Goal: Task Accomplishment & Management: Use online tool/utility

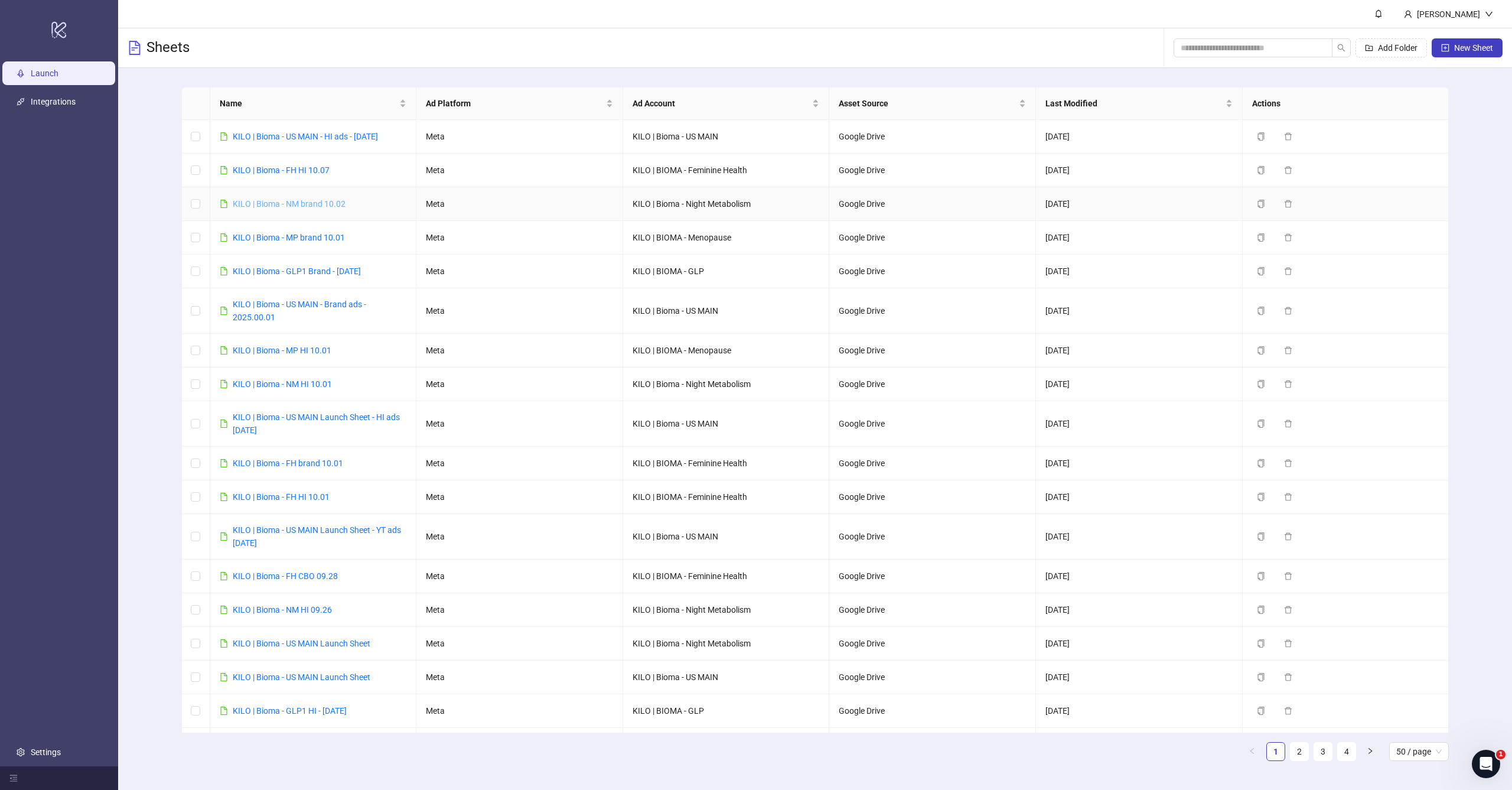
click at [321, 205] on link "KILO | Bioma - NM brand 10.02" at bounding box center [289, 204] width 113 height 10
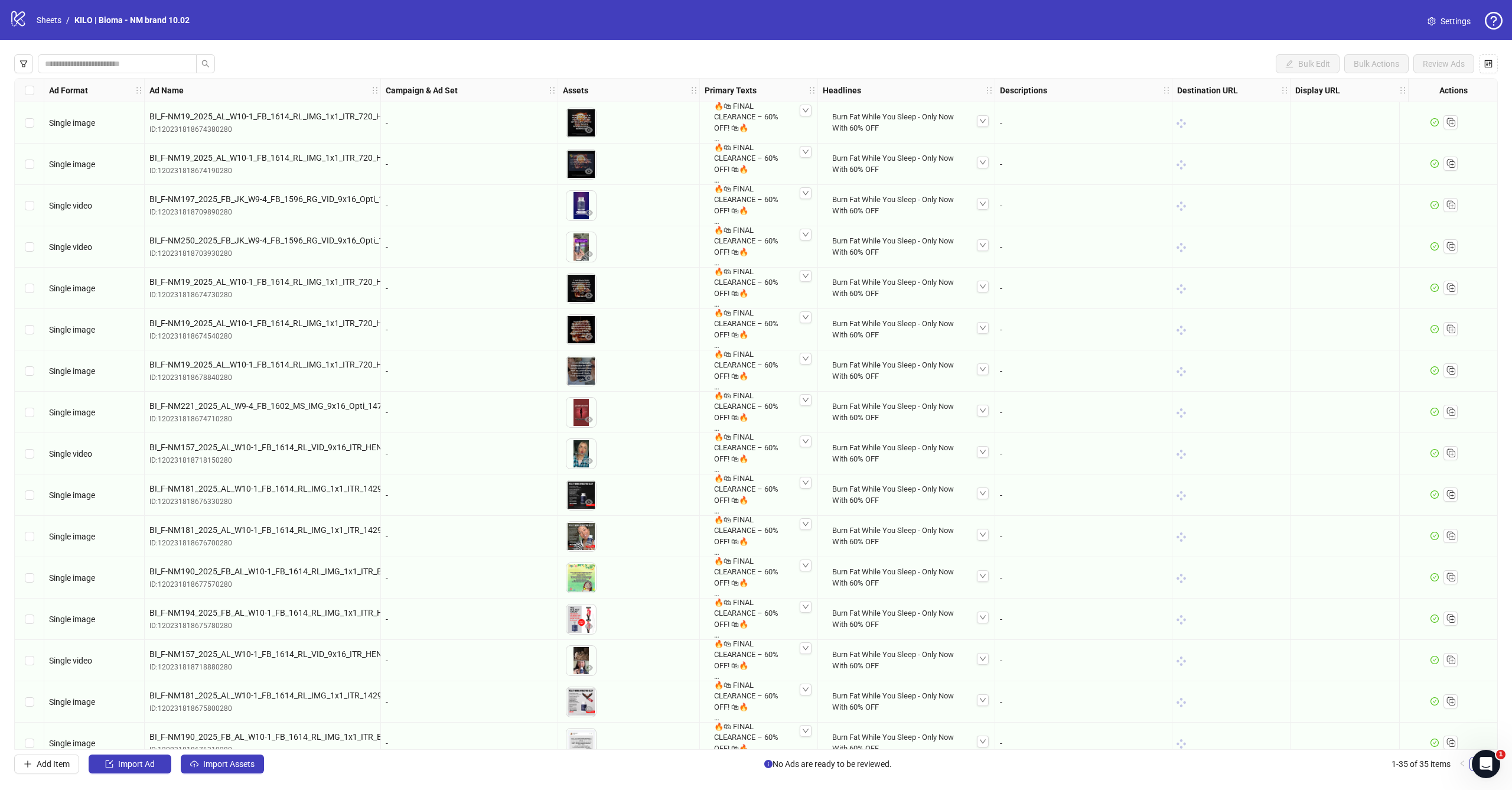
click at [25, 20] on icon "logo/logo-mobile" at bounding box center [18, 18] width 17 height 17
click at [50, 20] on link "Sheets" at bounding box center [49, 20] width 30 height 13
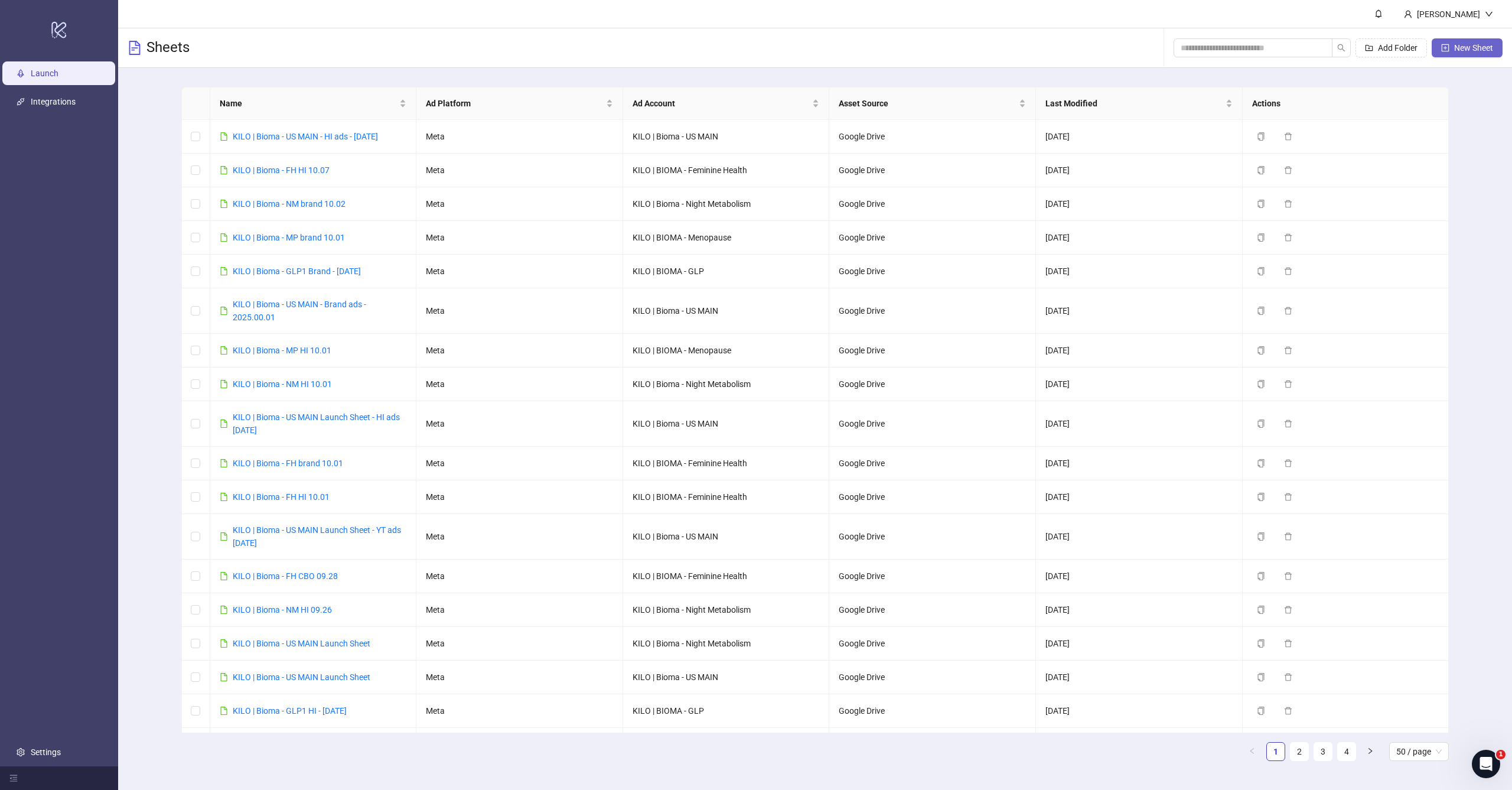
click at [1470, 49] on span "New Sheet" at bounding box center [1473, 48] width 39 height 10
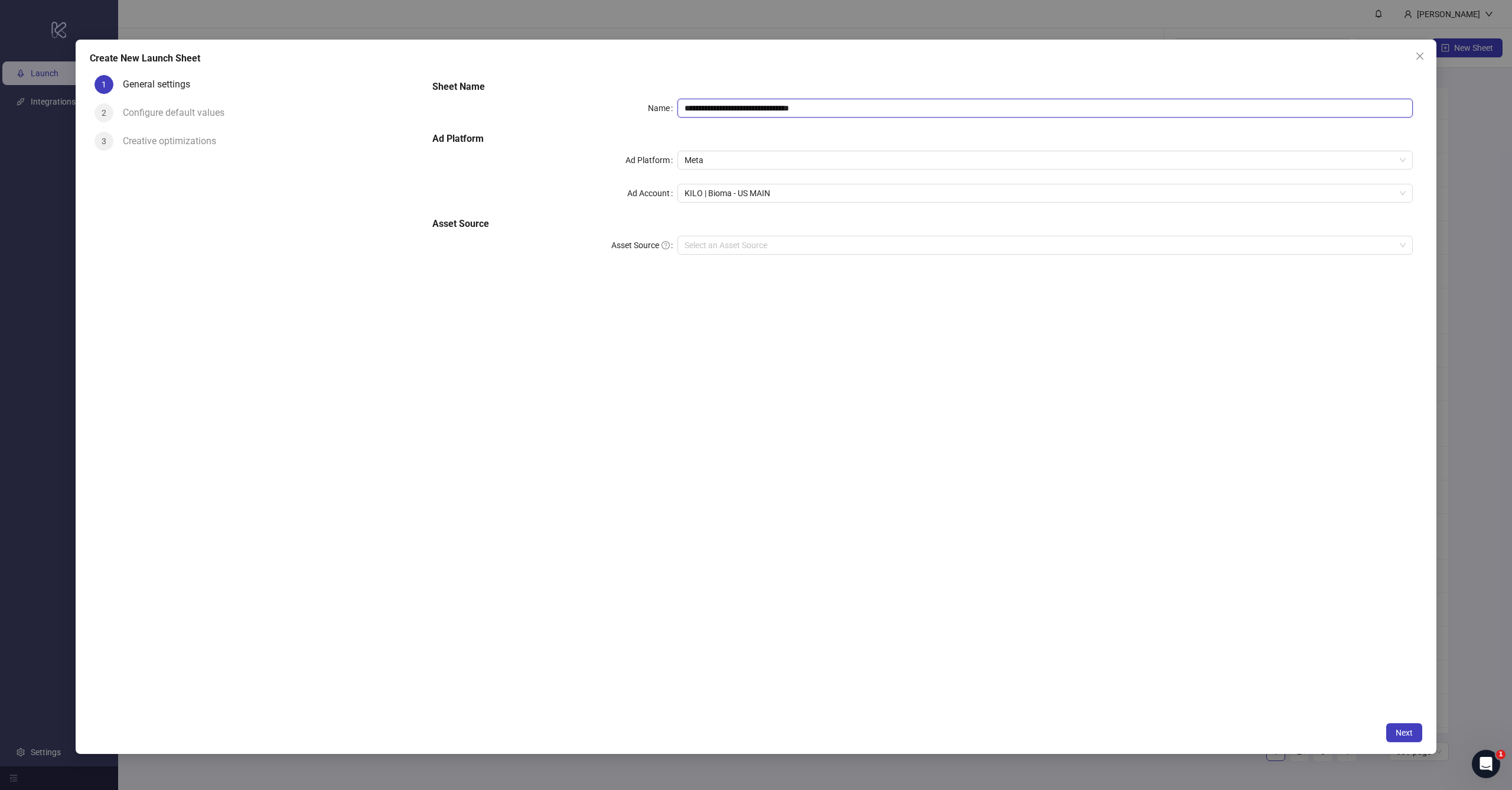
drag, startPoint x: 739, startPoint y: 110, endPoint x: 1028, endPoint y: 110, distance: 289.0
click at [1031, 110] on input "**********" at bounding box center [1045, 108] width 735 height 19
click at [767, 153] on span "Meta" at bounding box center [1045, 160] width 721 height 17
type input "**********"
click at [671, 315] on div "**********" at bounding box center [922, 393] width 1000 height 646
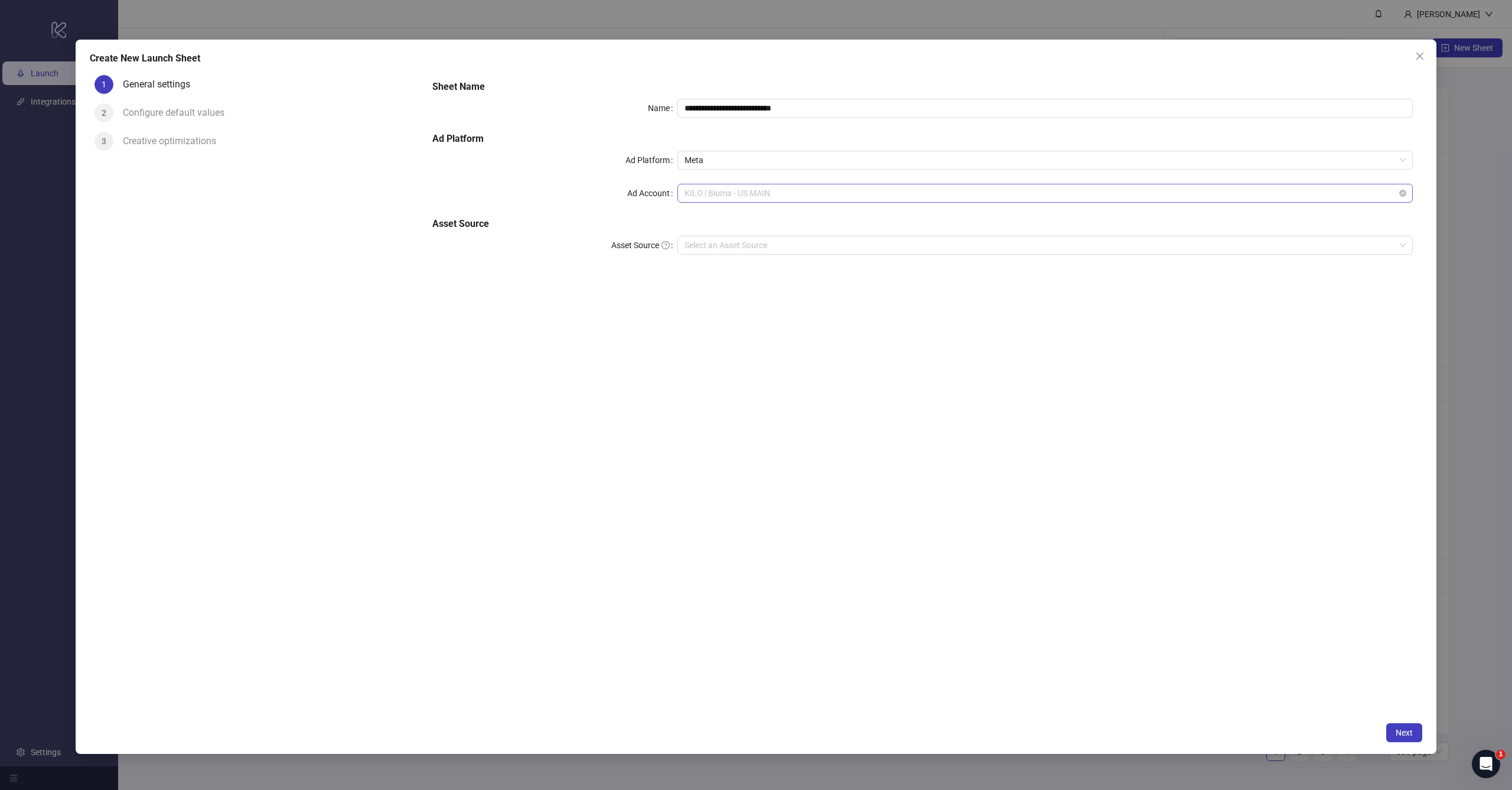
click at [739, 198] on span "KILO | Bioma - US MAIN" at bounding box center [1045, 193] width 721 height 17
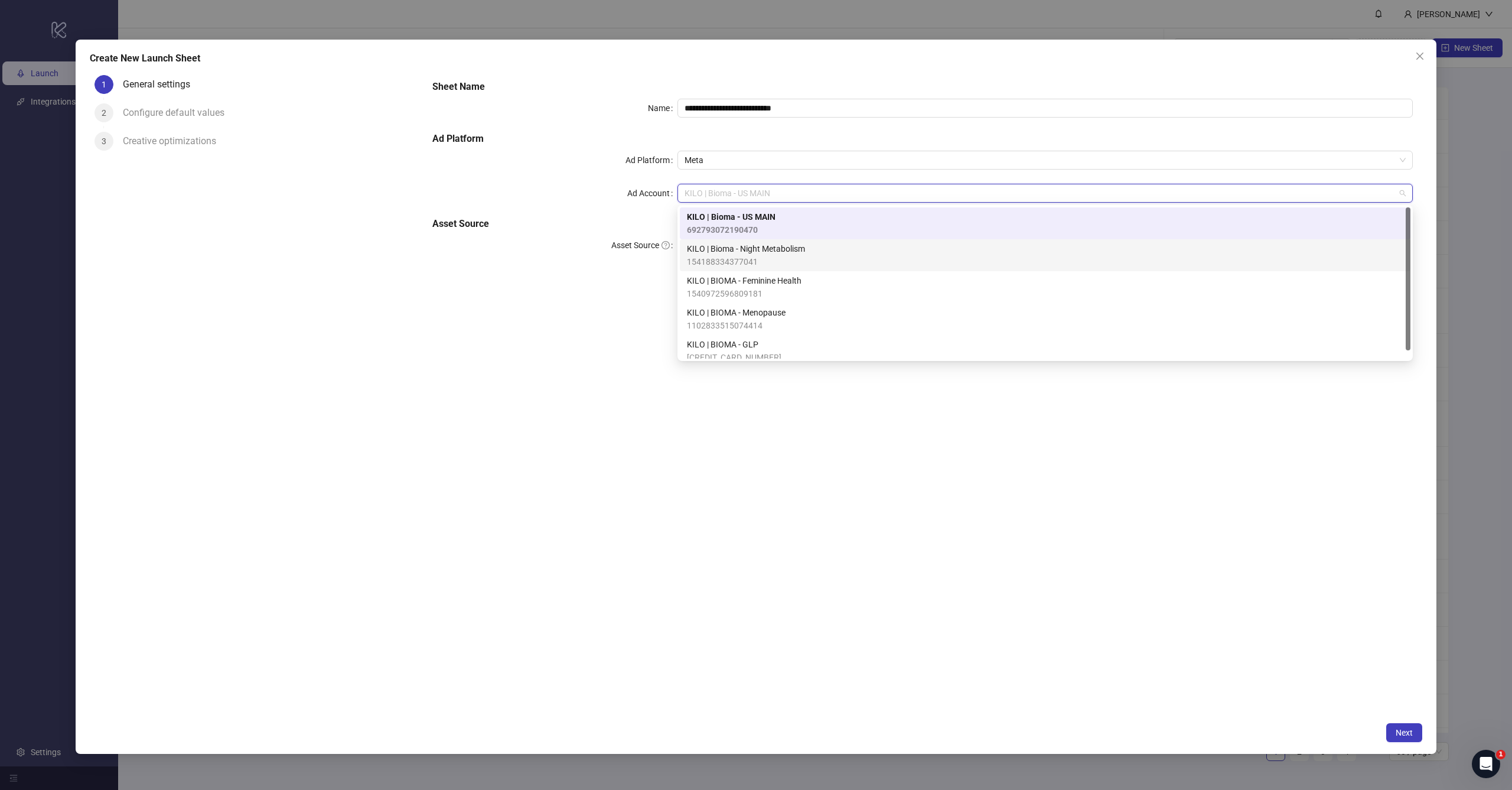
click at [746, 255] on span "154188334377041" at bounding box center [746, 261] width 118 height 13
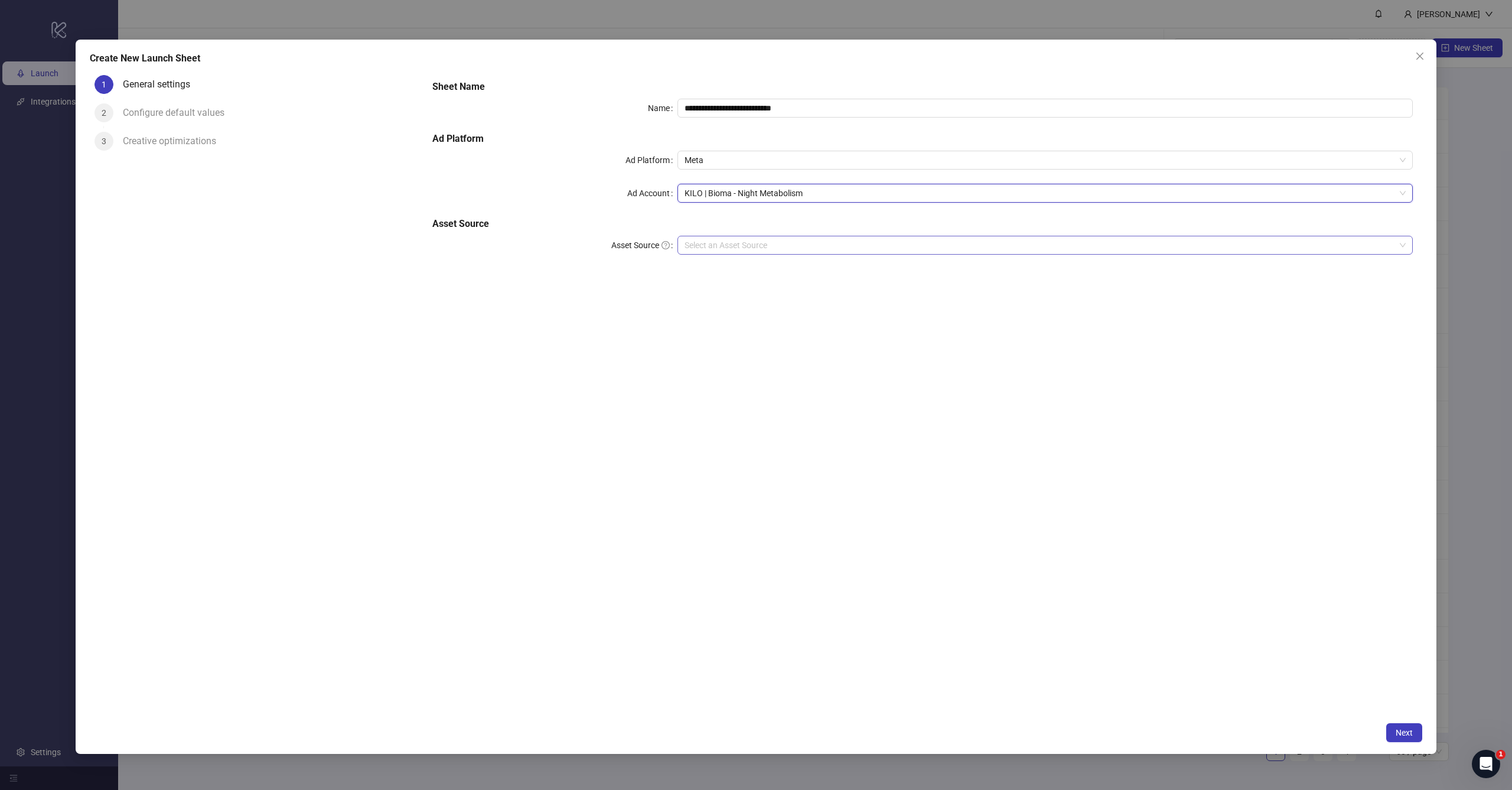
click at [750, 249] on input "Asset Source" at bounding box center [1040, 245] width 711 height 17
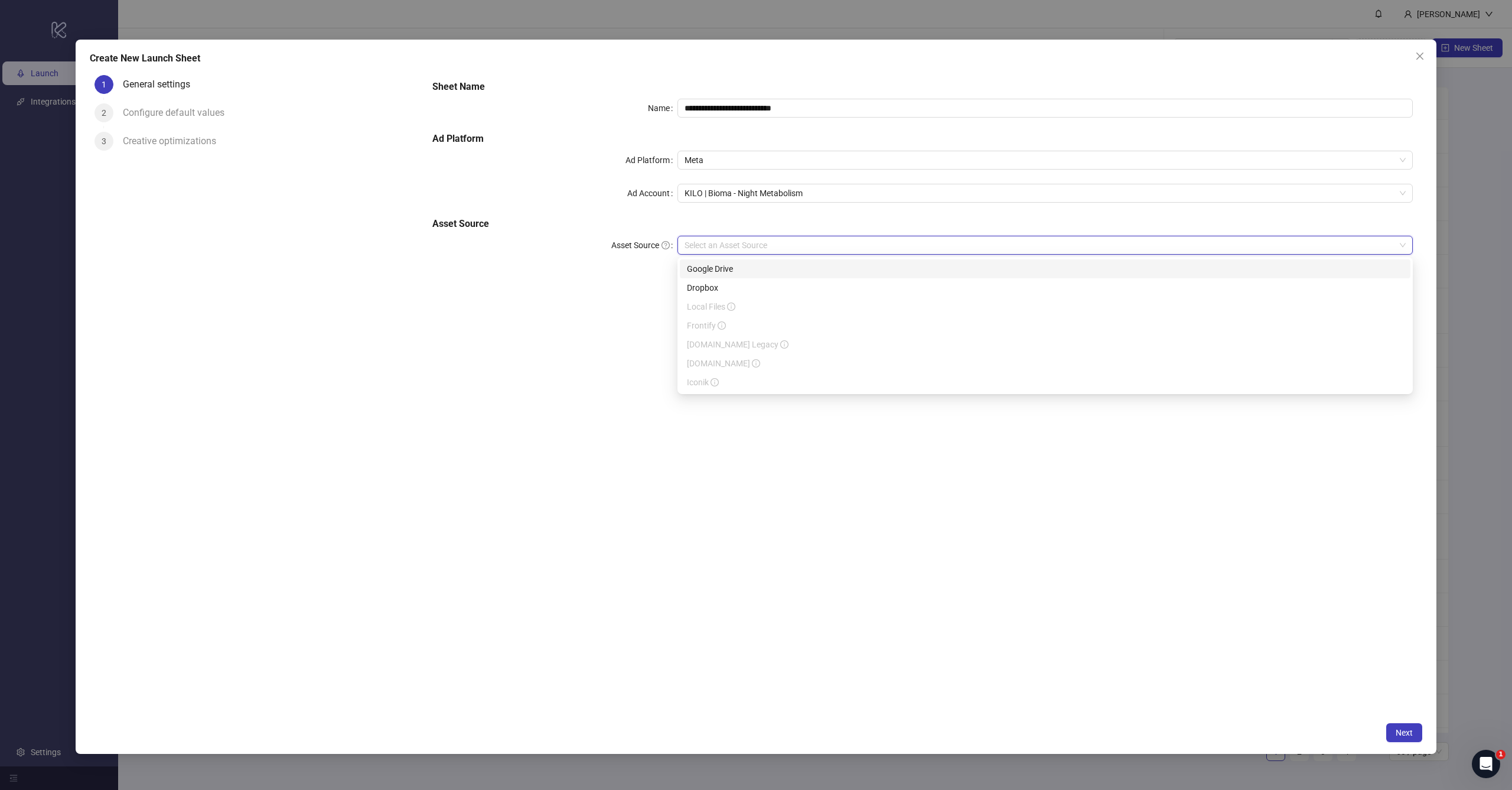
click at [753, 266] on div "Google Drive" at bounding box center [1044, 268] width 716 height 13
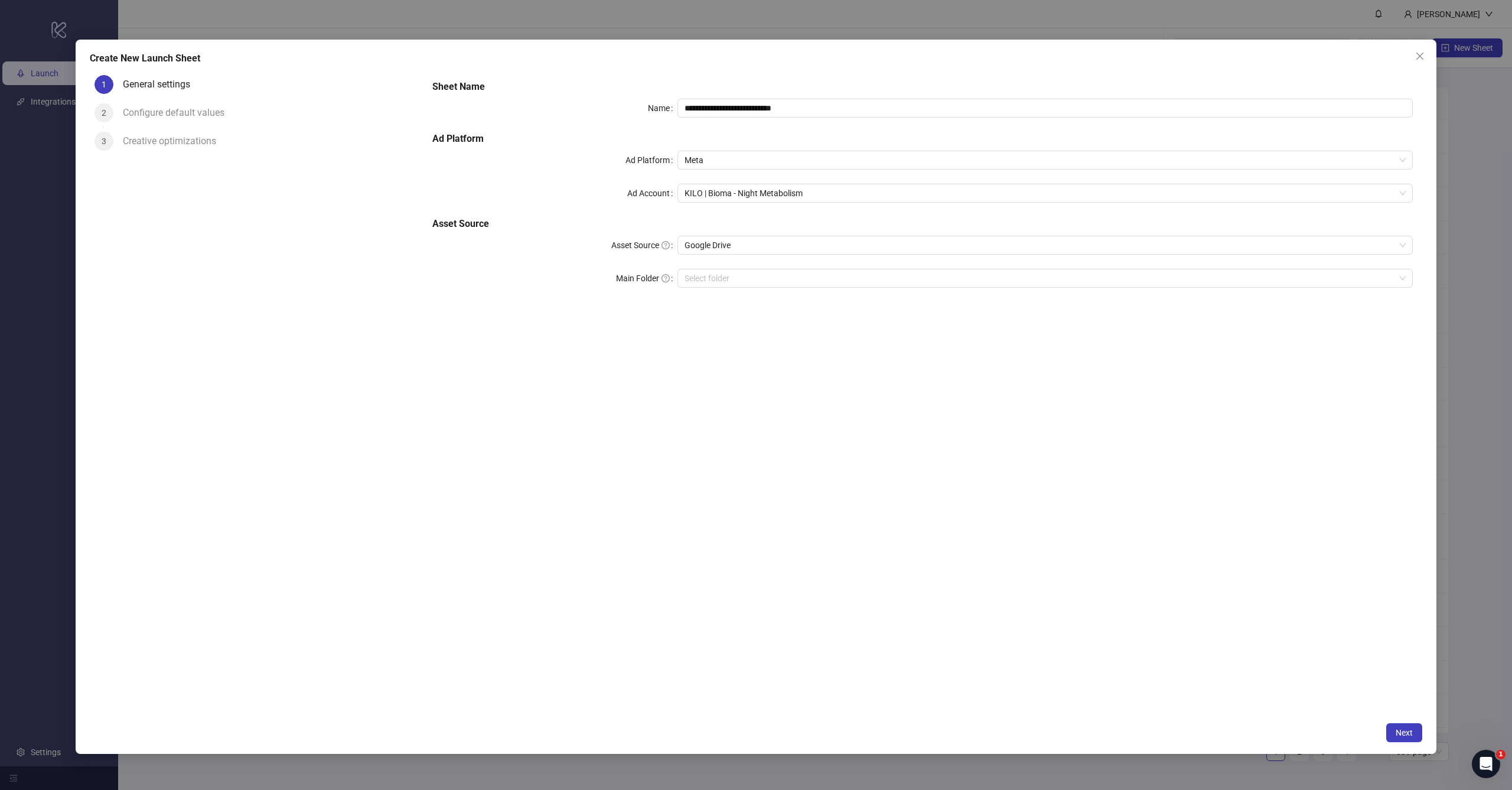
click at [902, 386] on div "**********" at bounding box center [922, 393] width 1000 height 646
click at [1413, 734] on button "Next" at bounding box center [1403, 733] width 36 height 19
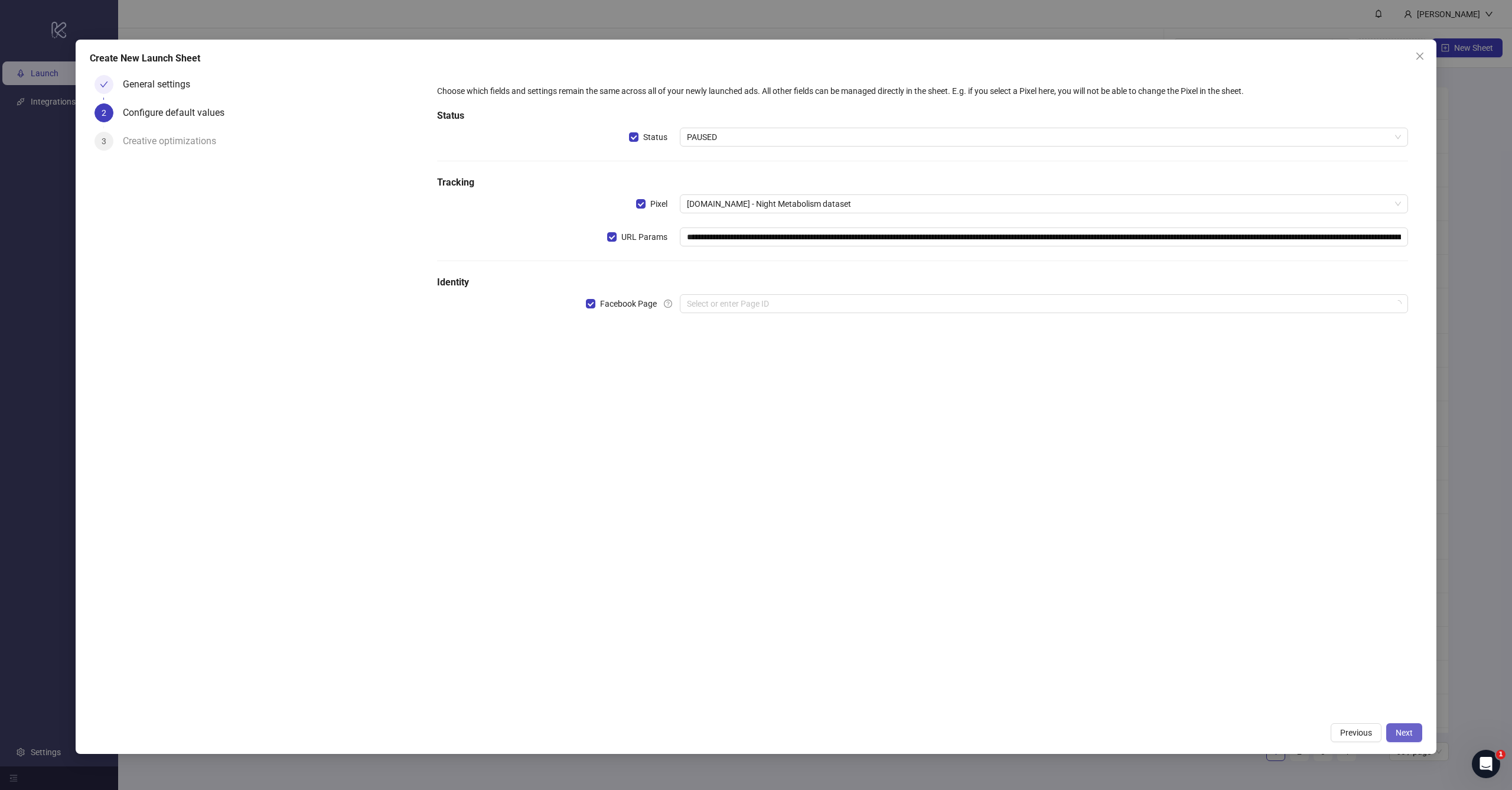
type input "**********"
click at [744, 303] on input "search" at bounding box center [1038, 304] width 703 height 17
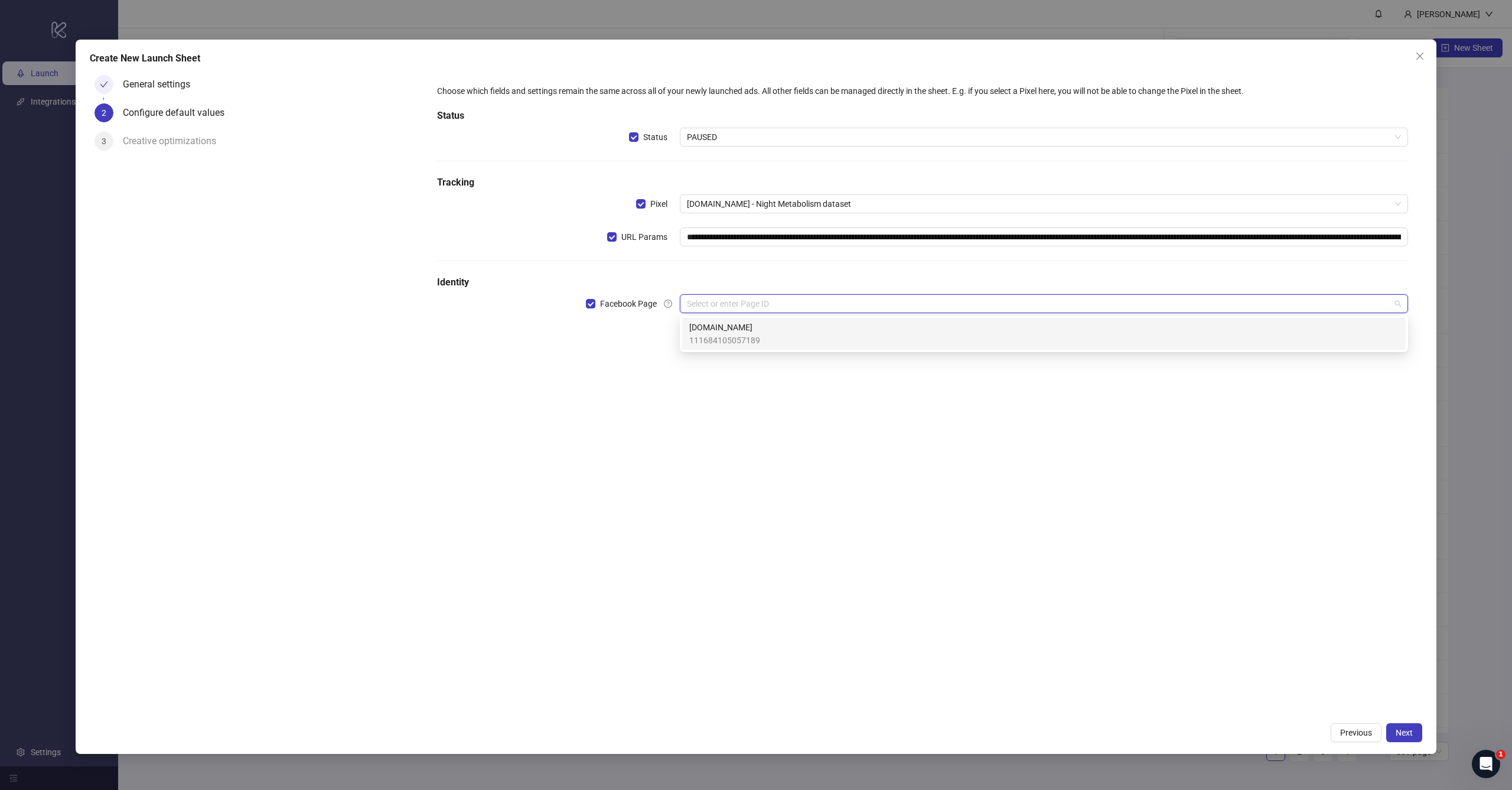
click at [734, 338] on span "111684105057189" at bounding box center [724, 340] width 70 height 13
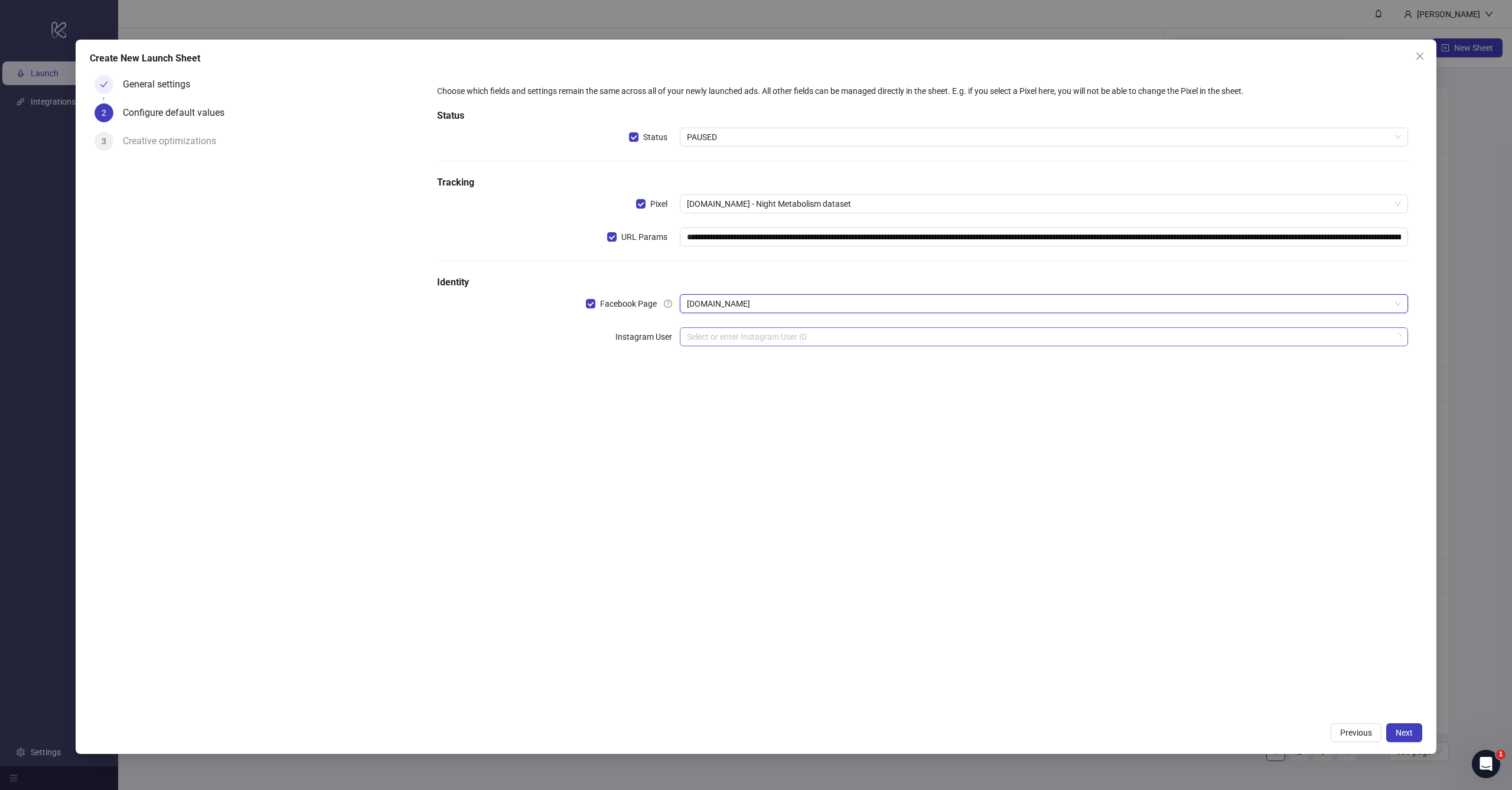
click at [778, 335] on input "search" at bounding box center [1038, 337] width 703 height 17
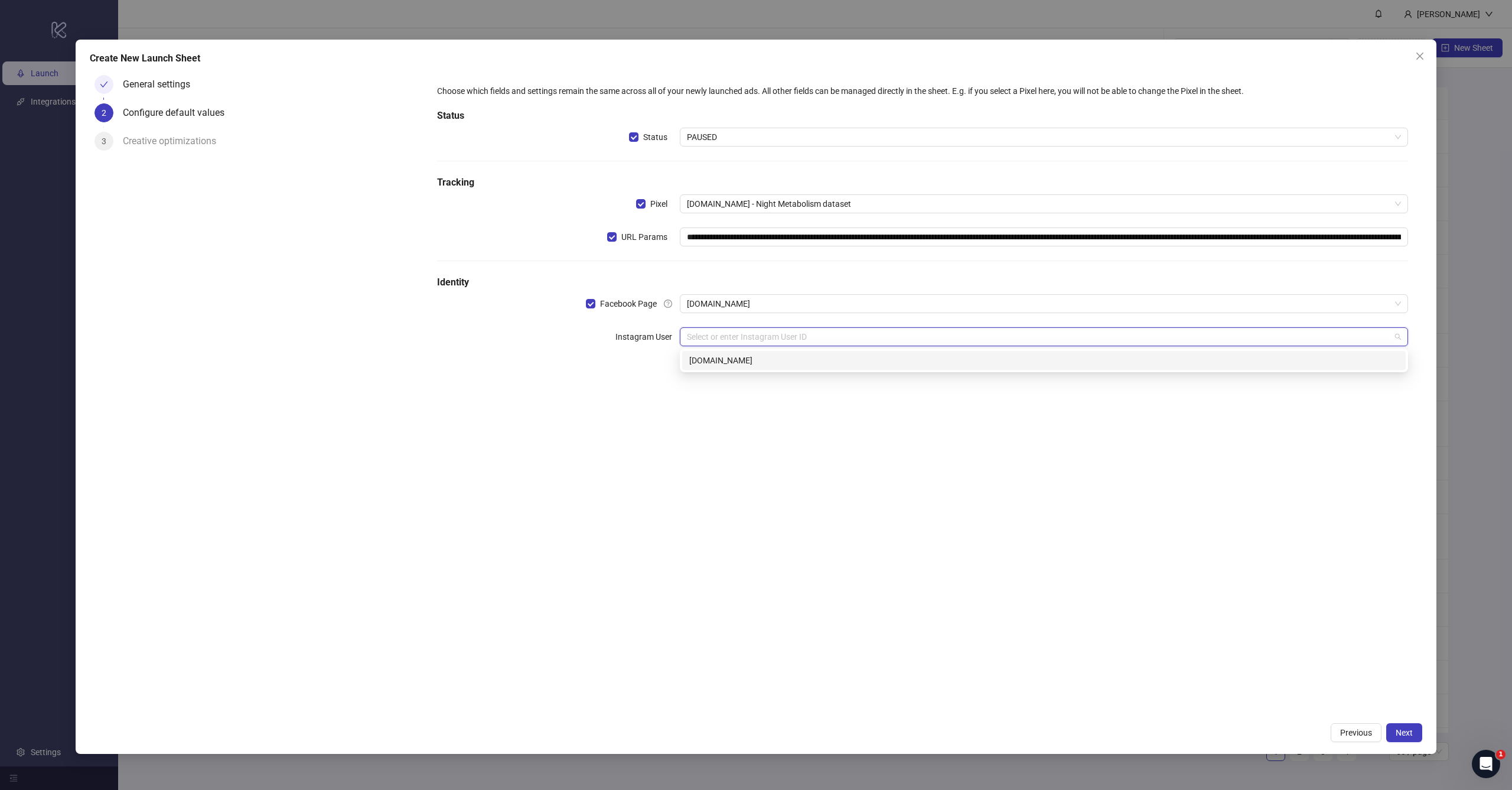
click at [753, 358] on div "[DOMAIN_NAME]" at bounding box center [1043, 360] width 709 height 13
click at [777, 459] on div "**********" at bounding box center [922, 393] width 1000 height 646
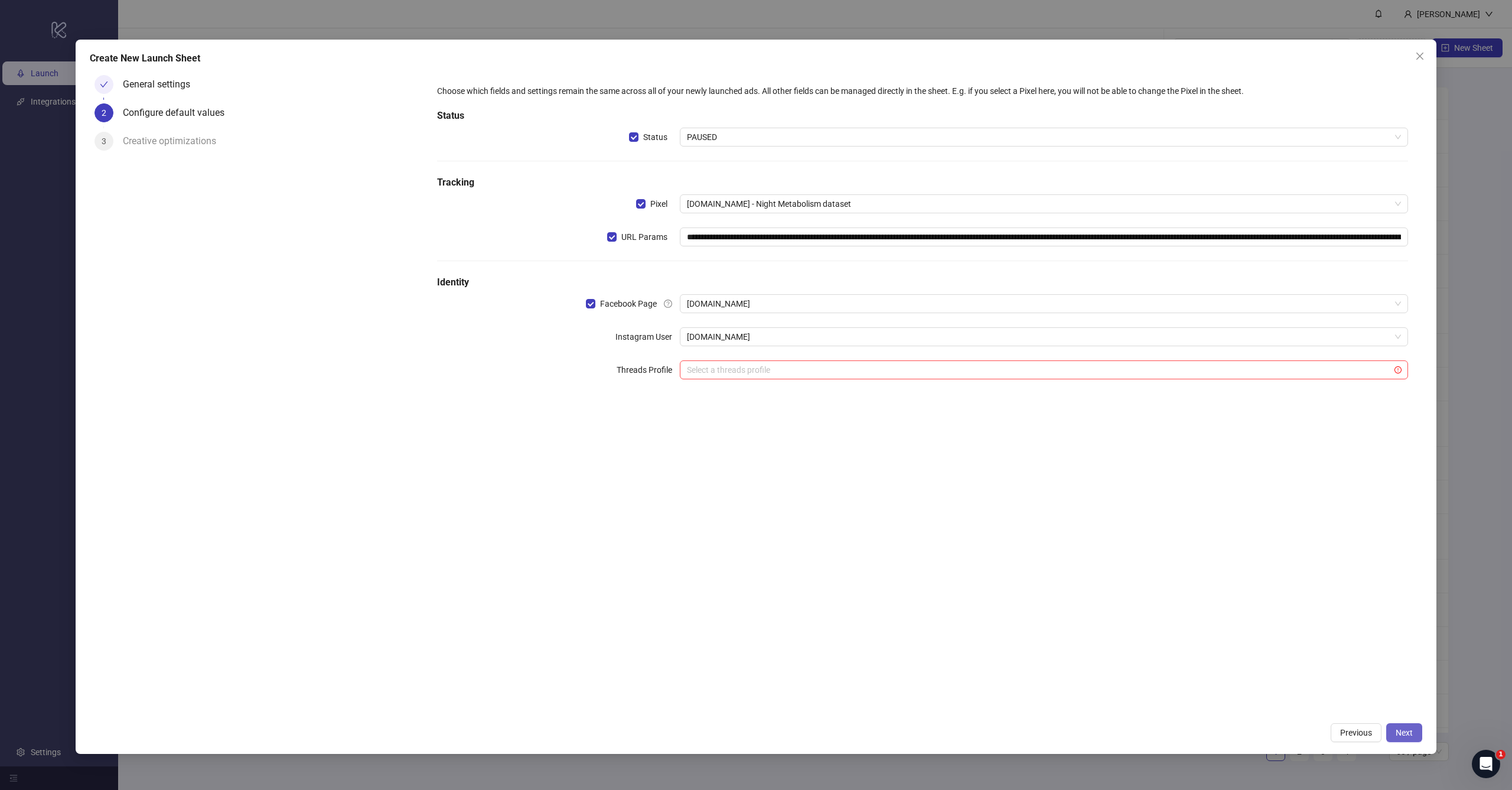
click at [1402, 723] on button "Next" at bounding box center [1403, 733] width 36 height 19
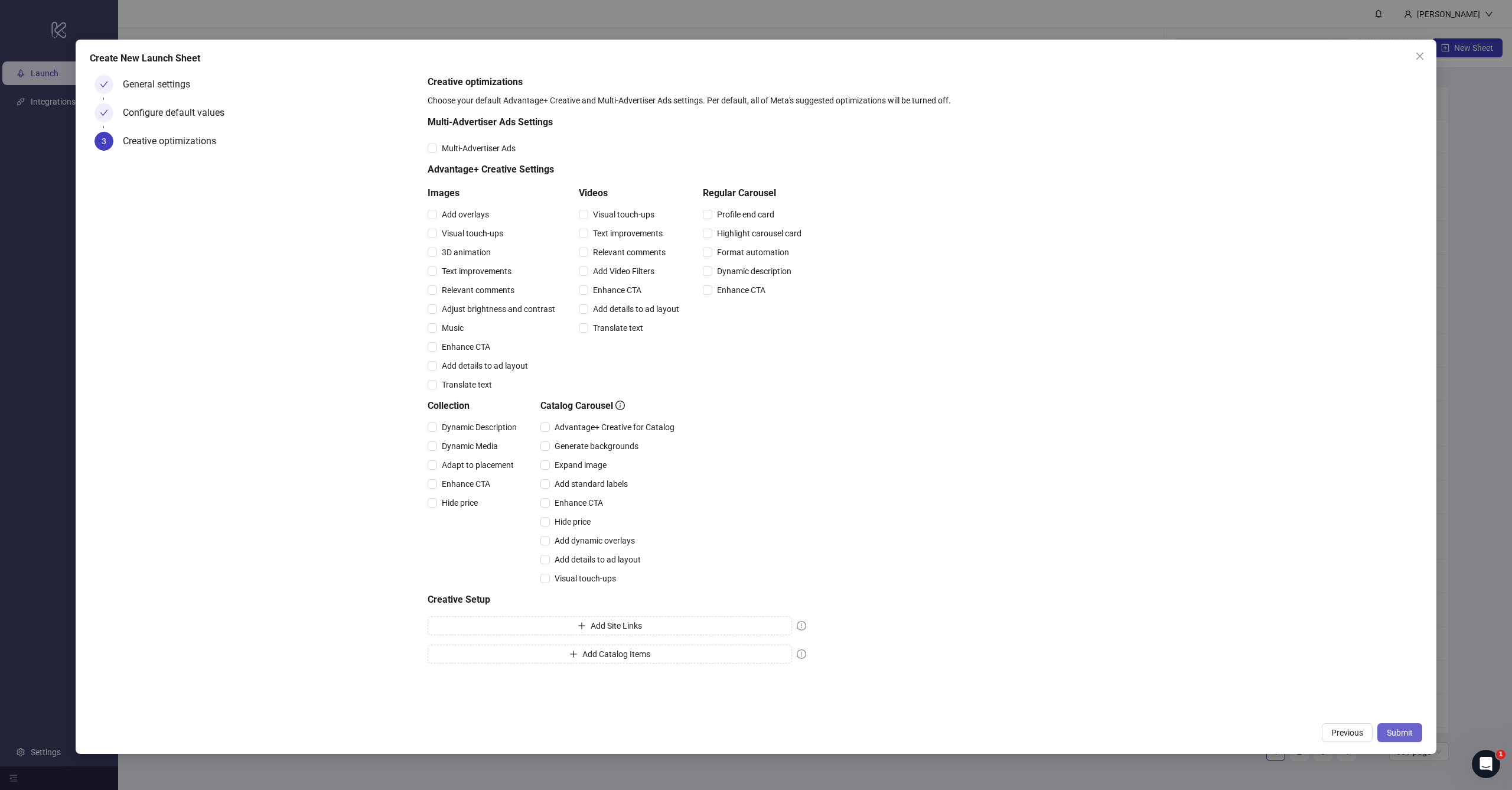
click at [1396, 723] on button "Submit" at bounding box center [1400, 733] width 45 height 19
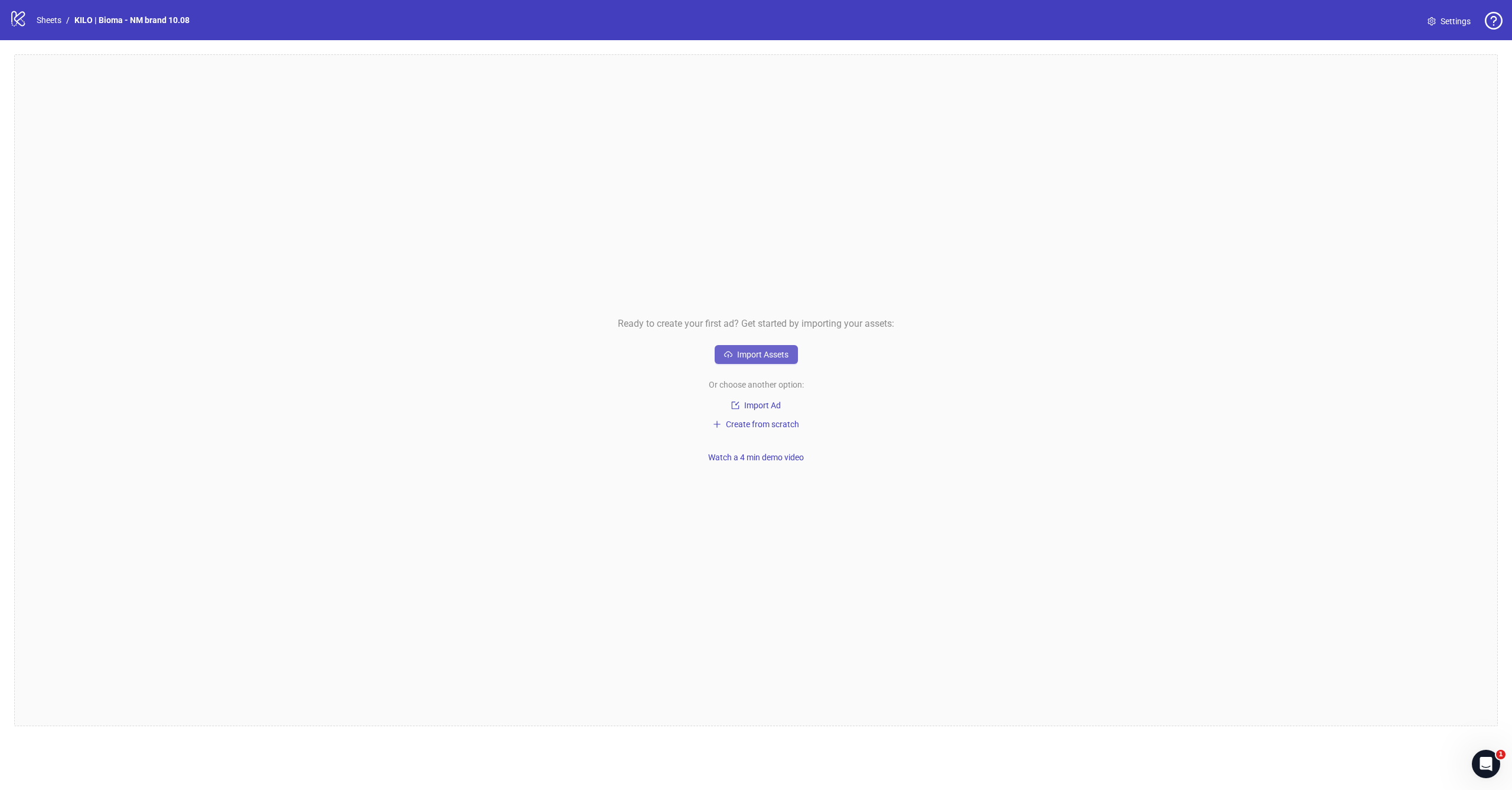
click at [768, 358] on span "Import Assets" at bounding box center [762, 354] width 51 height 10
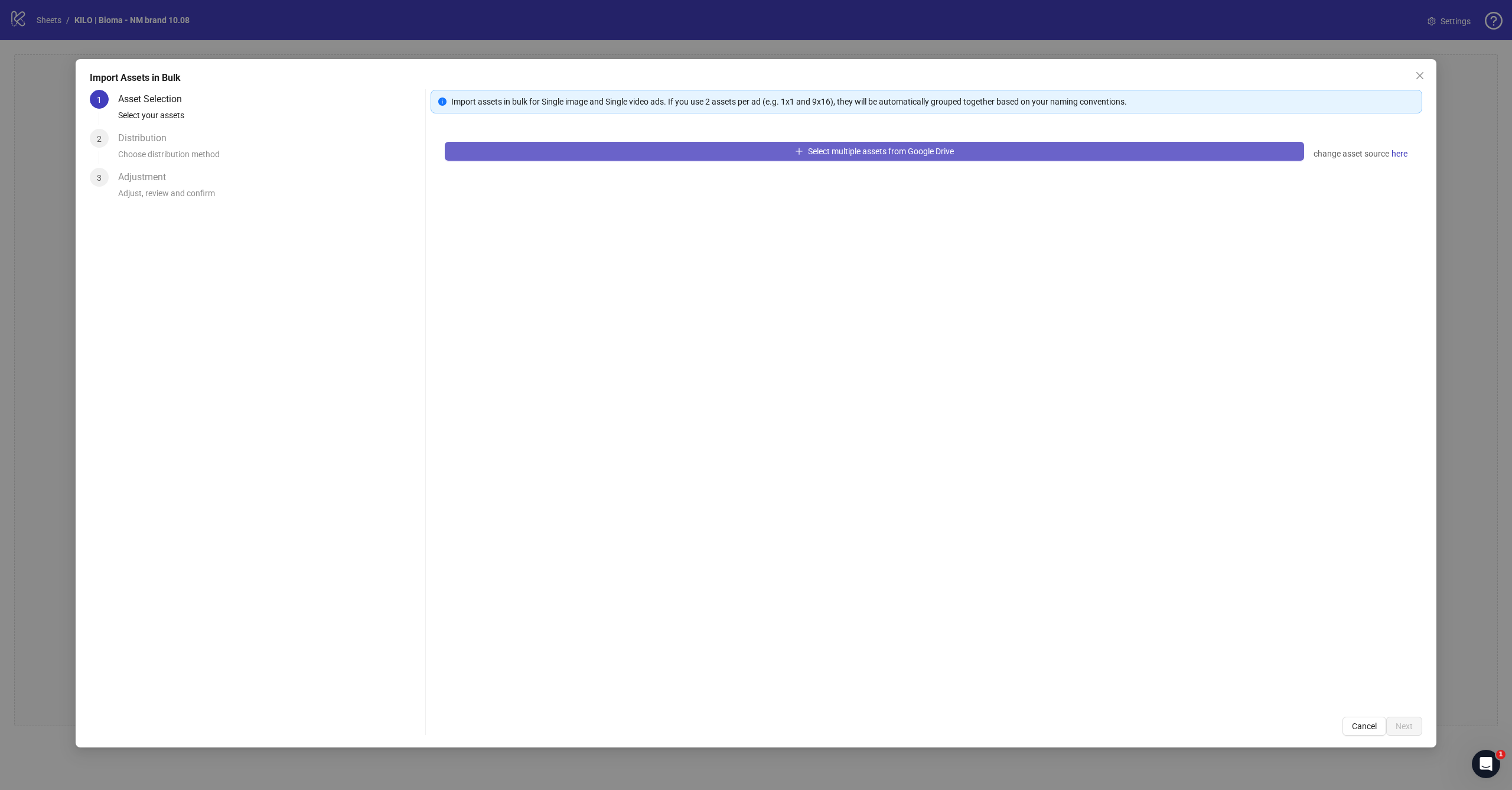
click at [733, 145] on button "Select multiple assets from Google Drive" at bounding box center [874, 151] width 860 height 19
click at [689, 271] on div "Select multiple assets from Google Drive change asset source here" at bounding box center [927, 415] width 992 height 574
click at [779, 160] on button "Select multiple assets from Google Drive" at bounding box center [874, 151] width 860 height 19
click at [1357, 720] on button "Cancel" at bounding box center [1364, 726] width 43 height 19
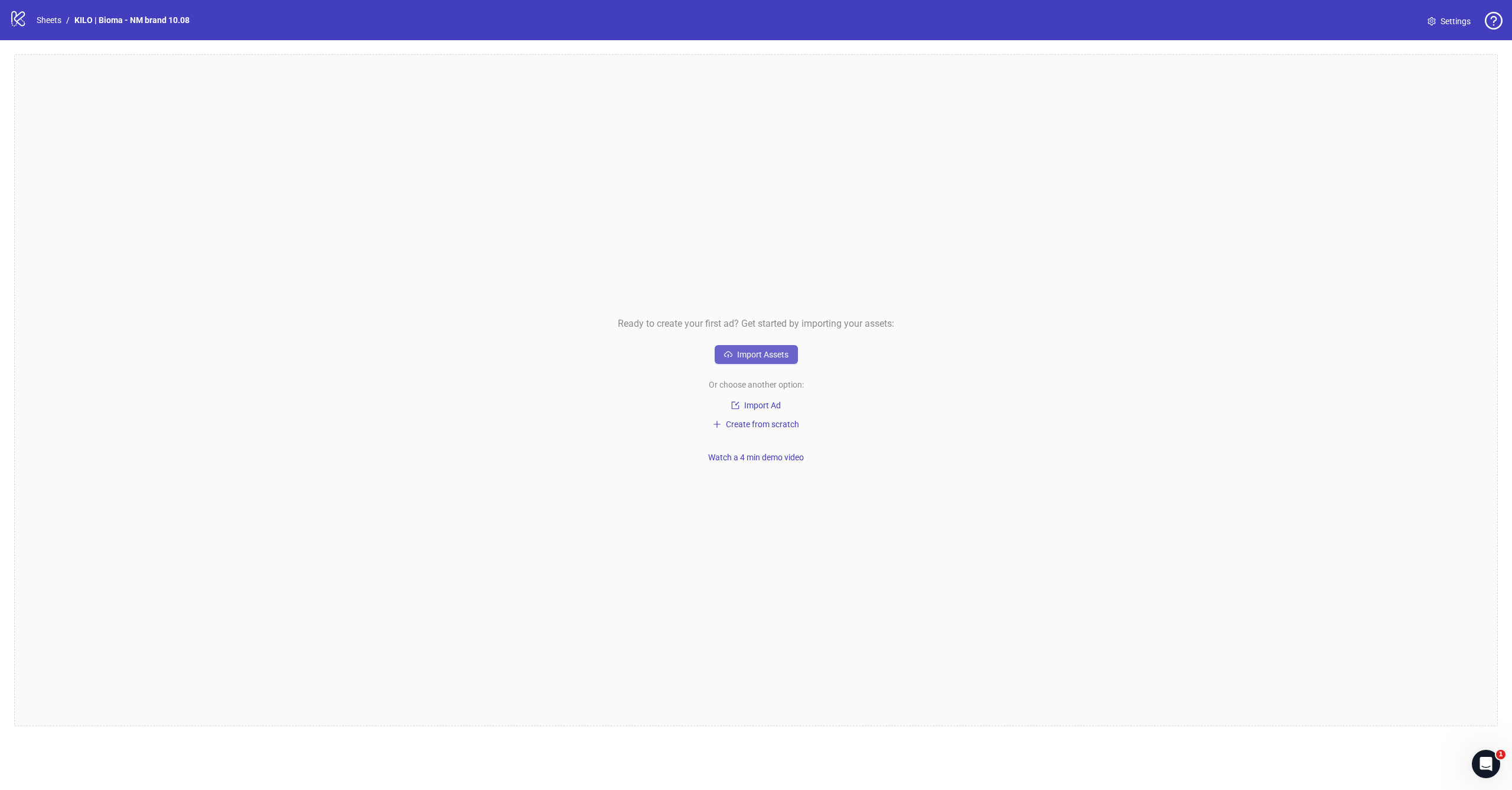
click at [734, 345] on button "Import Assets" at bounding box center [756, 354] width 84 height 19
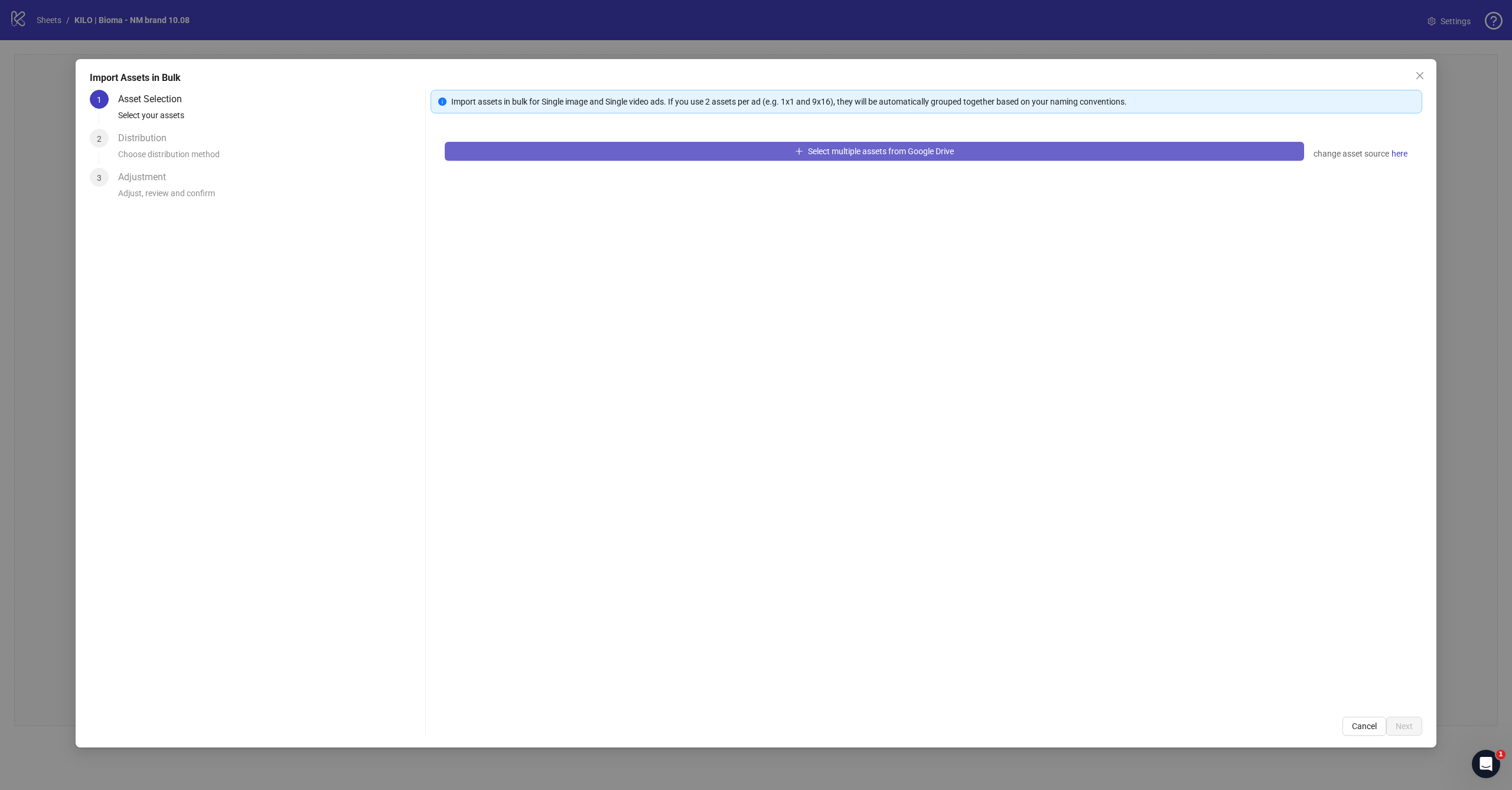
click at [740, 157] on button "Select multiple assets from Google Drive" at bounding box center [874, 151] width 860 height 19
click at [1369, 717] on button "Cancel" at bounding box center [1364, 726] width 43 height 19
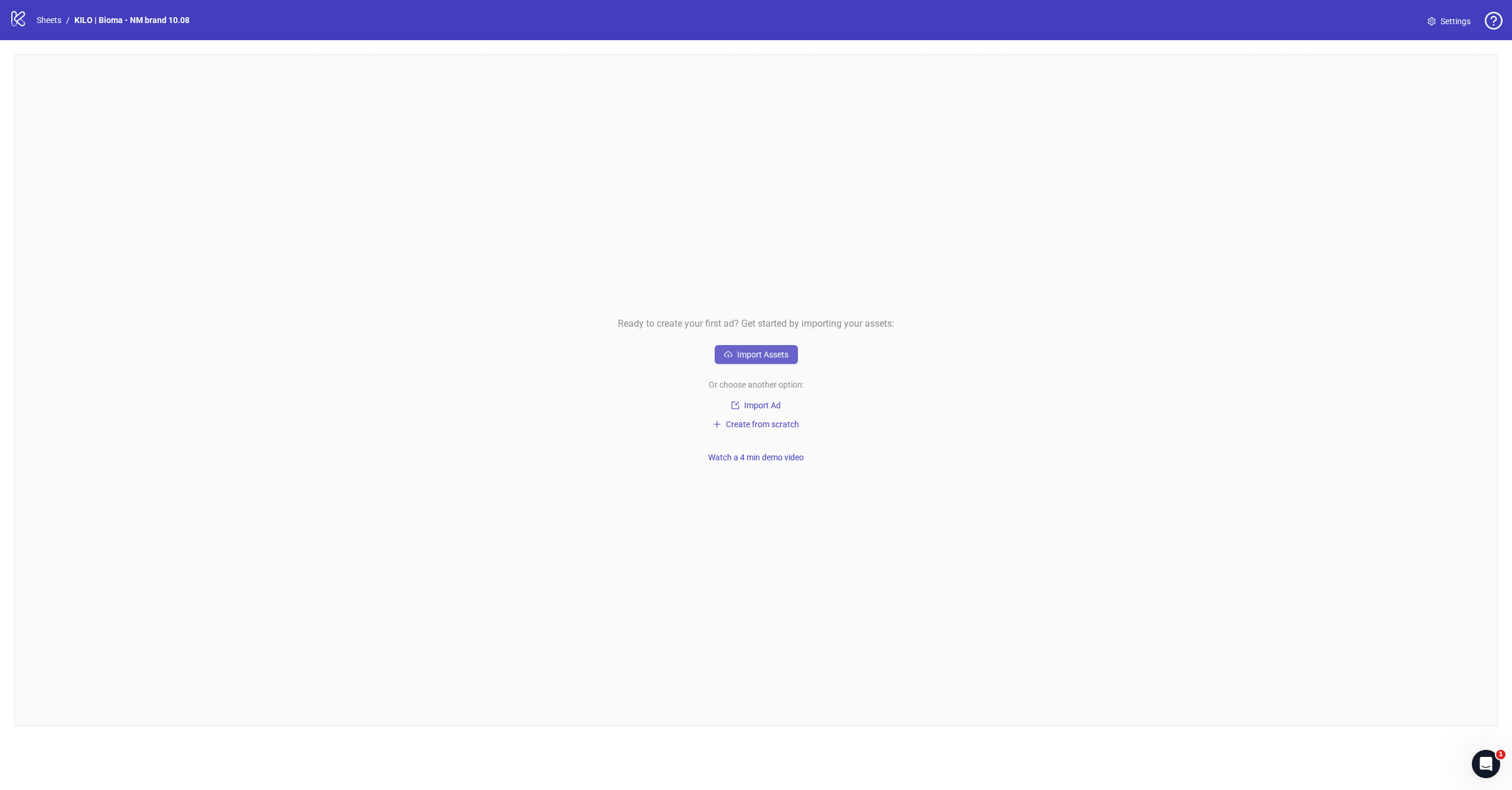
click at [734, 352] on button "Import Assets" at bounding box center [756, 354] width 84 height 19
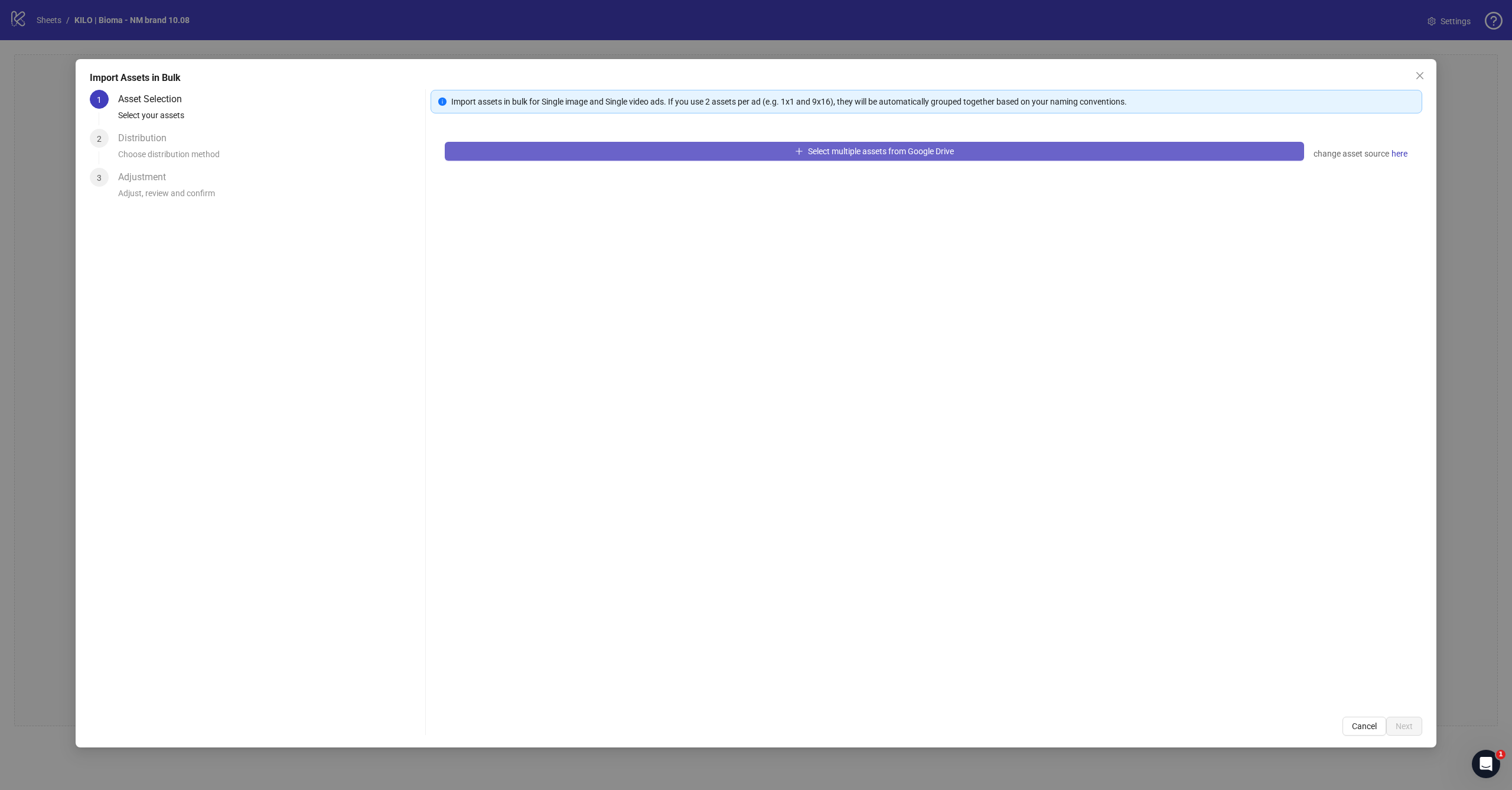
click at [788, 150] on button "Select multiple assets from Google Drive" at bounding box center [874, 151] width 860 height 19
click at [1355, 734] on button "Cancel" at bounding box center [1364, 726] width 43 height 19
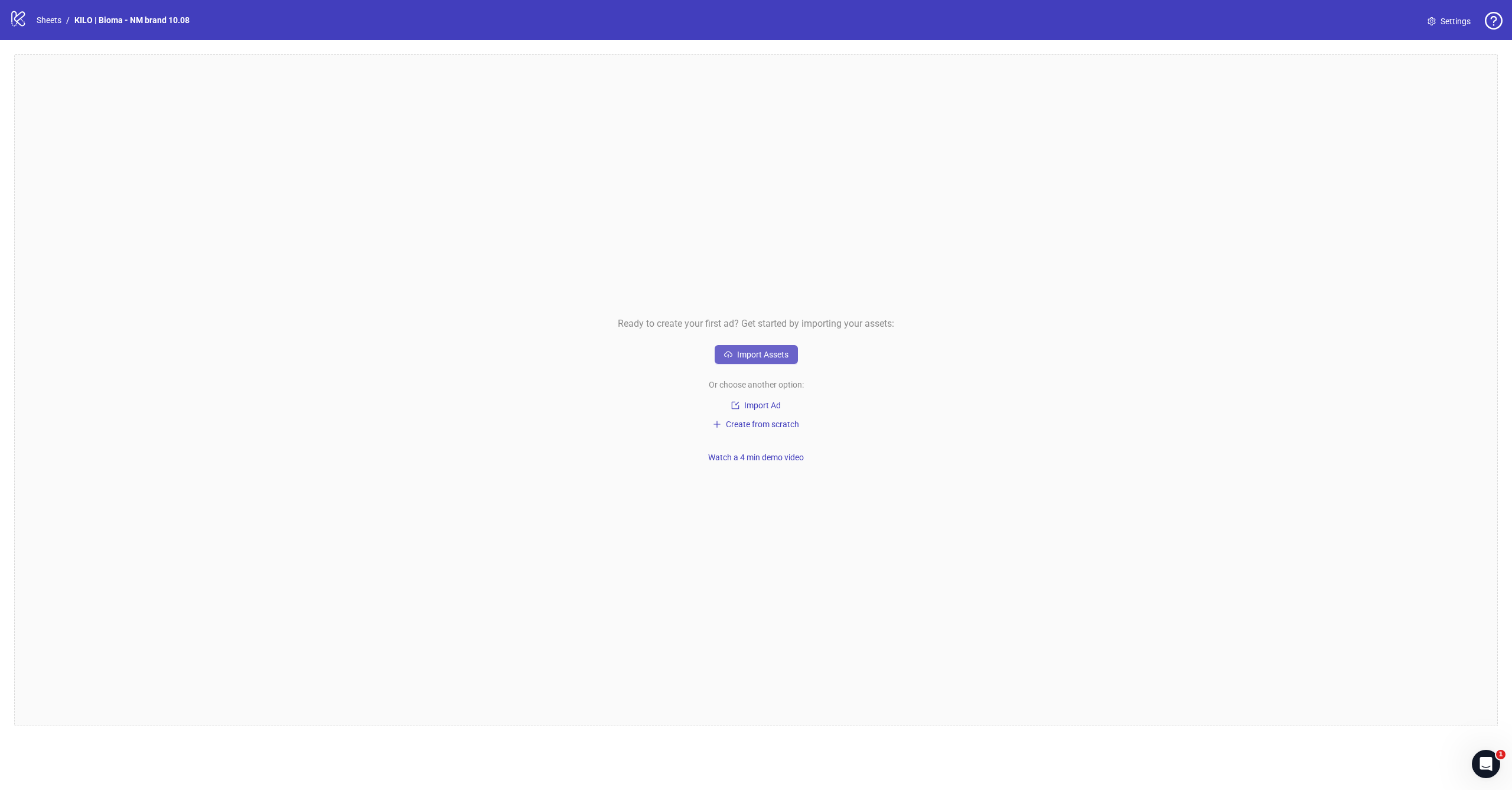
click at [760, 352] on span "Import Assets" at bounding box center [762, 354] width 51 height 10
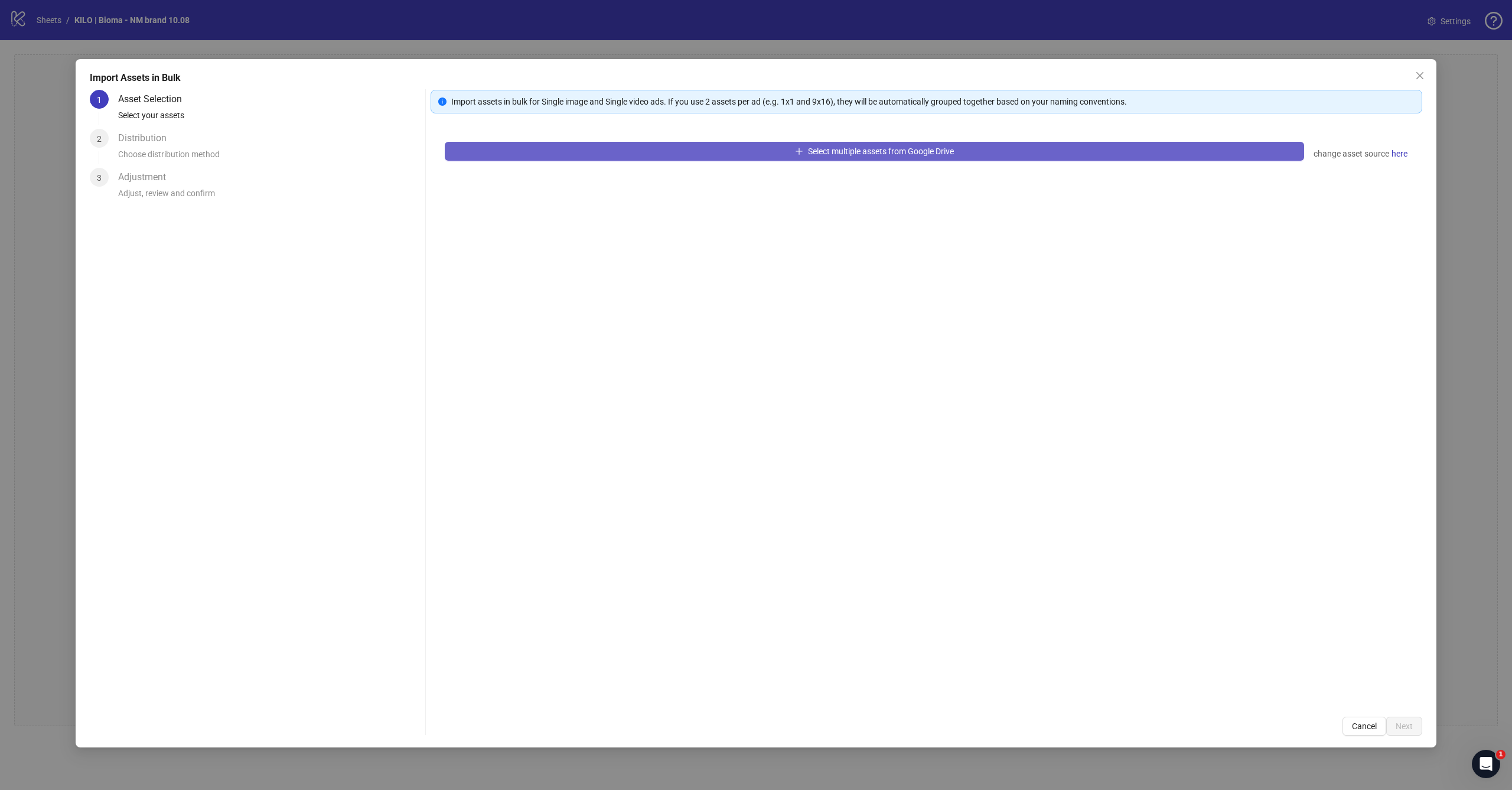
click at [813, 160] on button "Select multiple assets from Google Drive" at bounding box center [874, 151] width 860 height 19
click at [1366, 722] on span "Cancel" at bounding box center [1364, 726] width 25 height 10
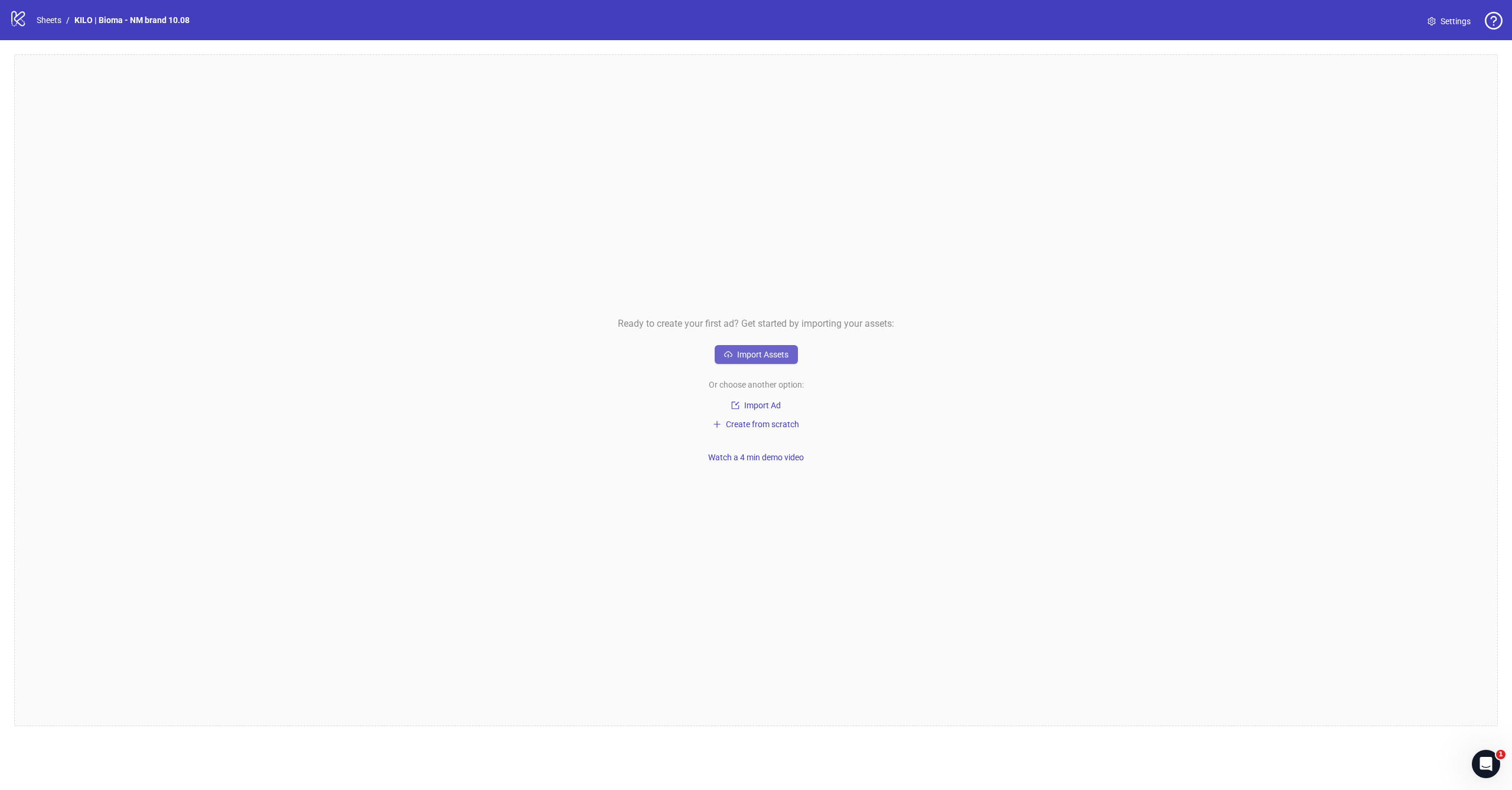
click at [763, 351] on span "Import Assets" at bounding box center [762, 354] width 51 height 10
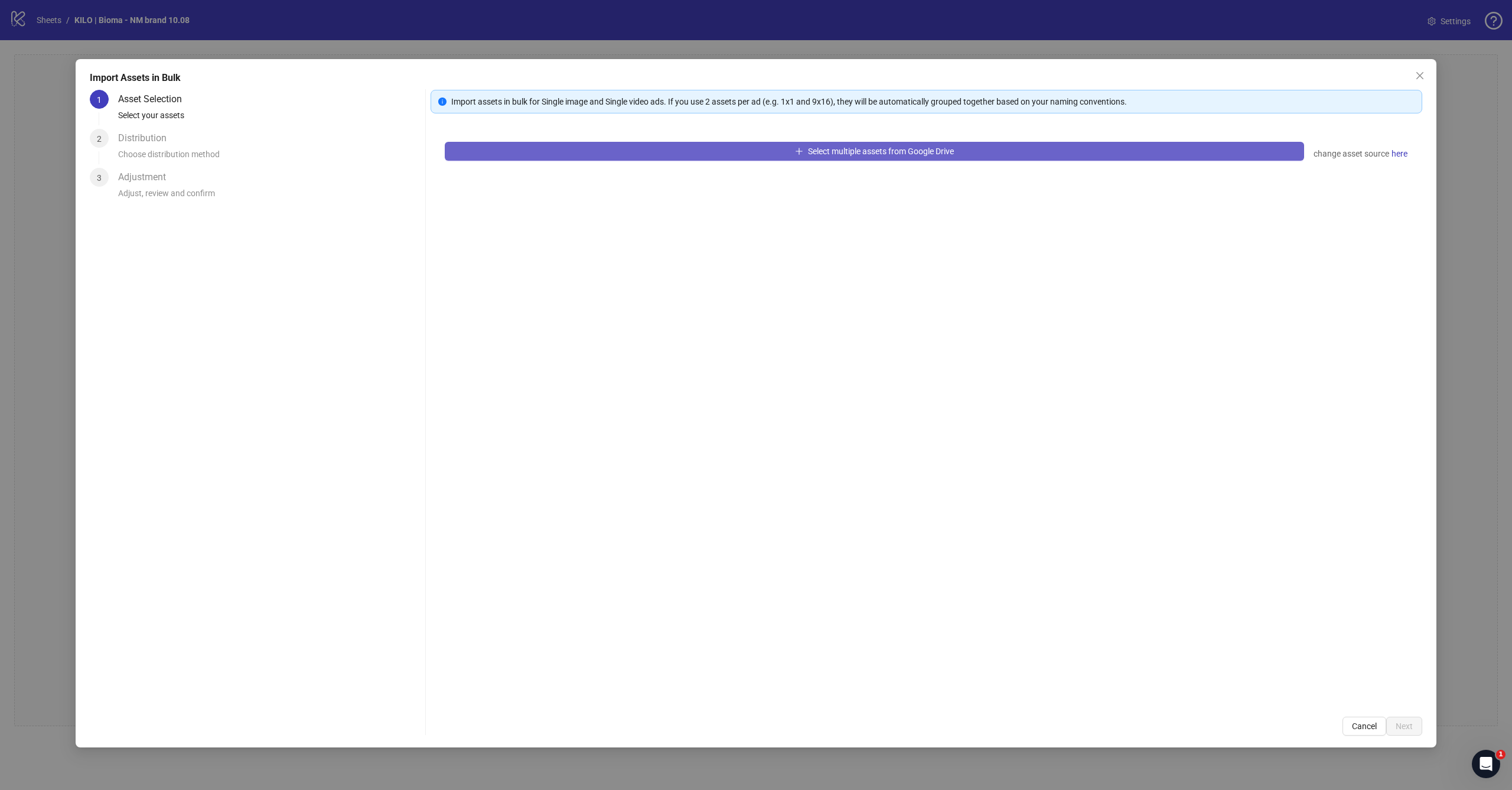
click at [773, 157] on button "Select multiple assets from Google Drive" at bounding box center [874, 151] width 860 height 19
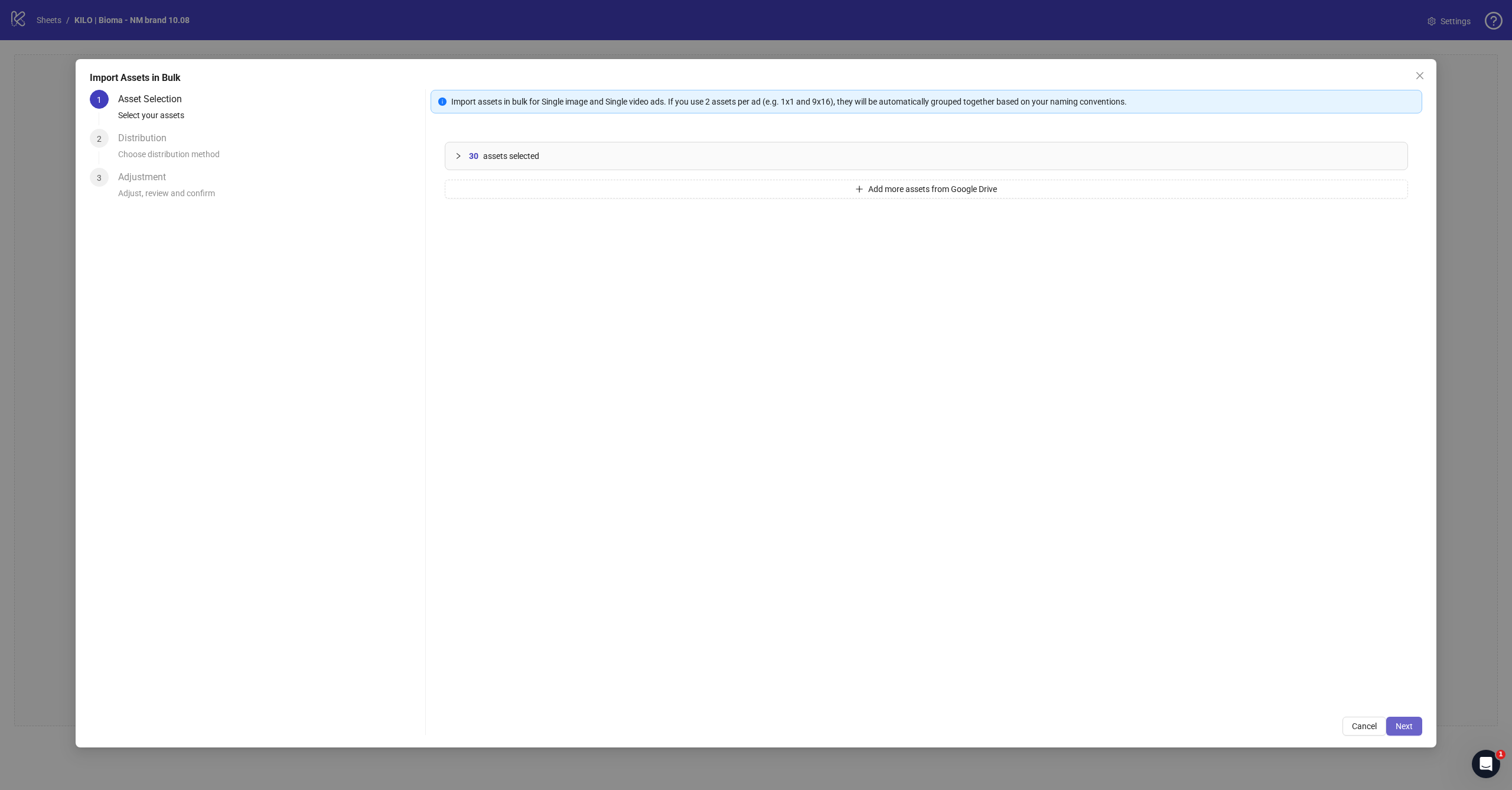
click at [1404, 724] on span "Next" at bounding box center [1404, 726] width 17 height 10
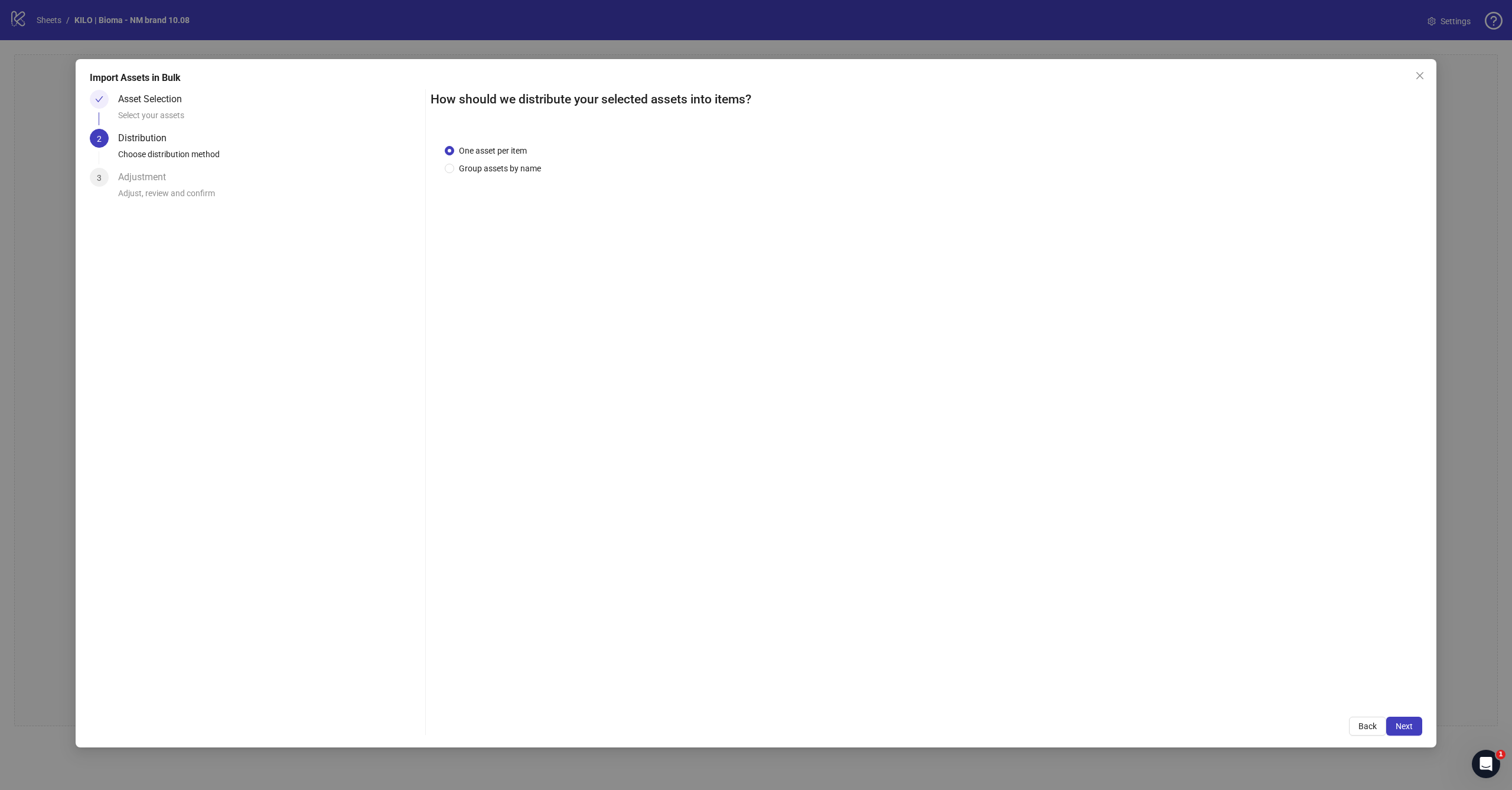
click at [1404, 724] on span "Next" at bounding box center [1404, 726] width 17 height 10
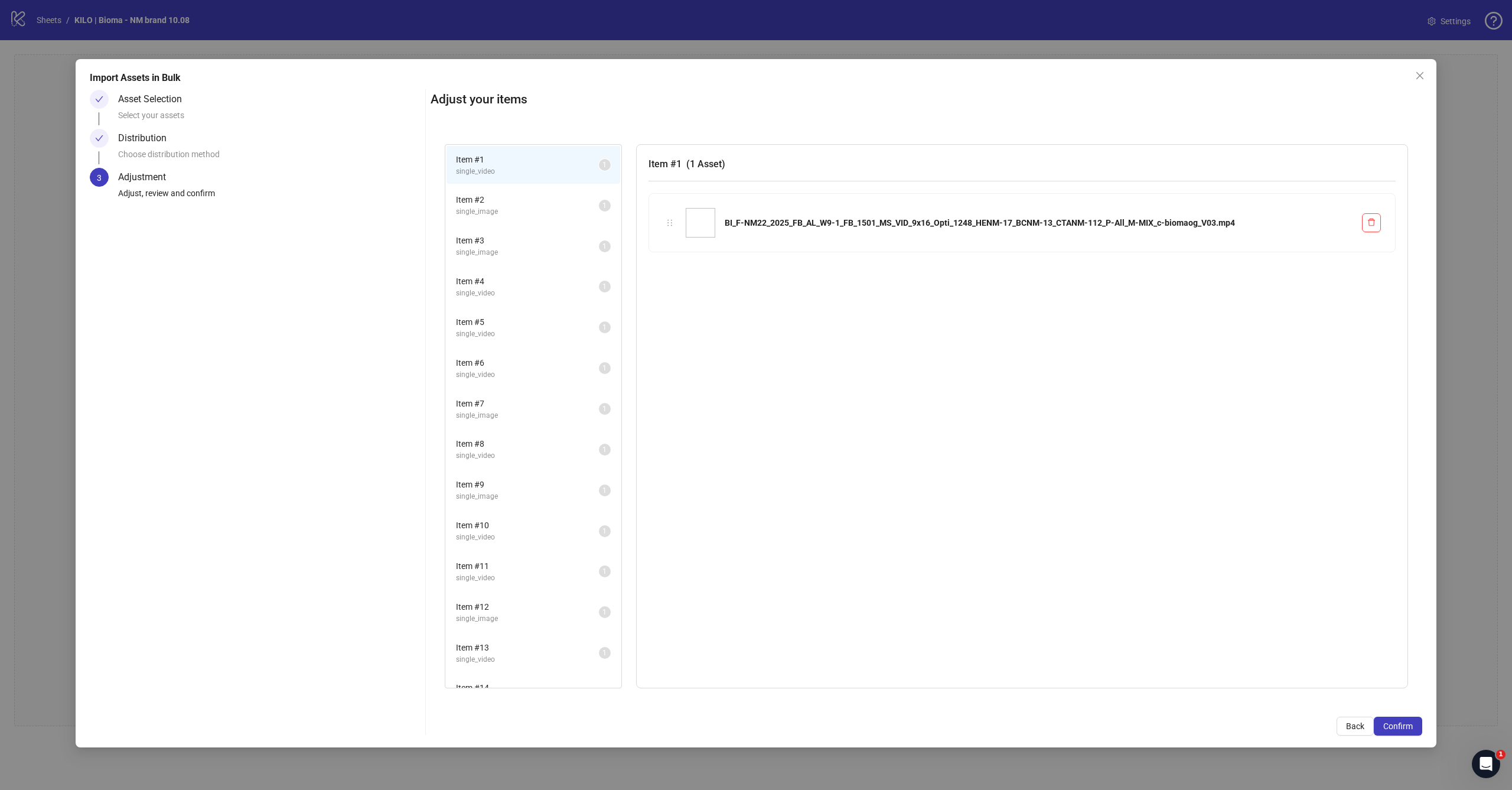
click at [1404, 724] on span "Confirm" at bounding box center [1398, 726] width 30 height 10
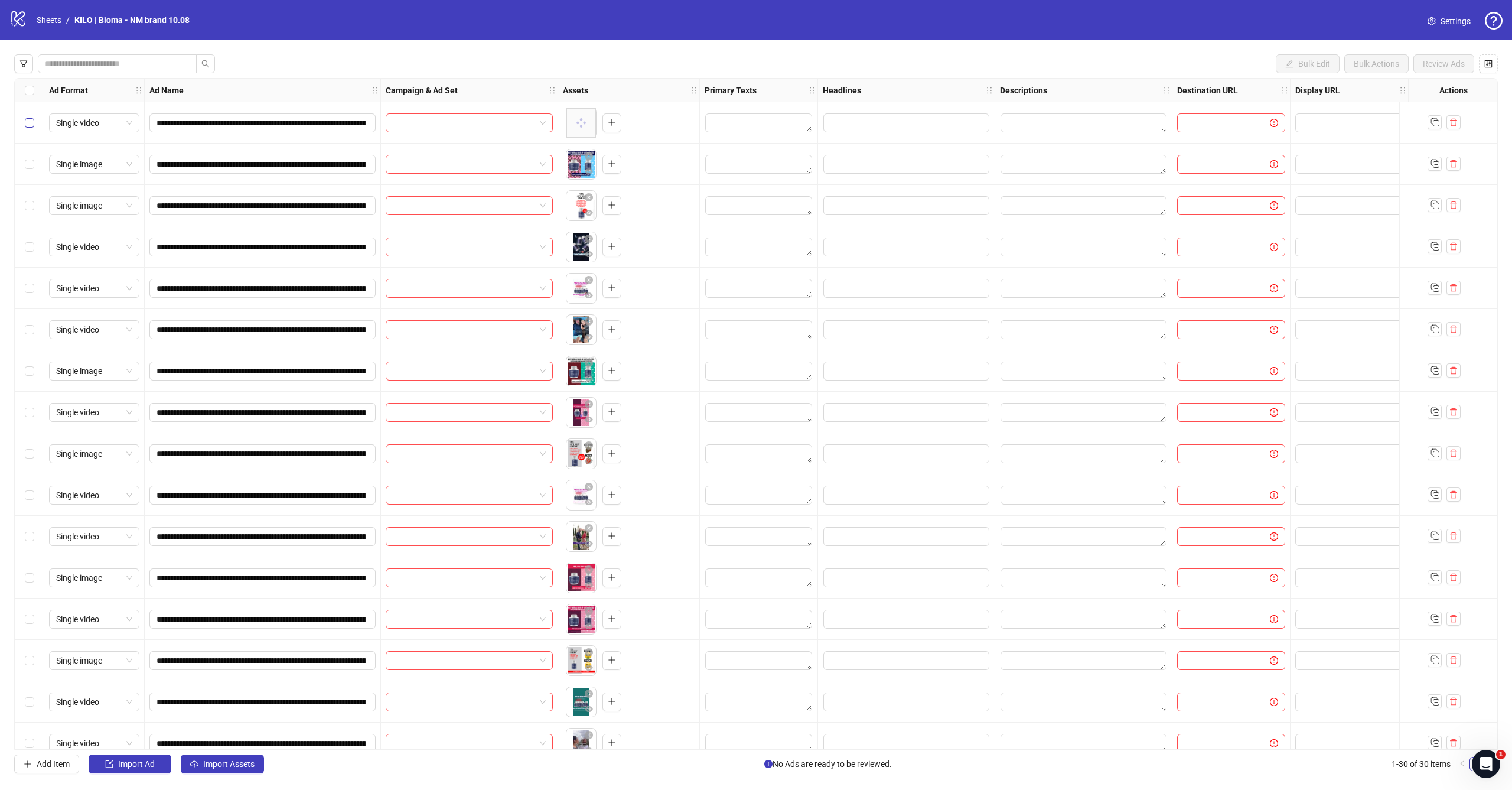
click at [32, 124] on span "Select row 1" at bounding box center [30, 123] width 10 height 10
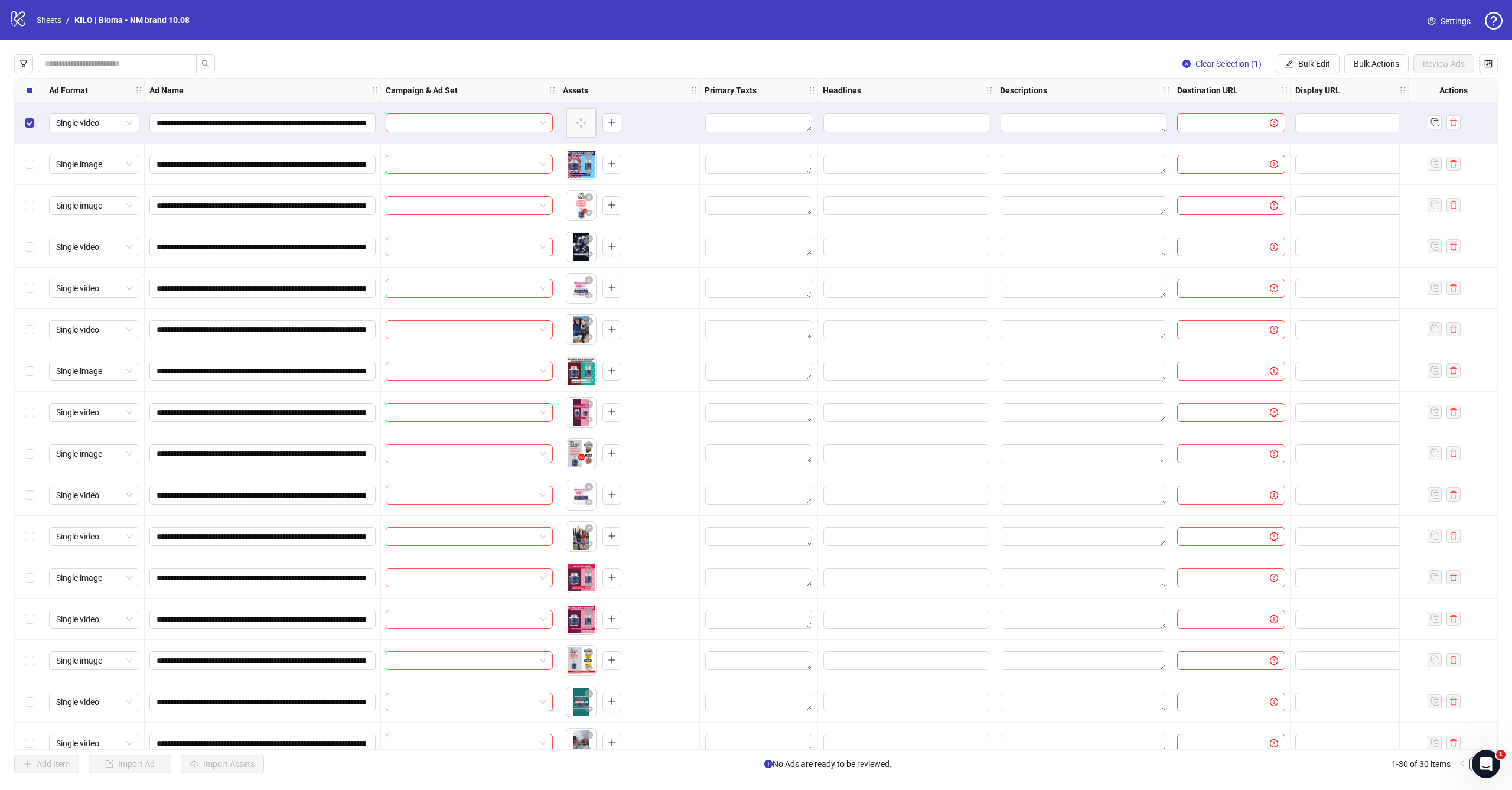
click at [32, 152] on div "Select row 2" at bounding box center [30, 164] width 30 height 42
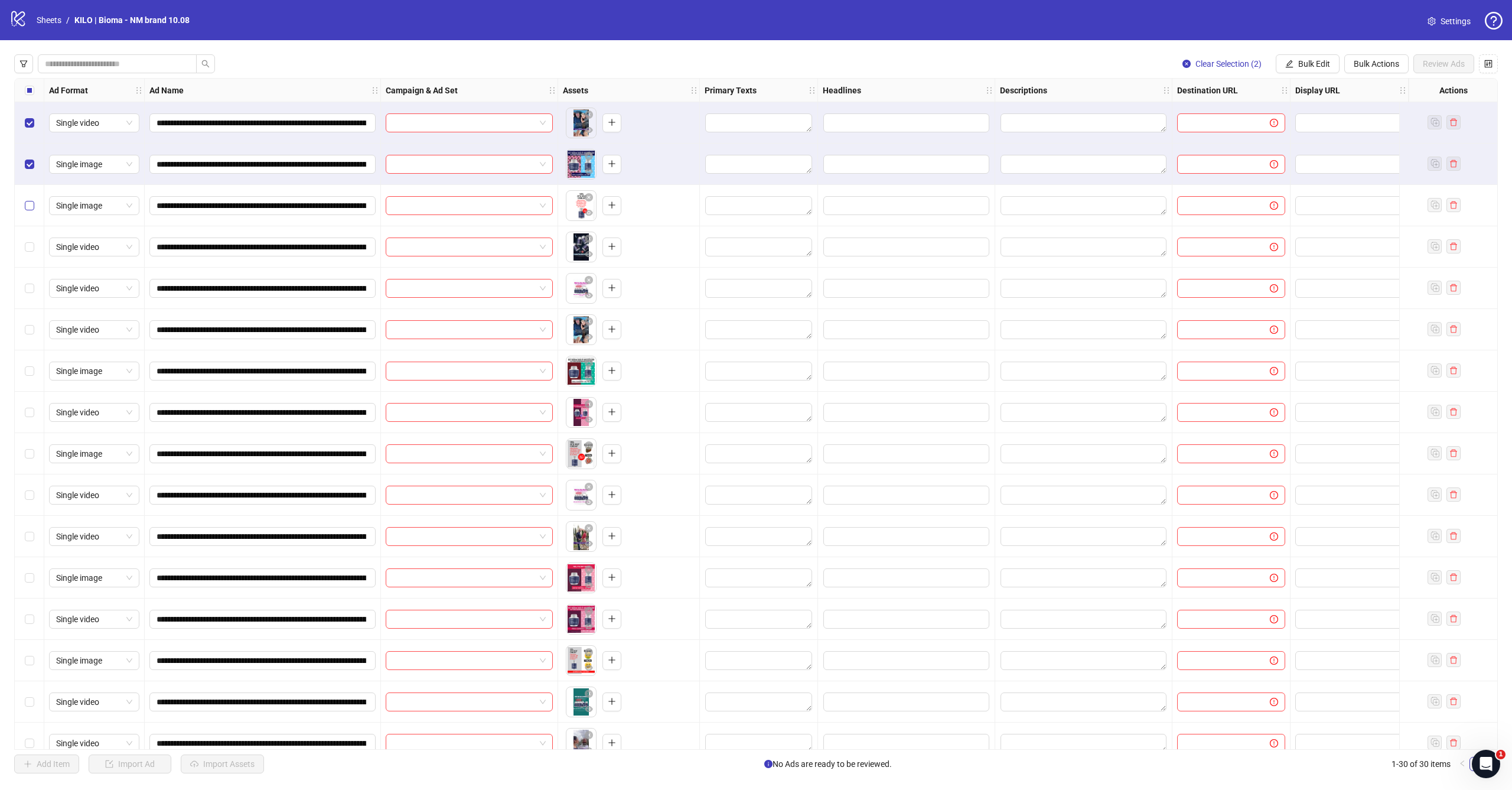
click at [32, 204] on span "Select row 3" at bounding box center [30, 205] width 10 height 10
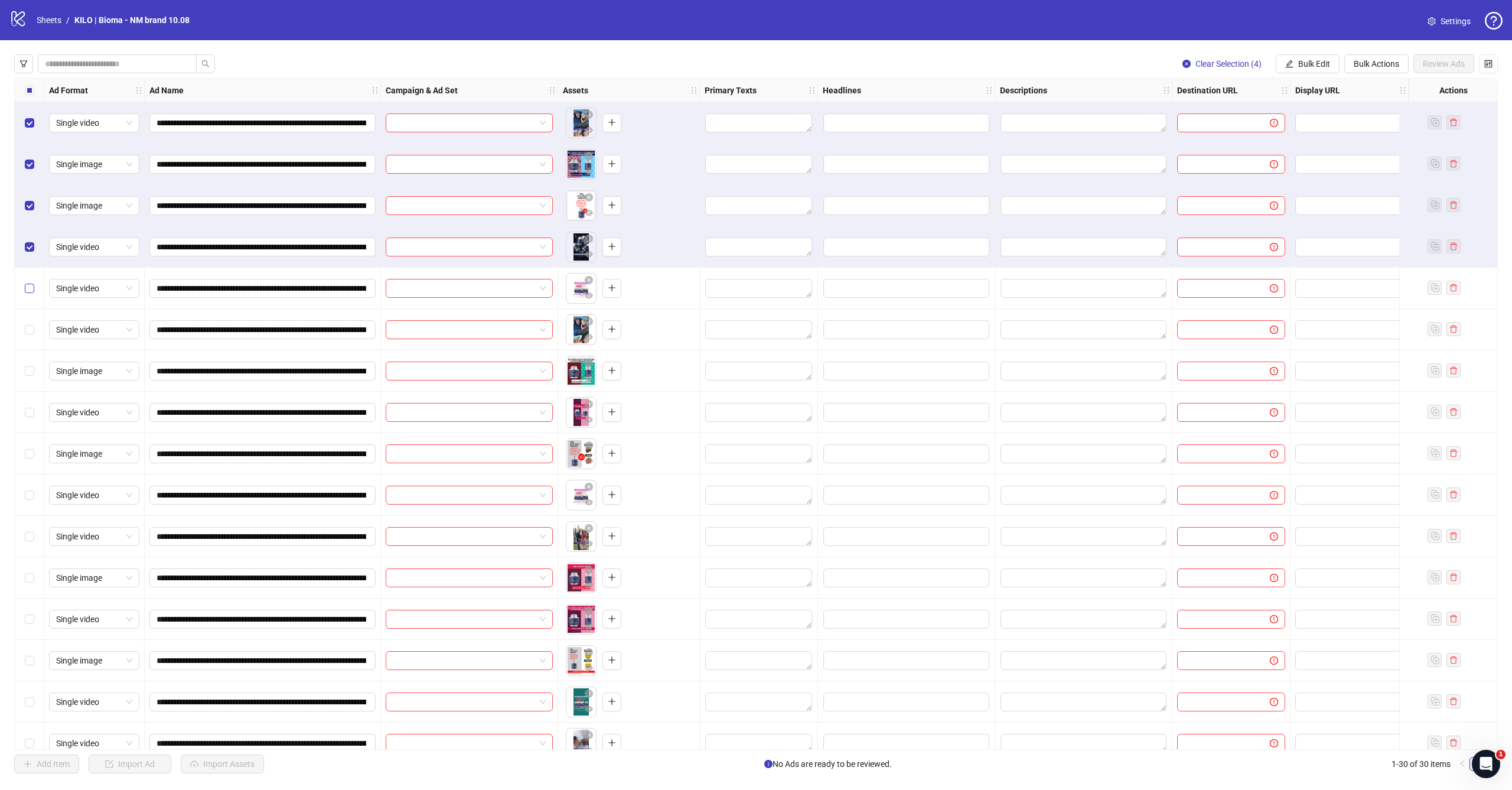
click at [29, 294] on label "Select row 5" at bounding box center [30, 288] width 10 height 13
click at [1297, 58] on button "Bulk Edit" at bounding box center [1307, 64] width 64 height 19
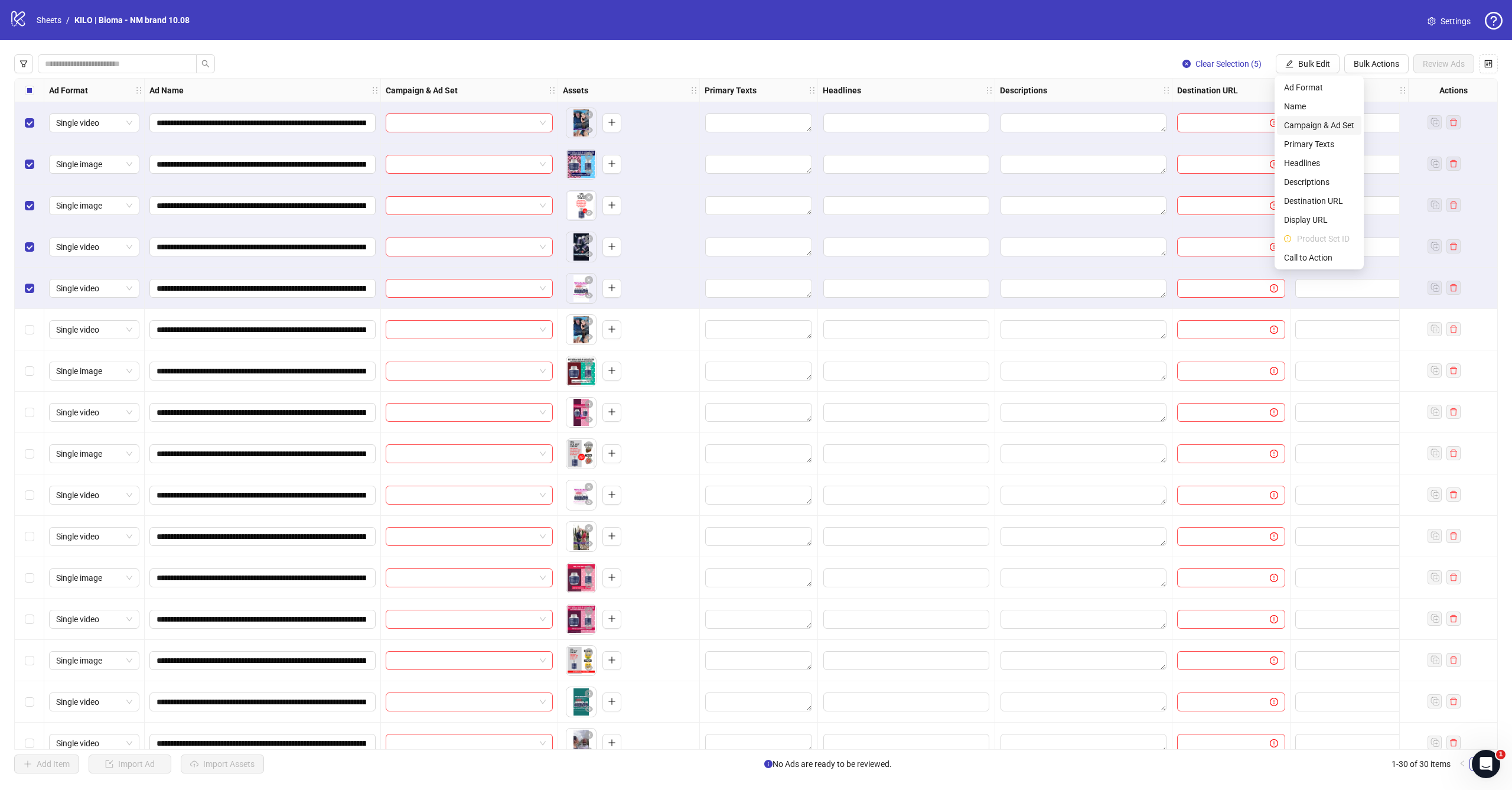
click at [1297, 130] on span "Campaign & Ad Set" at bounding box center [1319, 124] width 70 height 13
click at [1241, 118] on input "search" at bounding box center [1268, 115] width 211 height 17
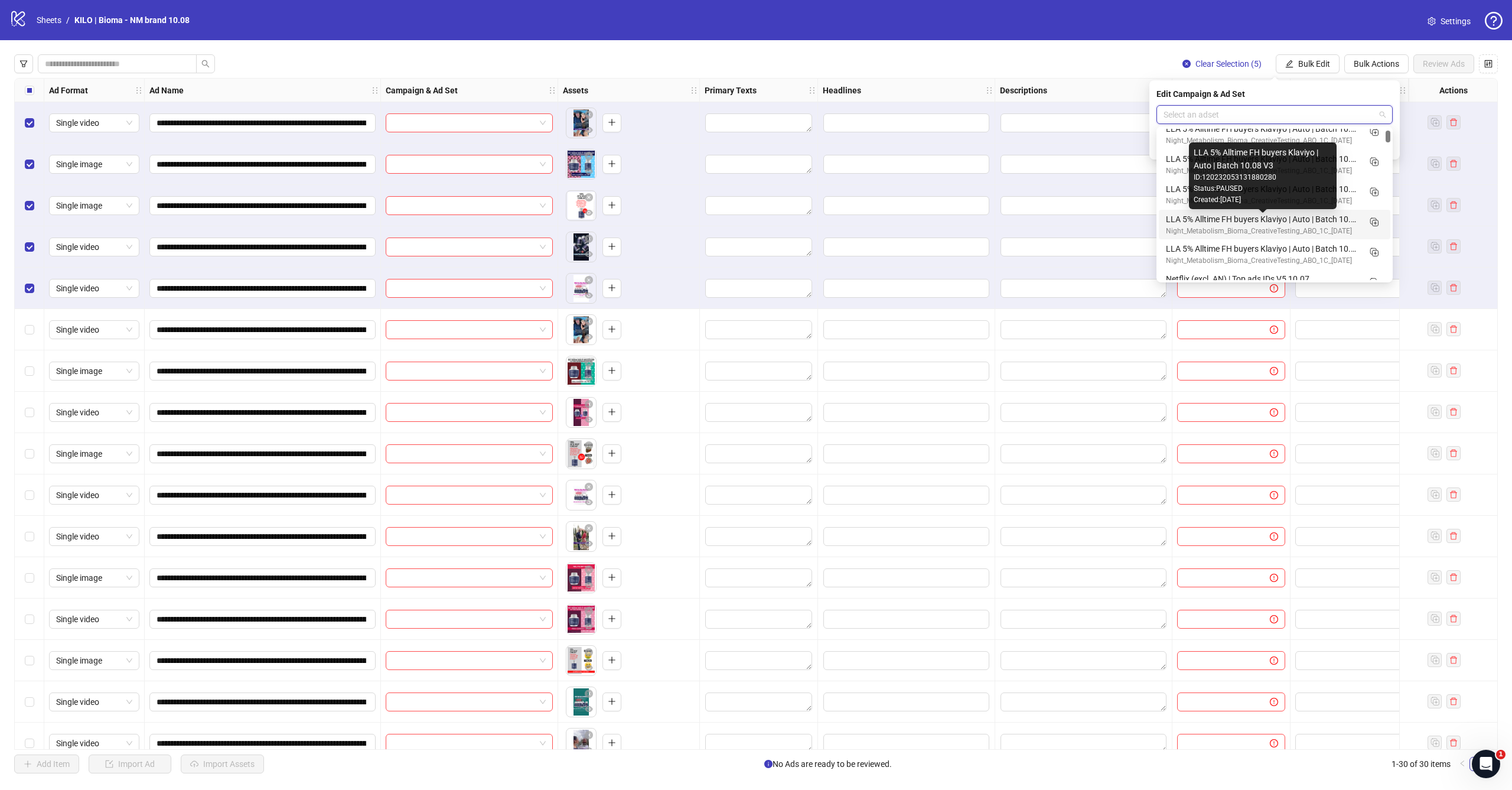
scroll to position [40, 0]
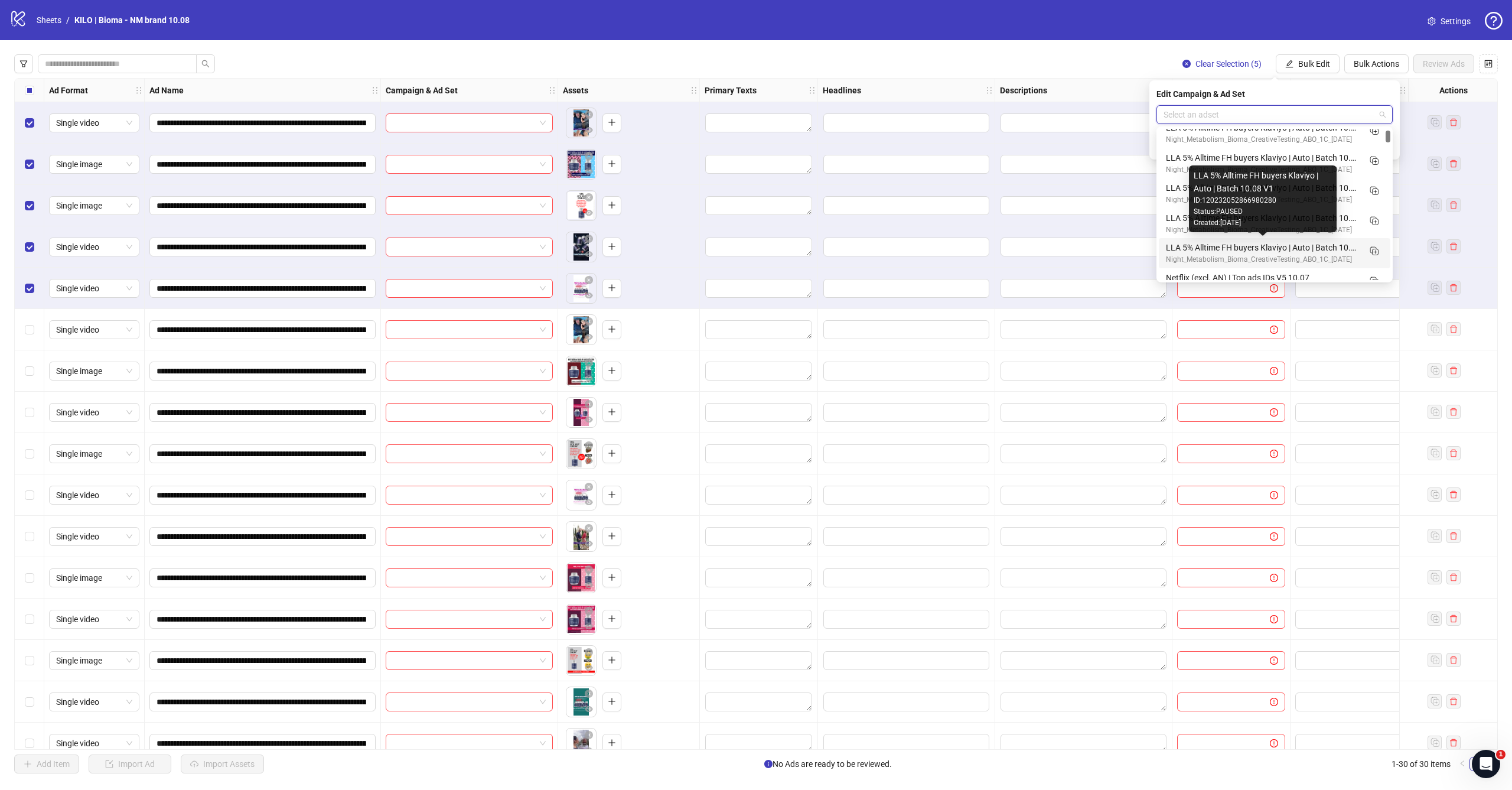
click at [1221, 247] on div "LLA 5% Alltime FH buyers Klaviyo | Auto | Batch 10.08 V1" at bounding box center [1262, 247] width 194 height 13
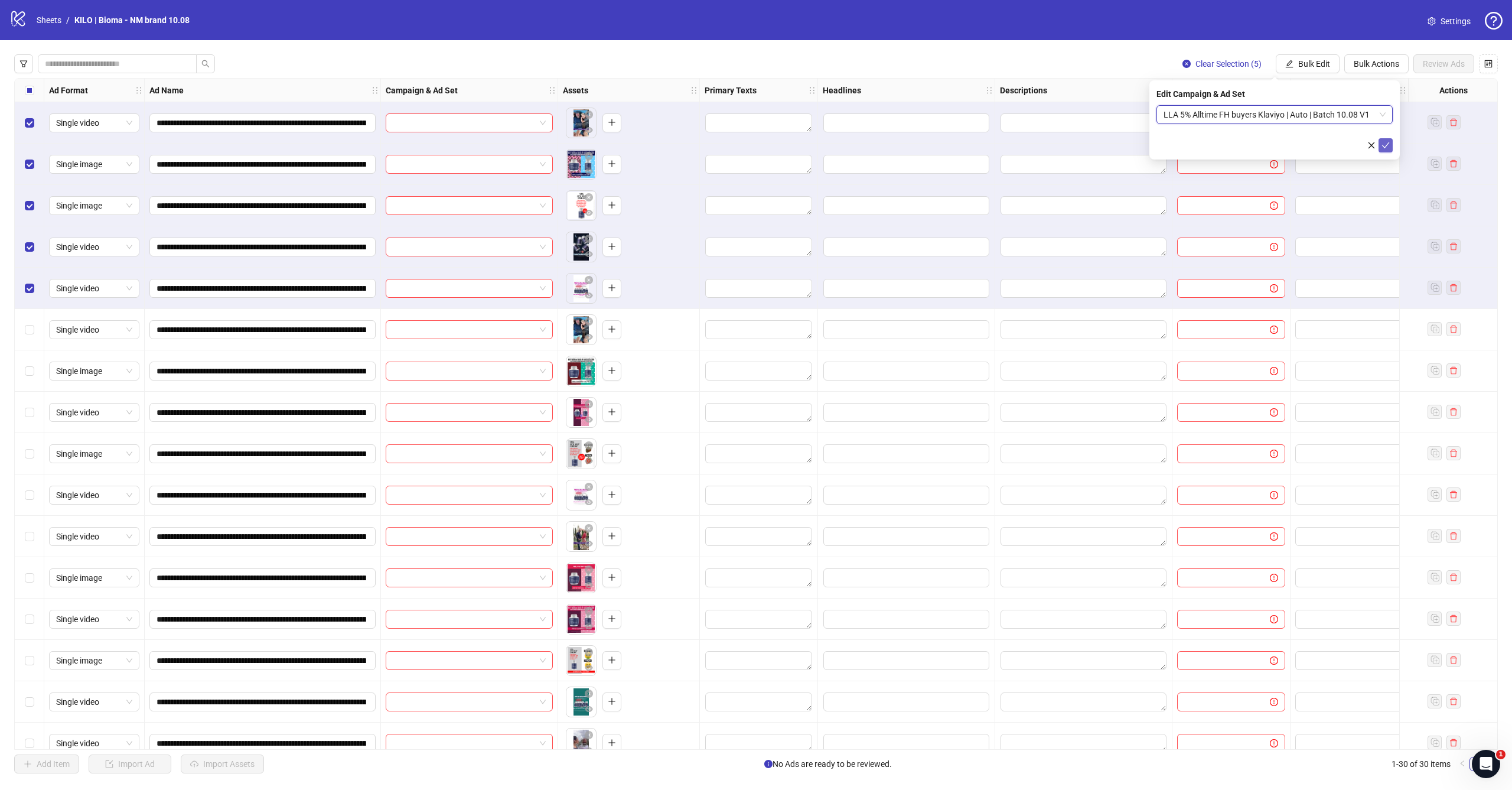
click at [1388, 151] on button "submit" at bounding box center [1385, 145] width 14 height 14
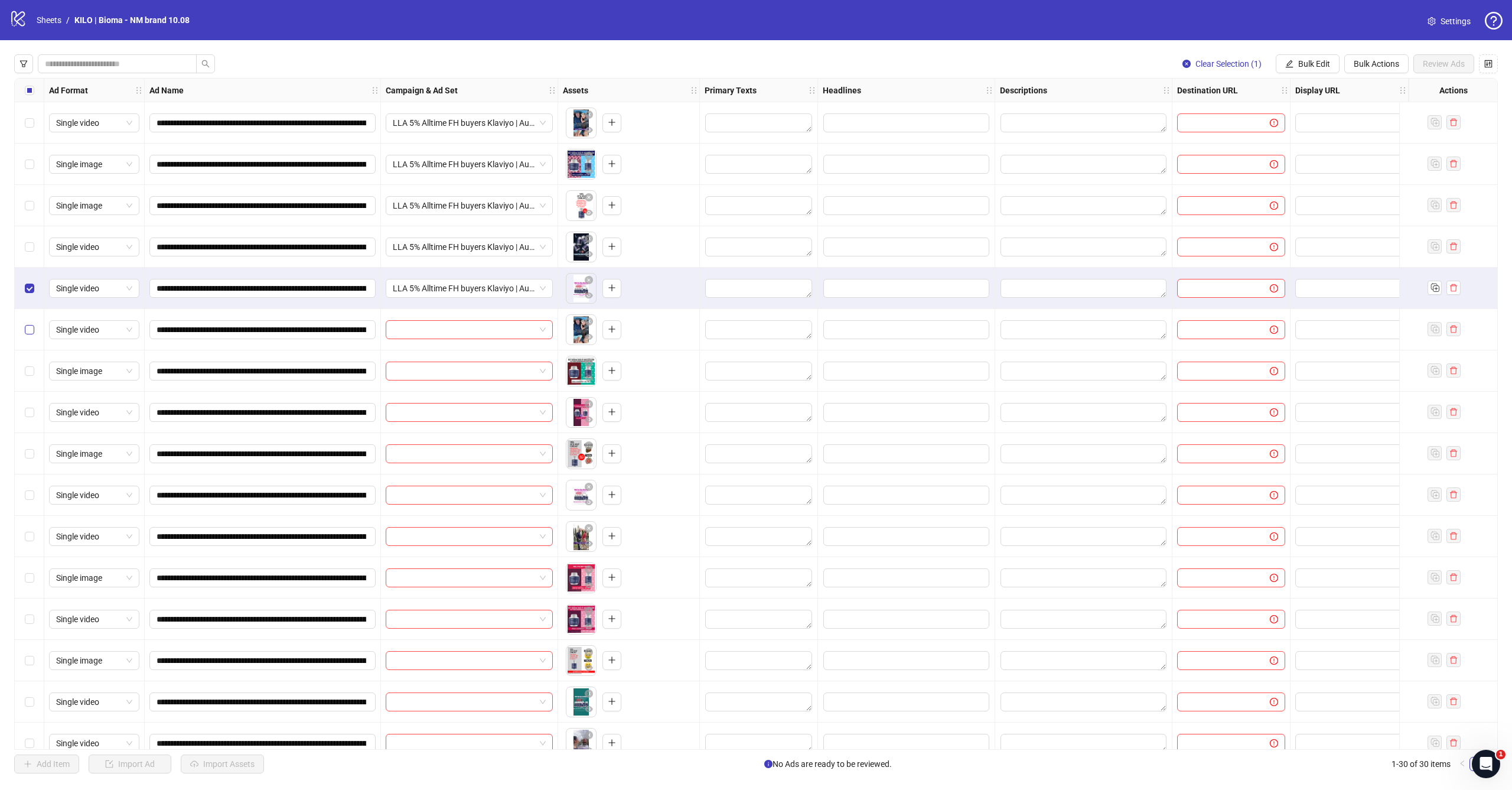
click at [31, 324] on label "Select row 6" at bounding box center [30, 329] width 10 height 13
click at [33, 285] on span "Select row 5" at bounding box center [30, 288] width 10 height 10
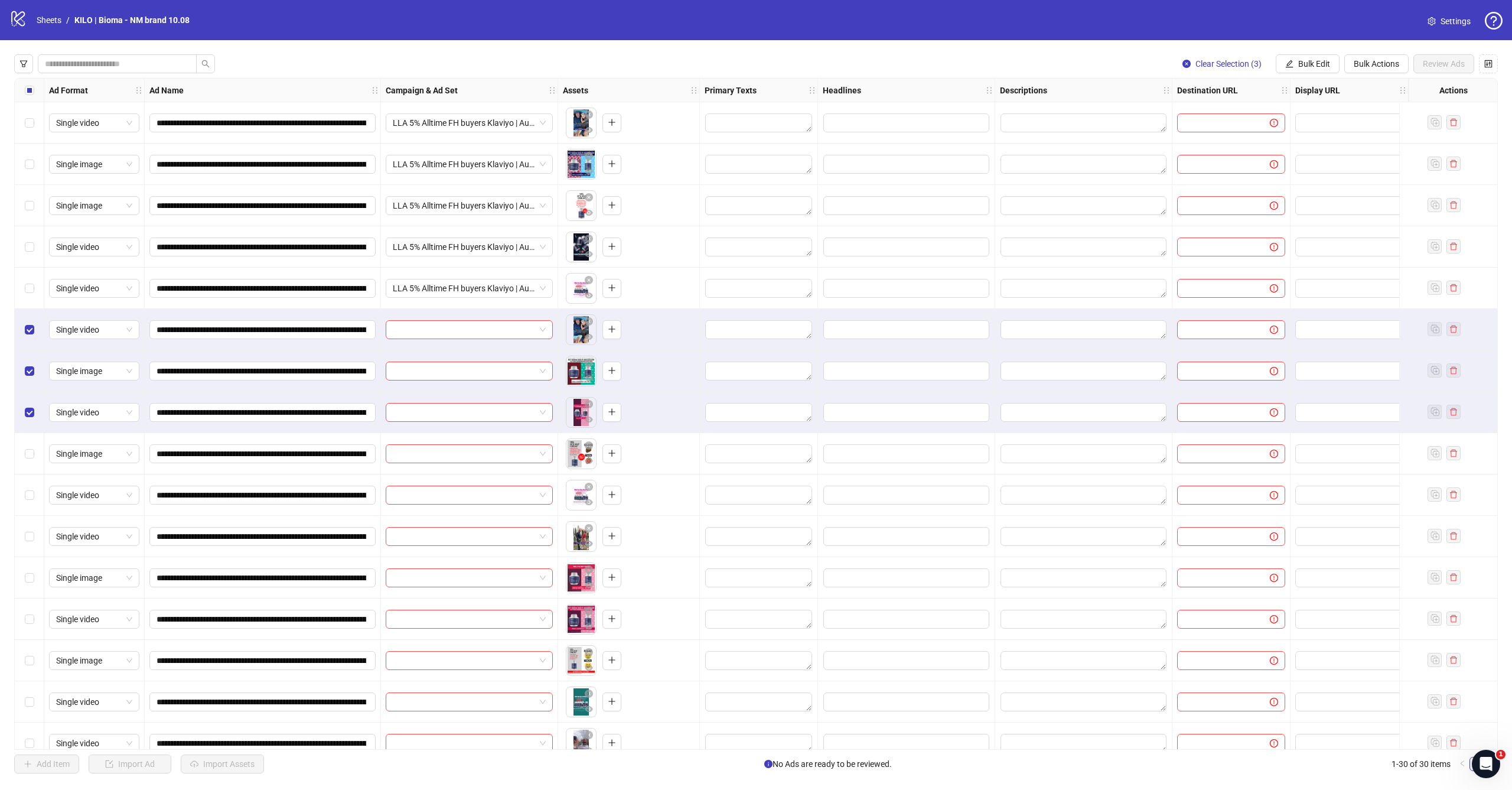
click at [29, 444] on div "Select row 9" at bounding box center [30, 454] width 30 height 42
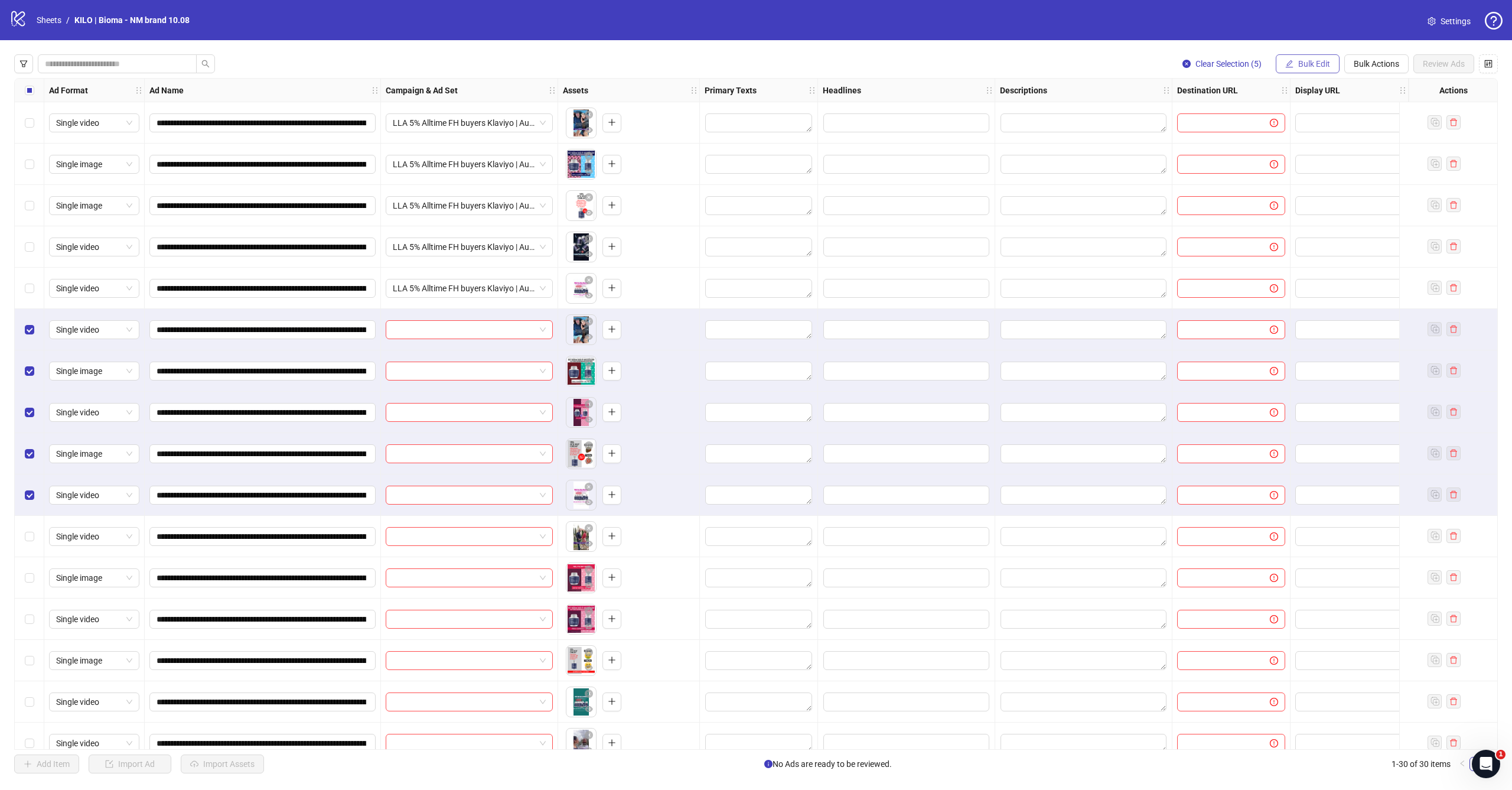
click at [1317, 66] on span "Bulk Edit" at bounding box center [1314, 64] width 32 height 10
click at [1315, 124] on span "Campaign & Ad Set" at bounding box center [1319, 124] width 70 height 13
click at [1285, 110] on input "search" at bounding box center [1268, 115] width 211 height 17
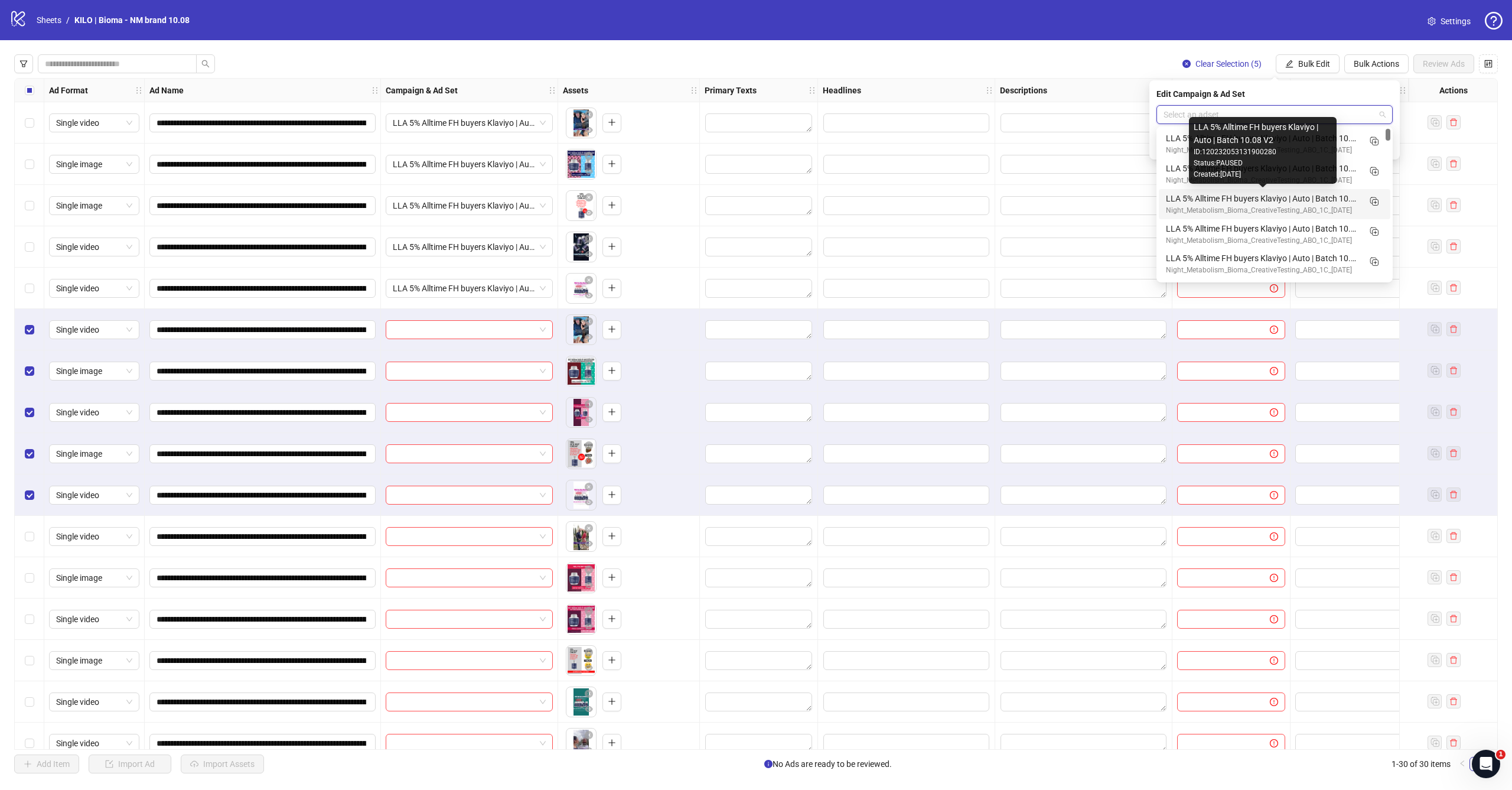
click at [1344, 197] on div "LLA 5% Alltime FH buyers Klaviyo | Auto | Batch 10.08 V2" at bounding box center [1262, 198] width 194 height 13
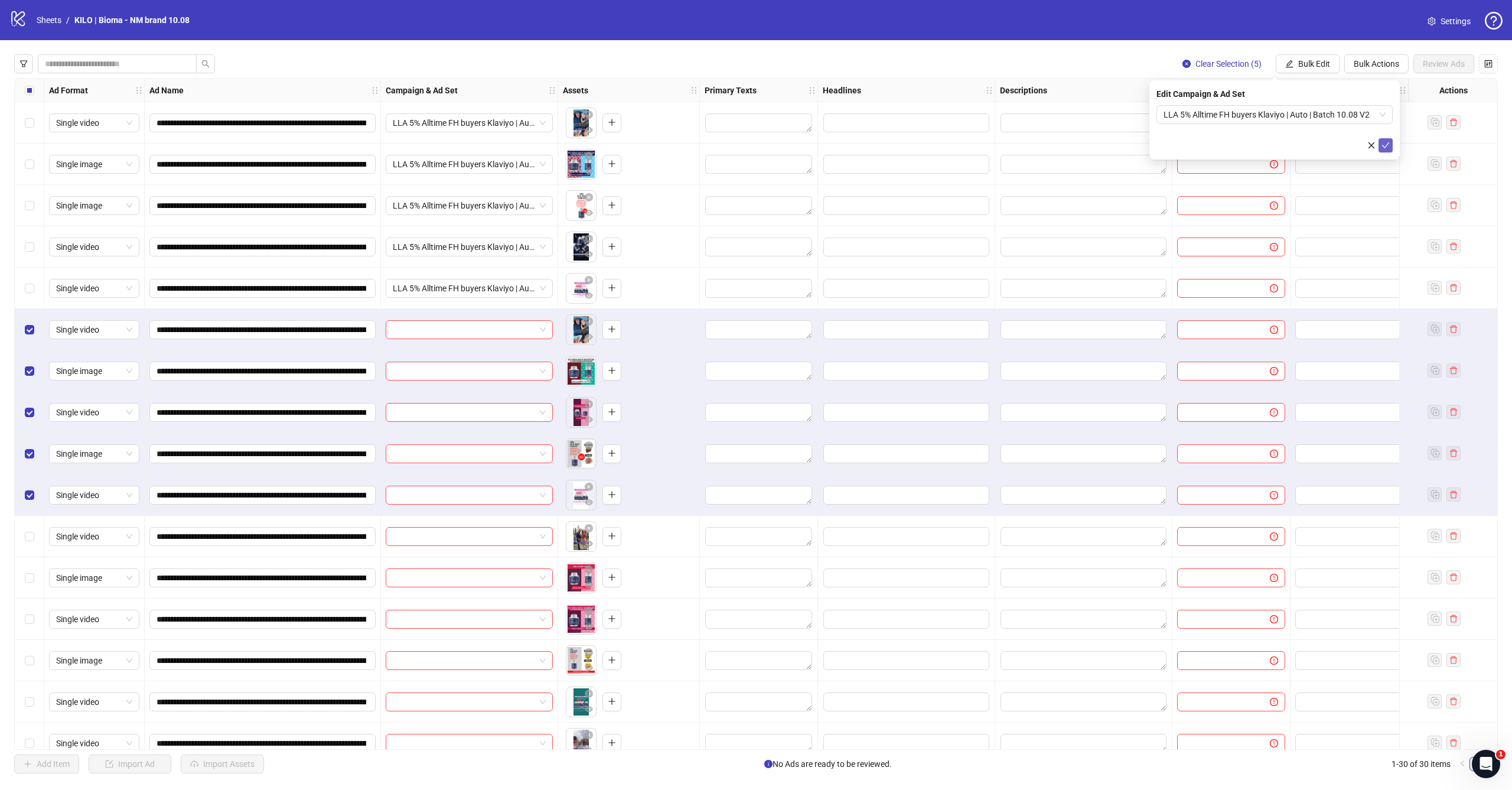
click at [1388, 143] on icon "check" at bounding box center [1385, 145] width 8 height 6
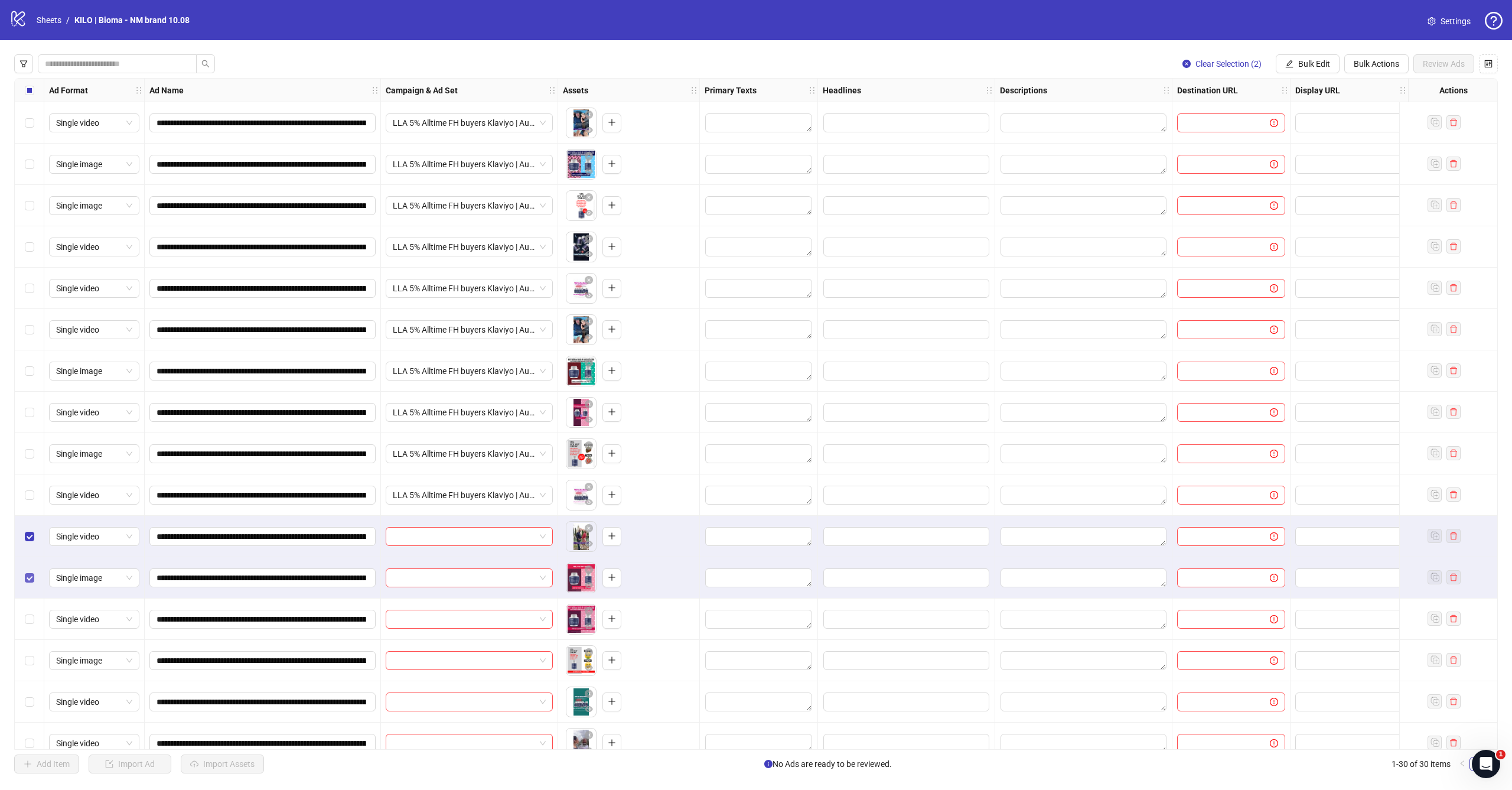
scroll to position [44, 0]
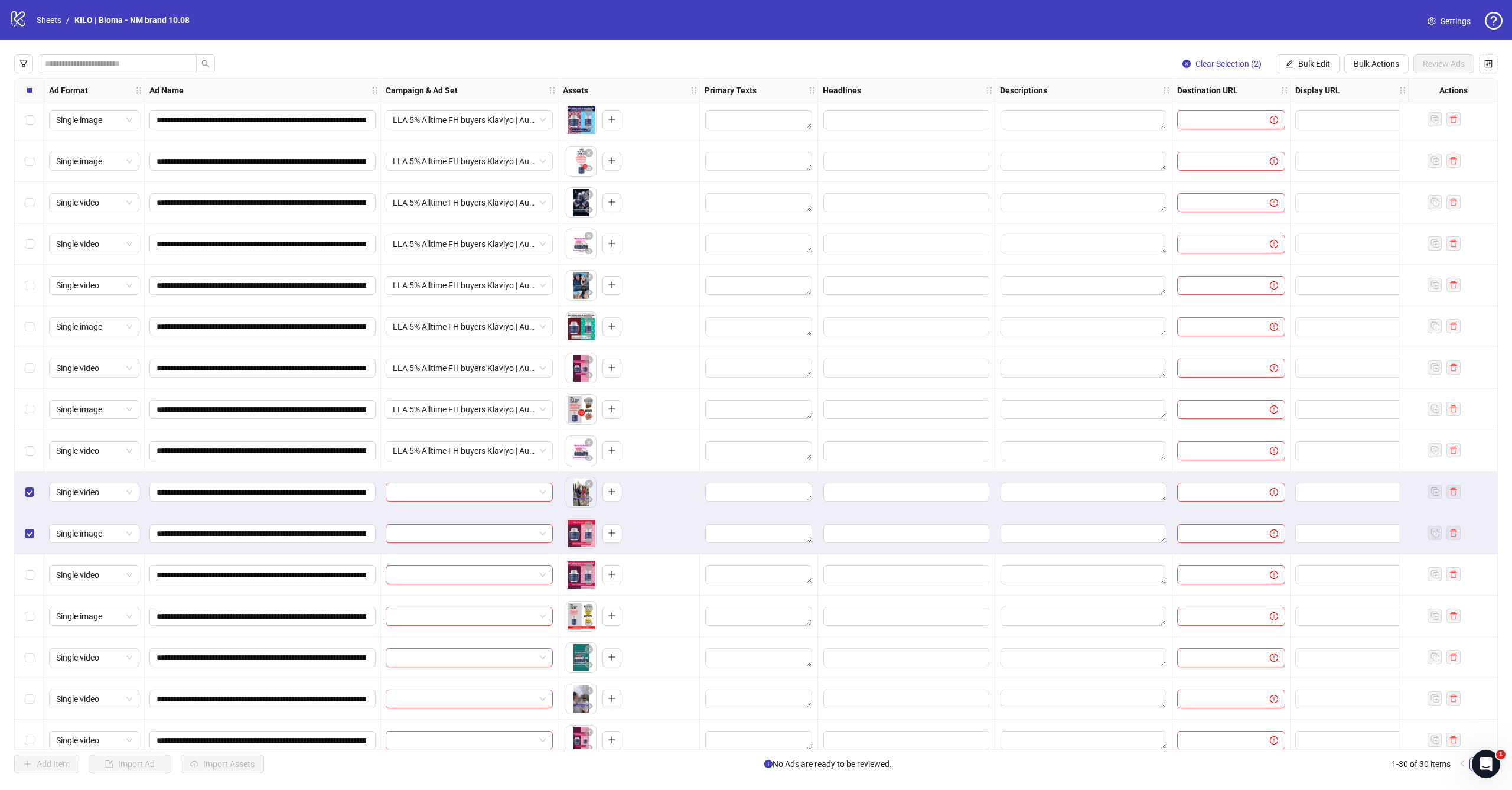
click at [31, 564] on div "Select row 13" at bounding box center [30, 575] width 30 height 42
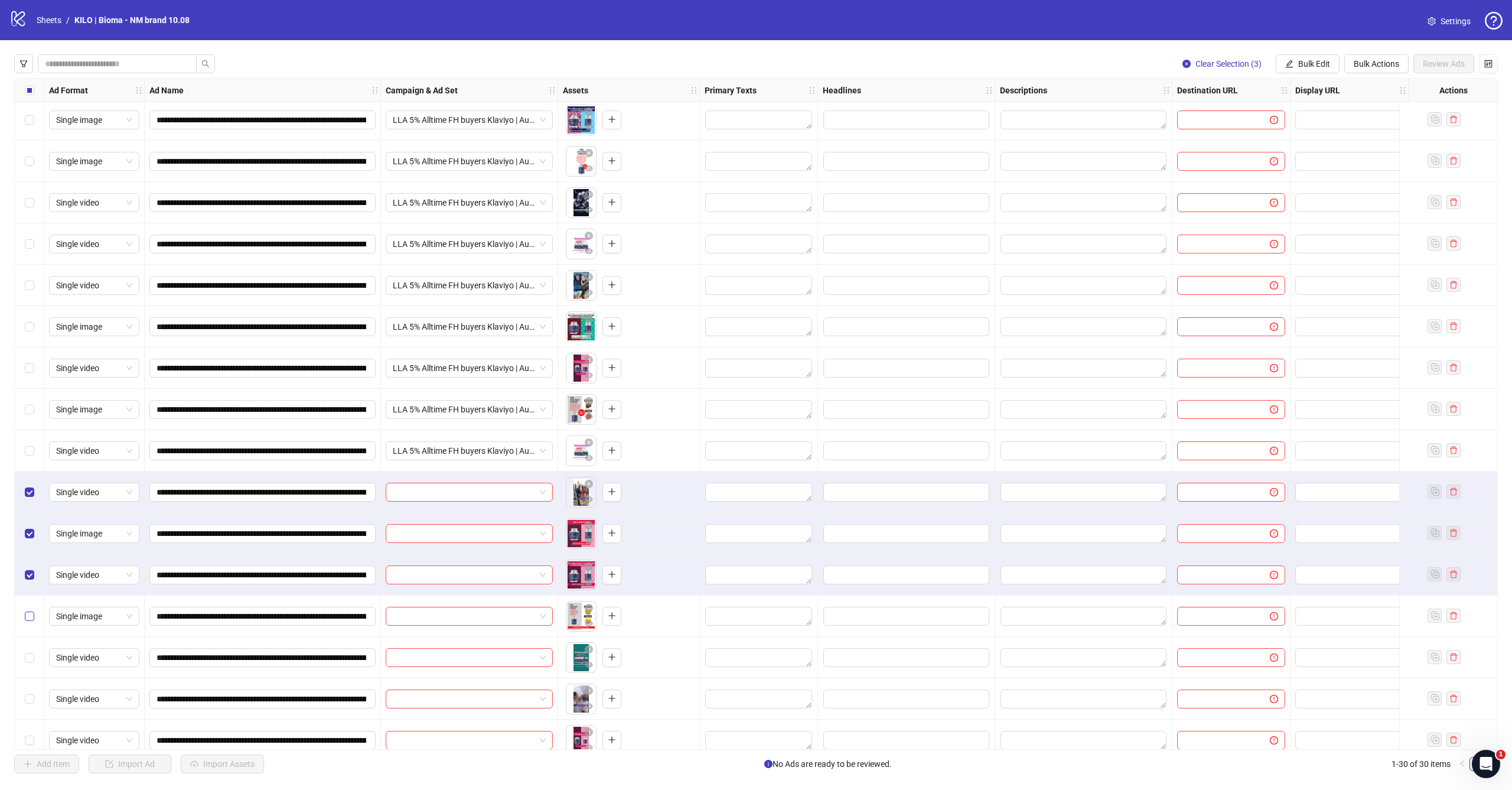
click at [33, 619] on span "Select row 14" at bounding box center [30, 616] width 10 height 10
click at [34, 655] on span "Select row 15" at bounding box center [30, 657] width 10 height 10
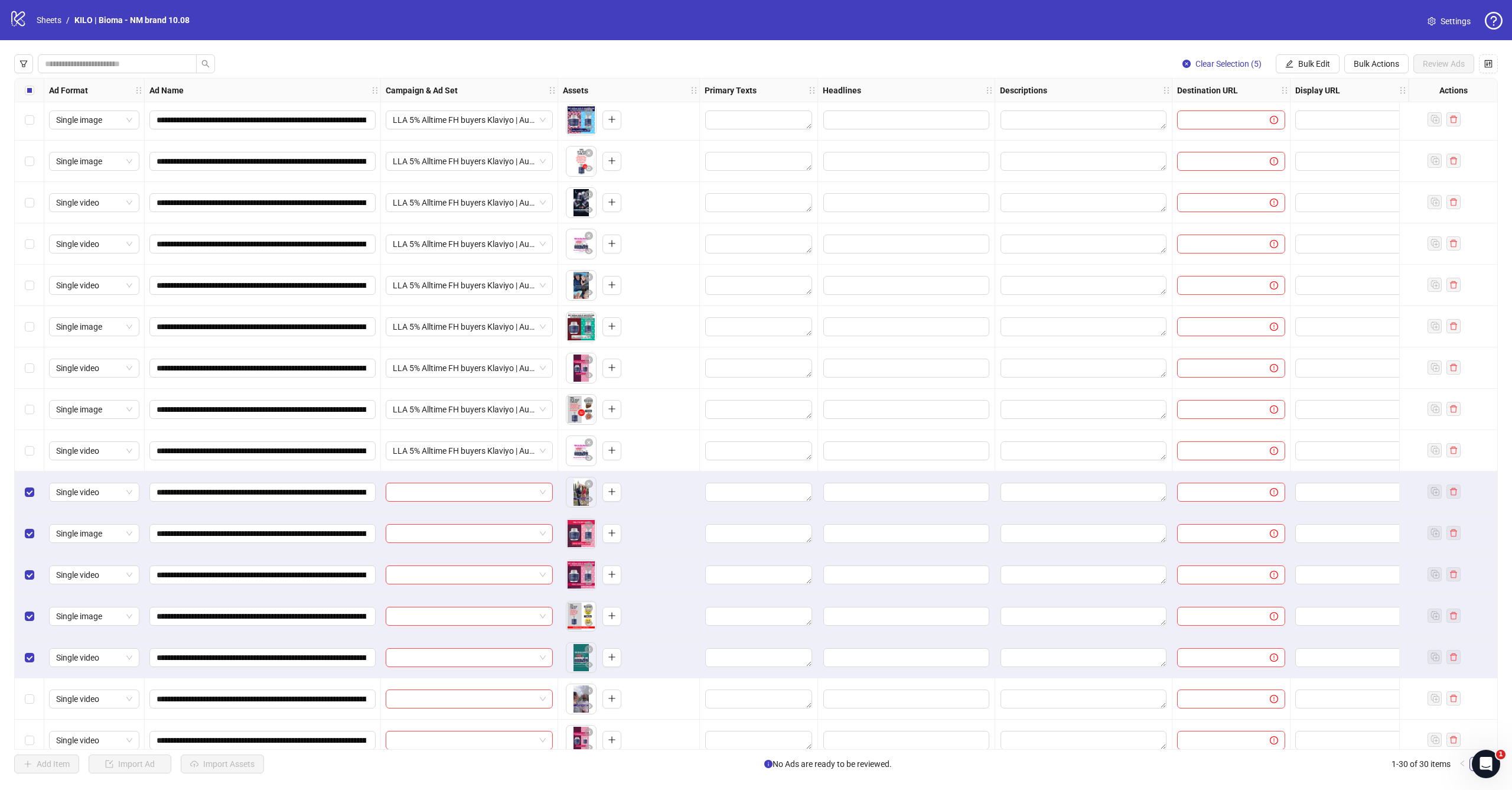
click at [1315, 75] on div "**********" at bounding box center [756, 413] width 1512 height 747
click at [1317, 70] on button "Bulk Edit" at bounding box center [1307, 64] width 64 height 19
click at [1311, 117] on li "Campaign & Ad Set" at bounding box center [1319, 125] width 84 height 19
click at [1278, 118] on input "search" at bounding box center [1268, 115] width 211 height 17
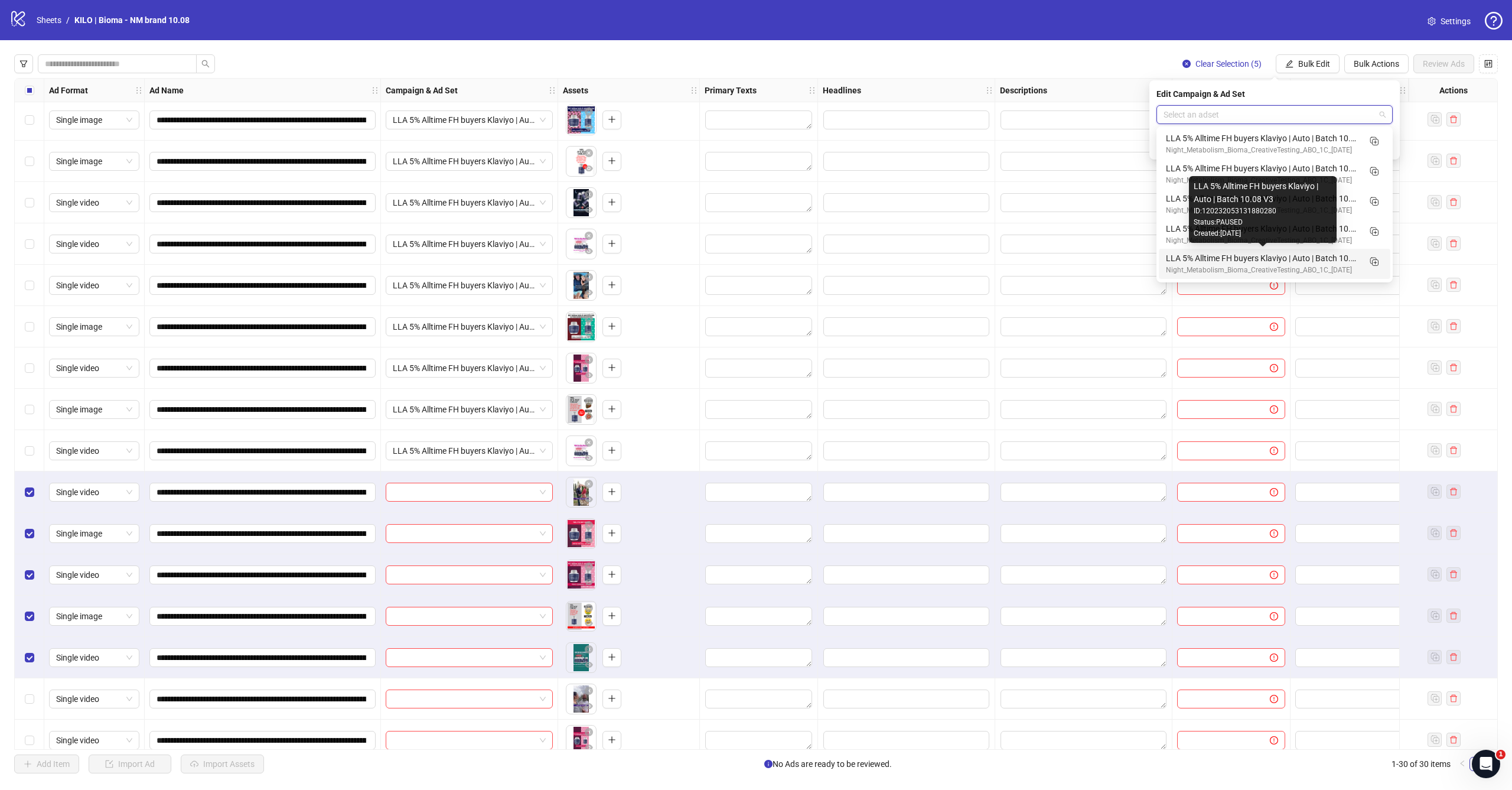
click at [1302, 252] on div "LLA 5% Alltime FH buyers Klaviyo | Auto | Batch 10.08 V3" at bounding box center [1262, 258] width 194 height 13
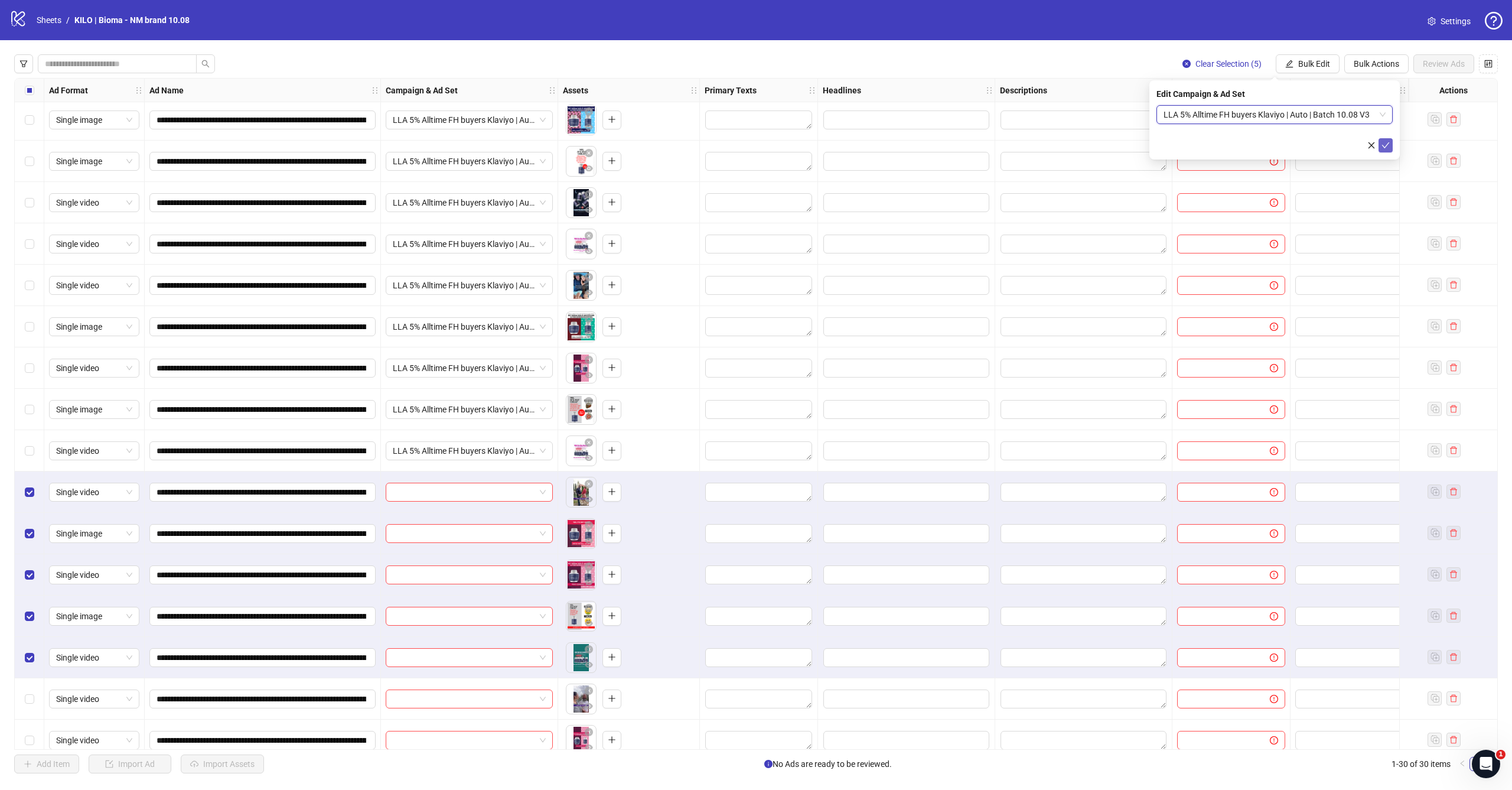
click at [1386, 146] on icon "check" at bounding box center [1385, 145] width 8 height 6
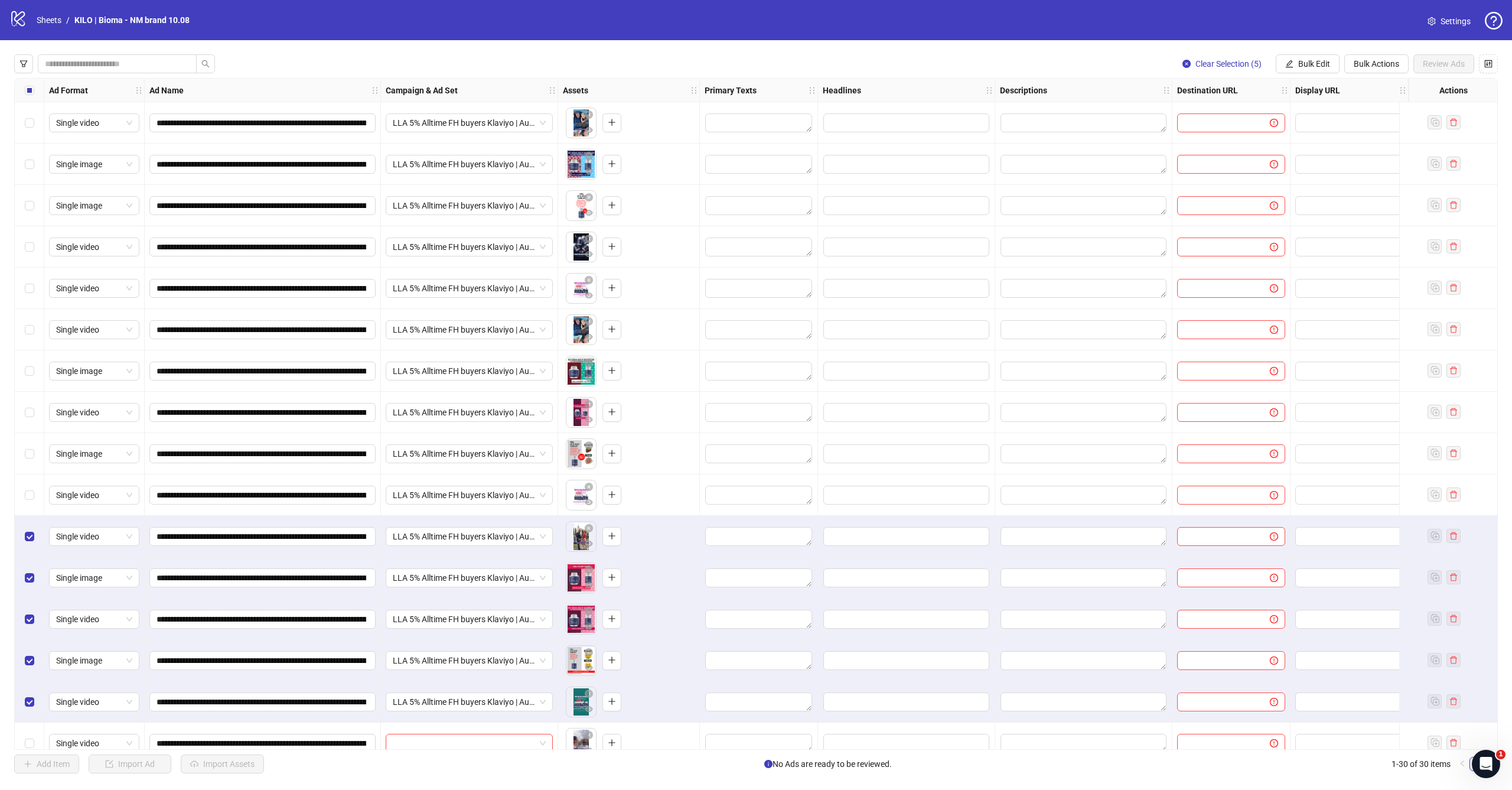
scroll to position [0, 0]
click at [29, 93] on span "Select all rows" at bounding box center [30, 90] width 10 height 10
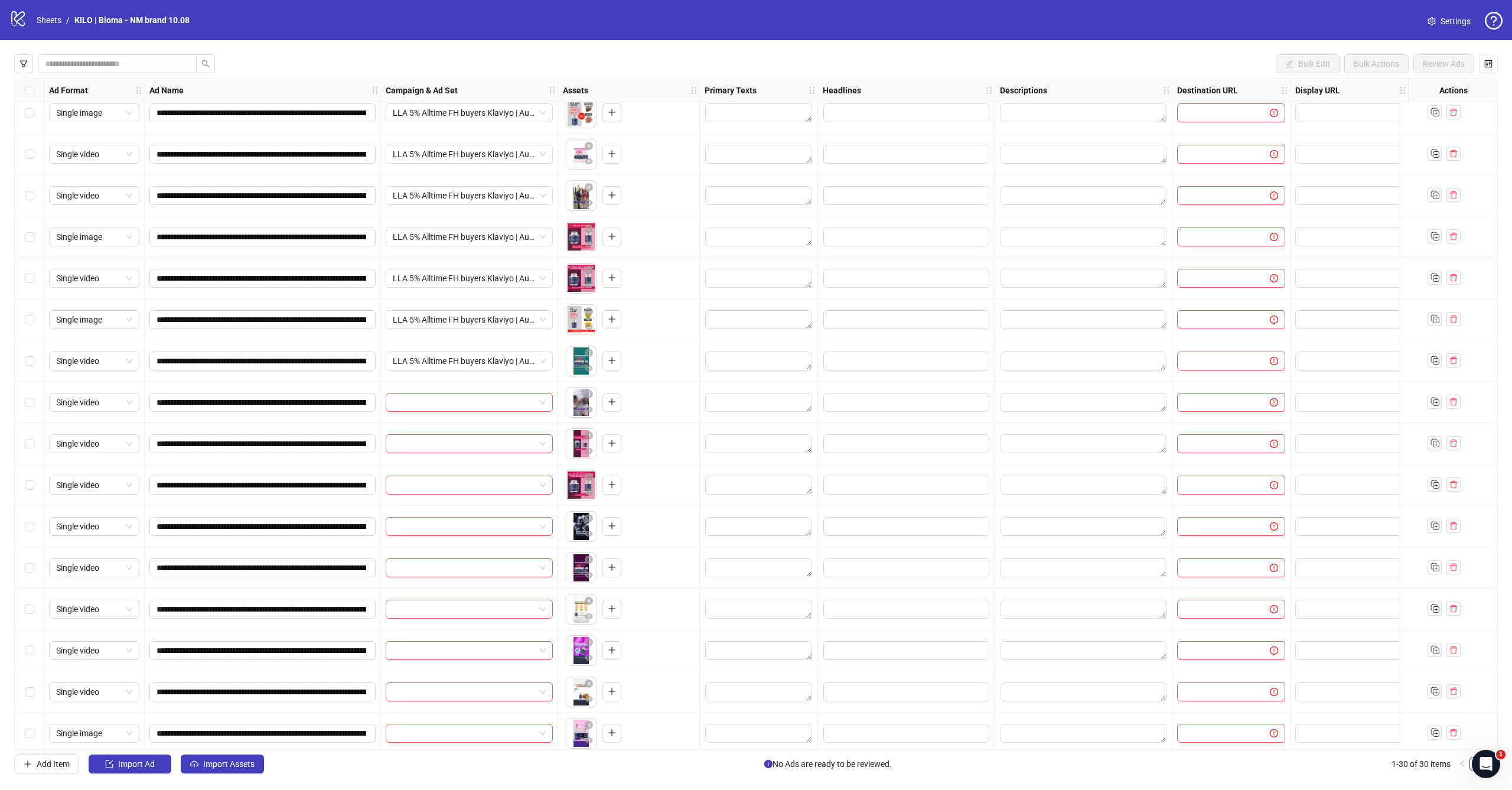
scroll to position [345, 0]
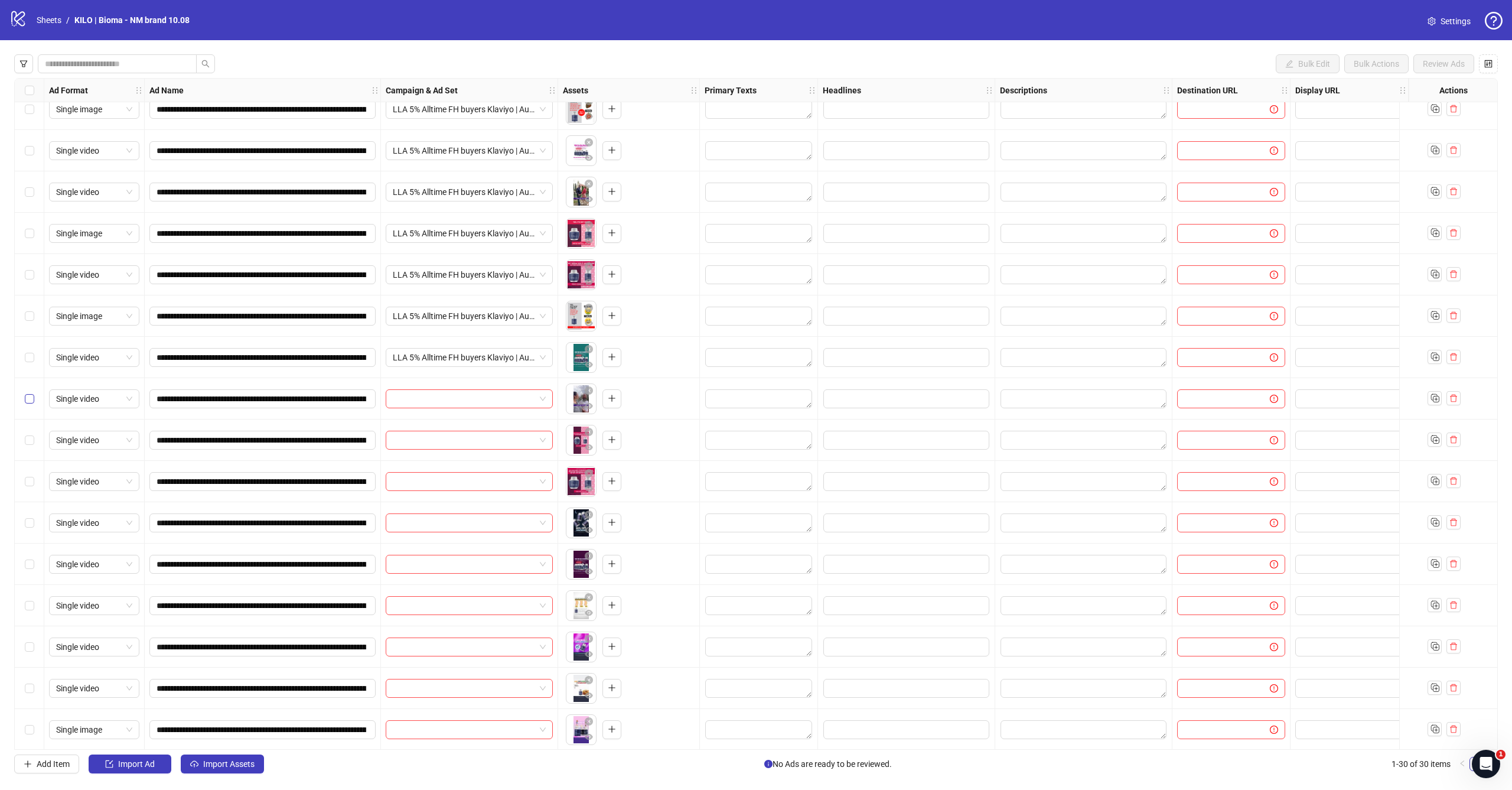
click at [34, 402] on span "Select row 16" at bounding box center [30, 398] width 10 height 10
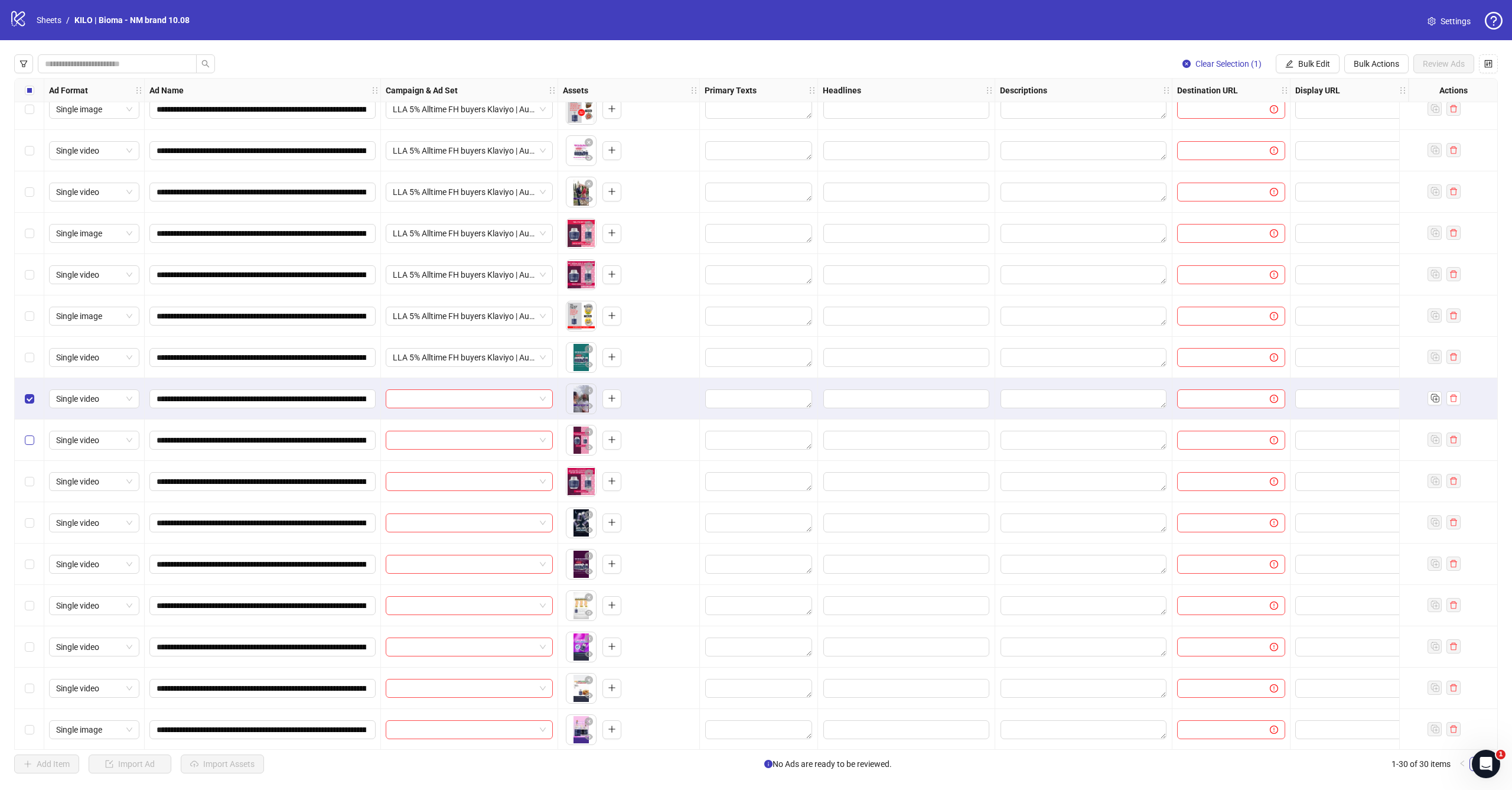
click at [34, 437] on span "Select row 17" at bounding box center [30, 439] width 10 height 10
click at [34, 470] on div "Select row 18" at bounding box center [30, 481] width 30 height 42
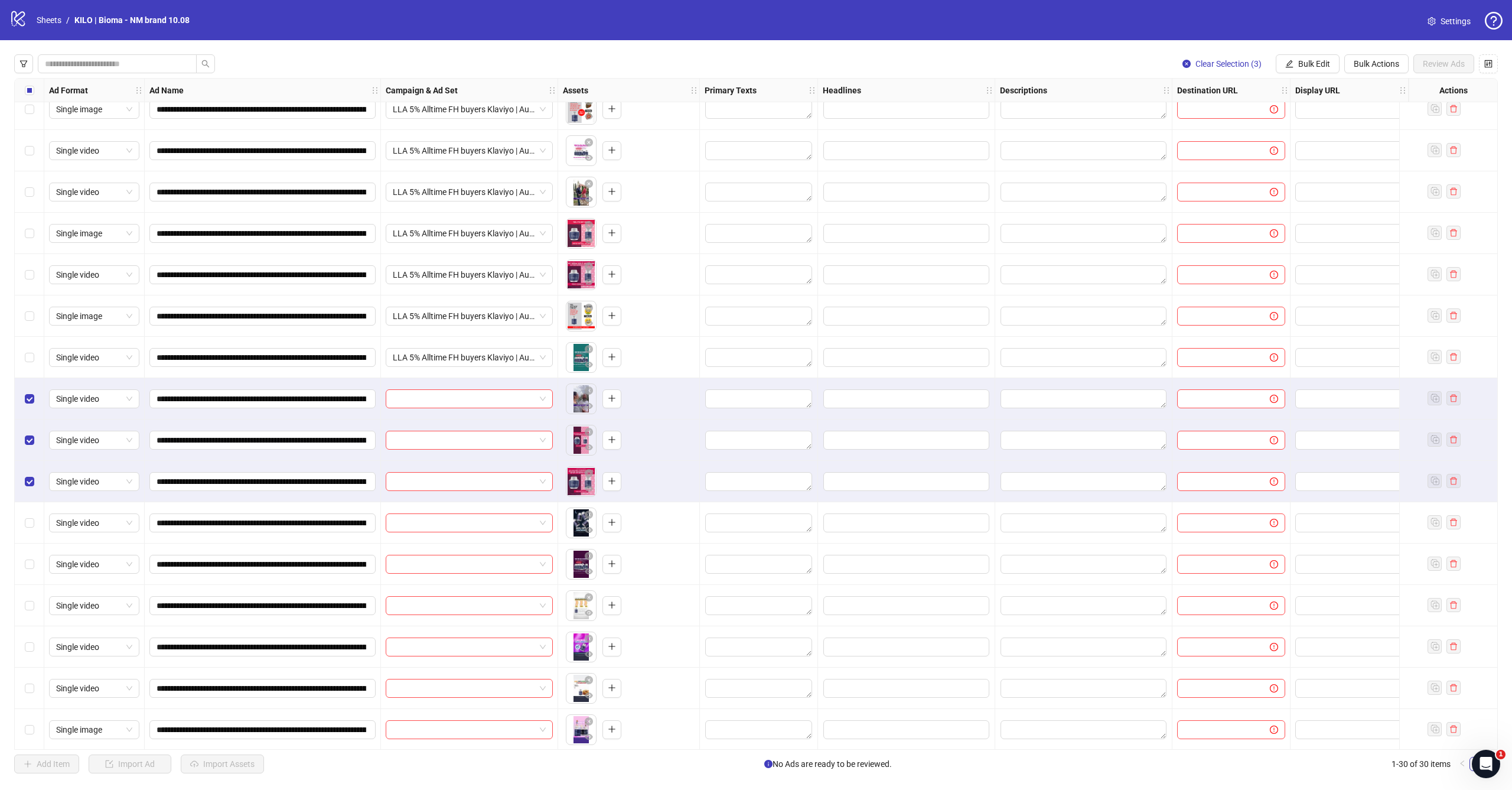
click at [33, 509] on div "Select row 19" at bounding box center [30, 523] width 30 height 42
click at [29, 547] on div "Select row 20" at bounding box center [30, 565] width 30 height 42
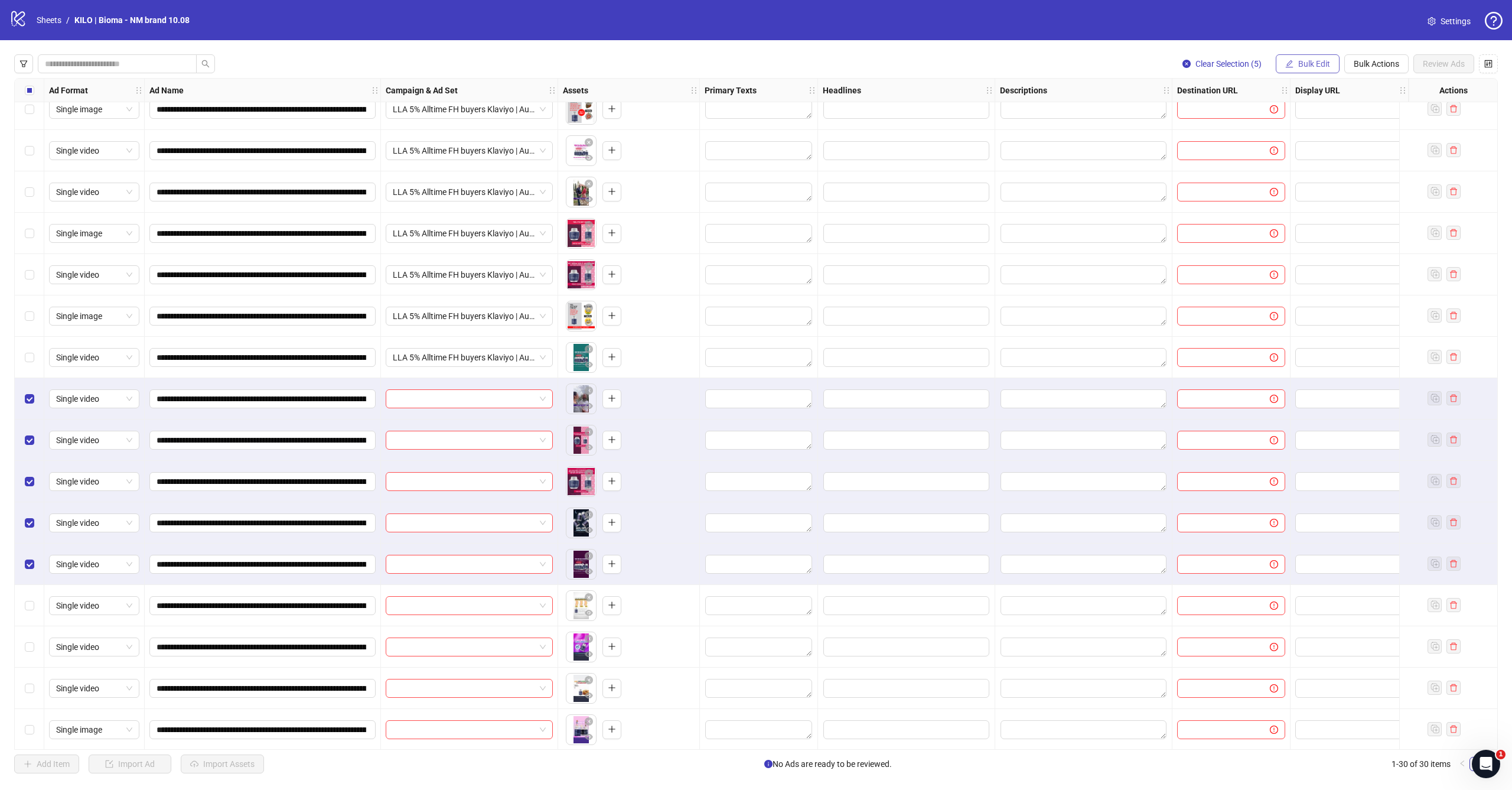
click at [1315, 69] on button "Bulk Edit" at bounding box center [1307, 64] width 64 height 19
click at [1305, 122] on span "Campaign & Ad Set" at bounding box center [1319, 124] width 70 height 13
click at [1274, 115] on input "search" at bounding box center [1268, 115] width 211 height 17
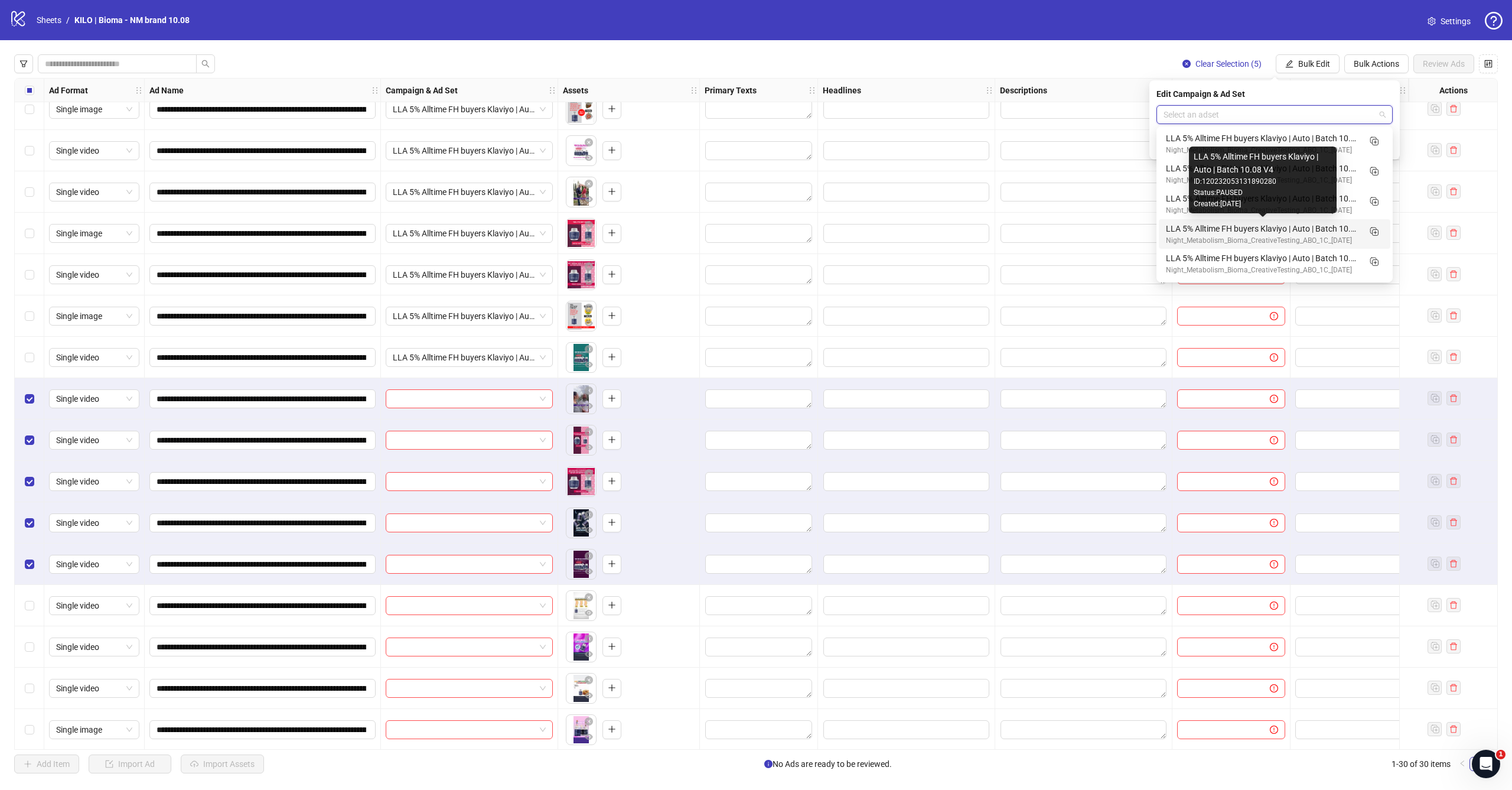
click at [1314, 224] on div "LLA 5% Alltime FH buyers Klaviyo | Auto | Batch 10.08 V4" at bounding box center [1262, 228] width 194 height 13
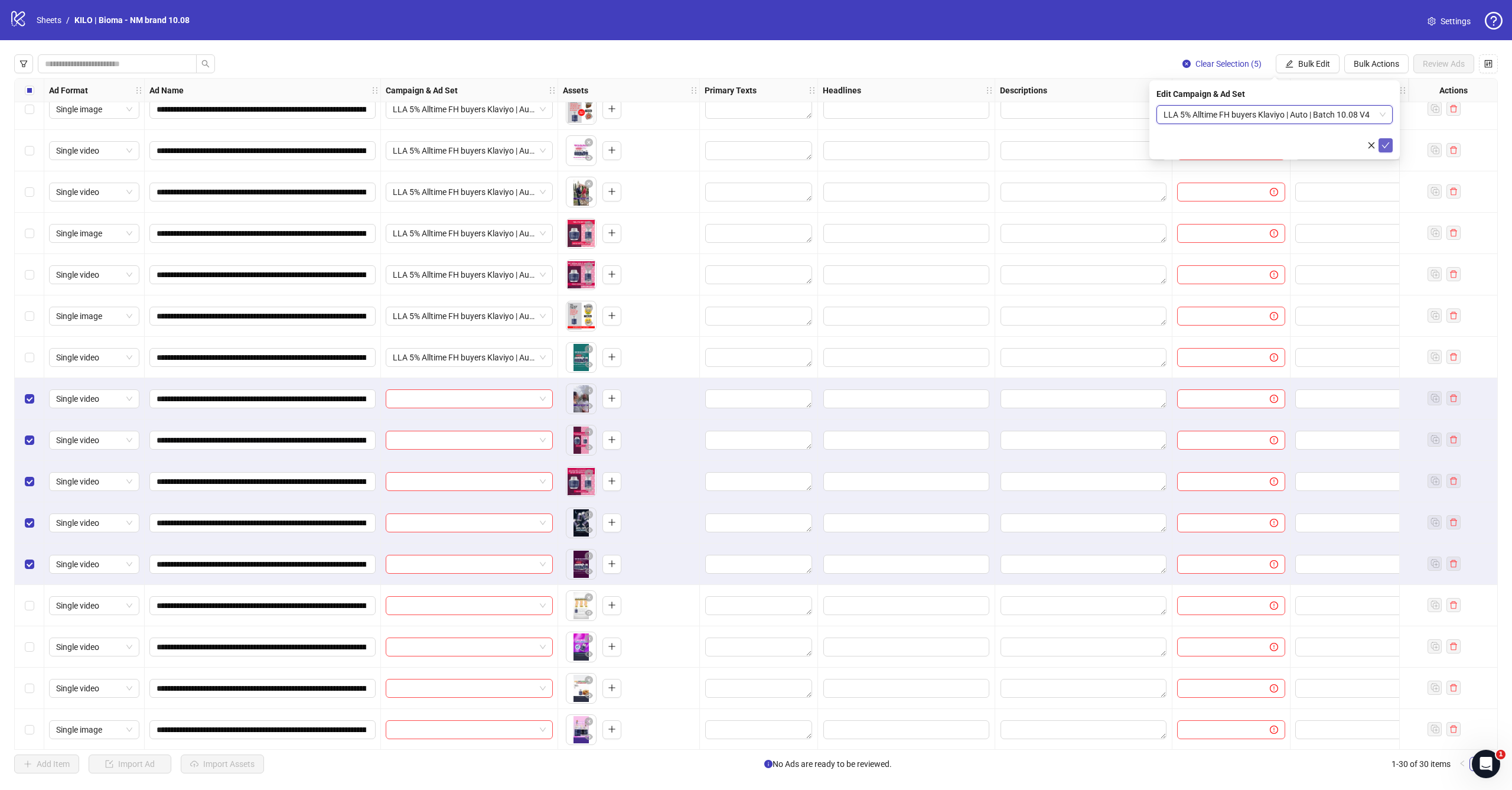
click at [1382, 143] on icon "check" at bounding box center [1386, 145] width 9 height 9
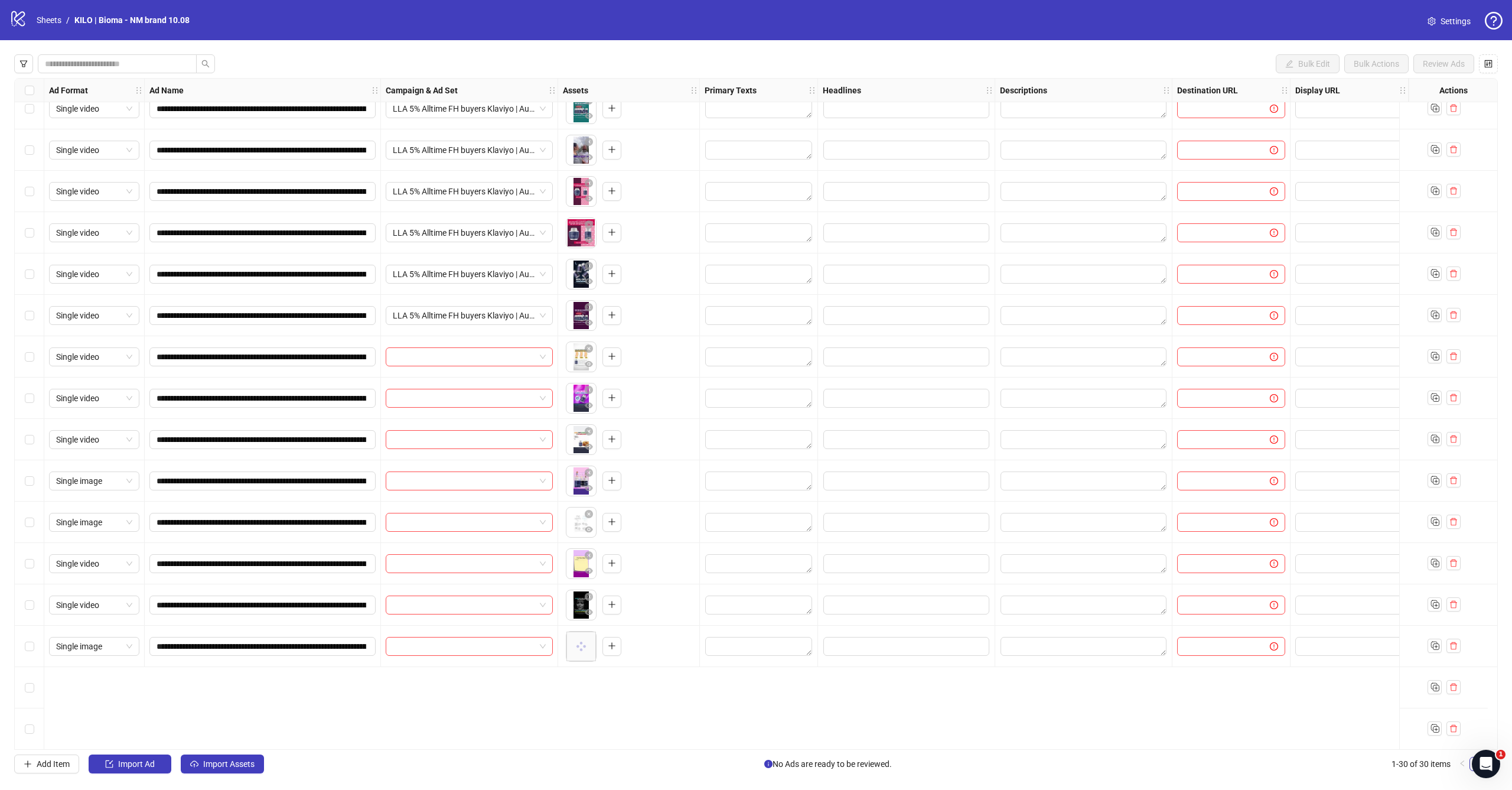
scroll to position [597, 0]
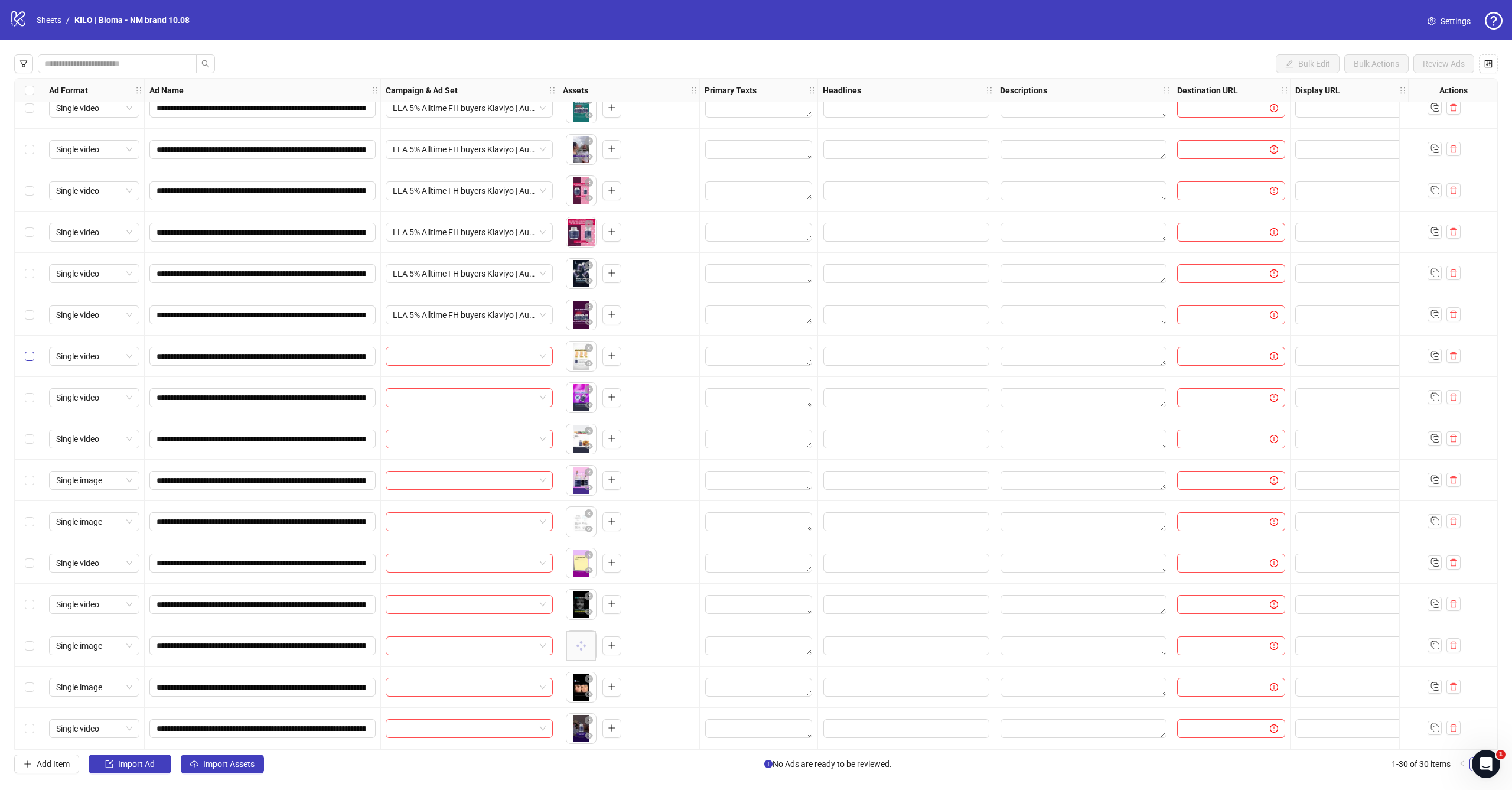
click at [32, 358] on span "Select row 21" at bounding box center [30, 356] width 10 height 10
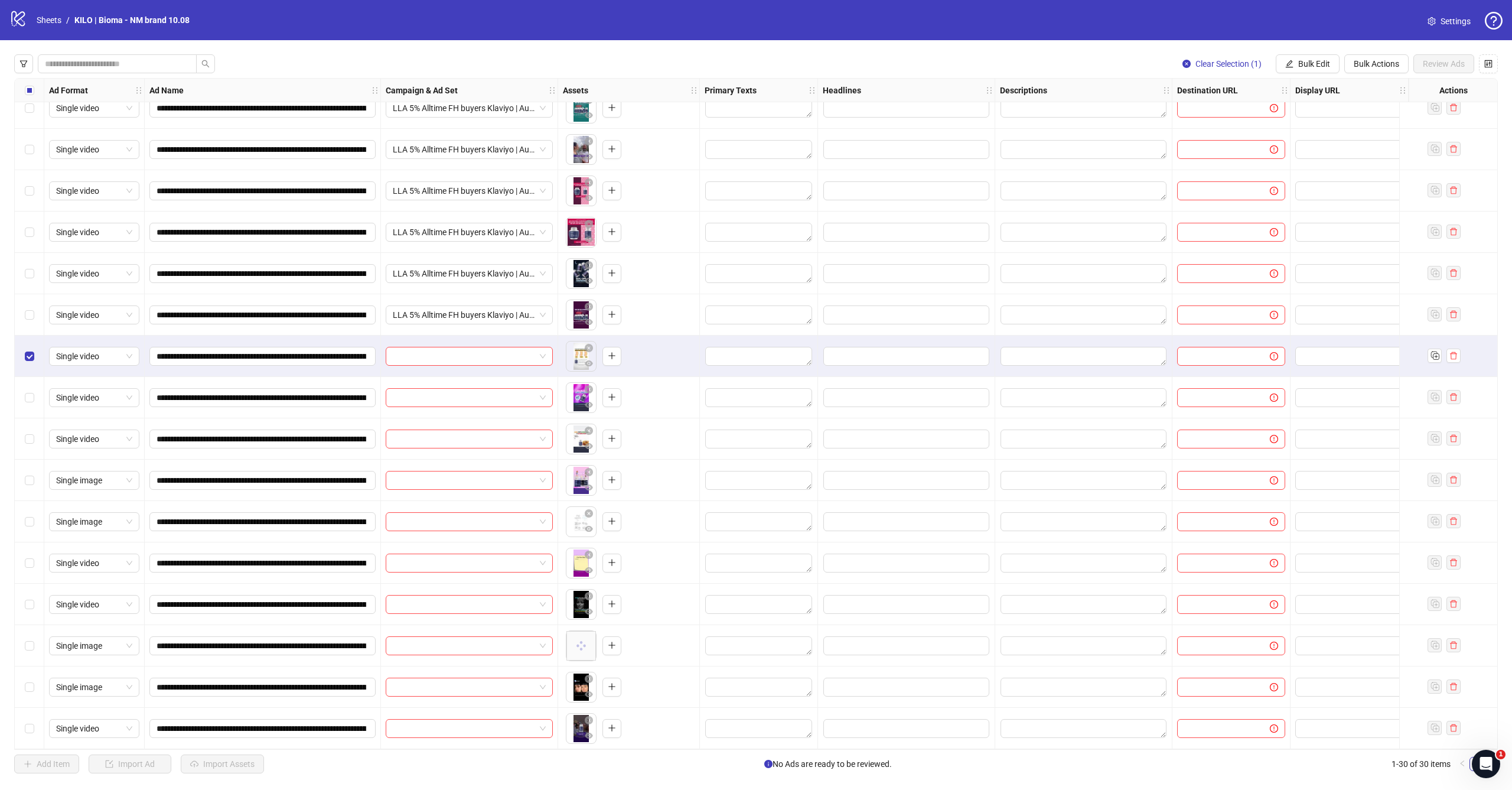
click at [29, 387] on div "Select row 22" at bounding box center [30, 398] width 30 height 42
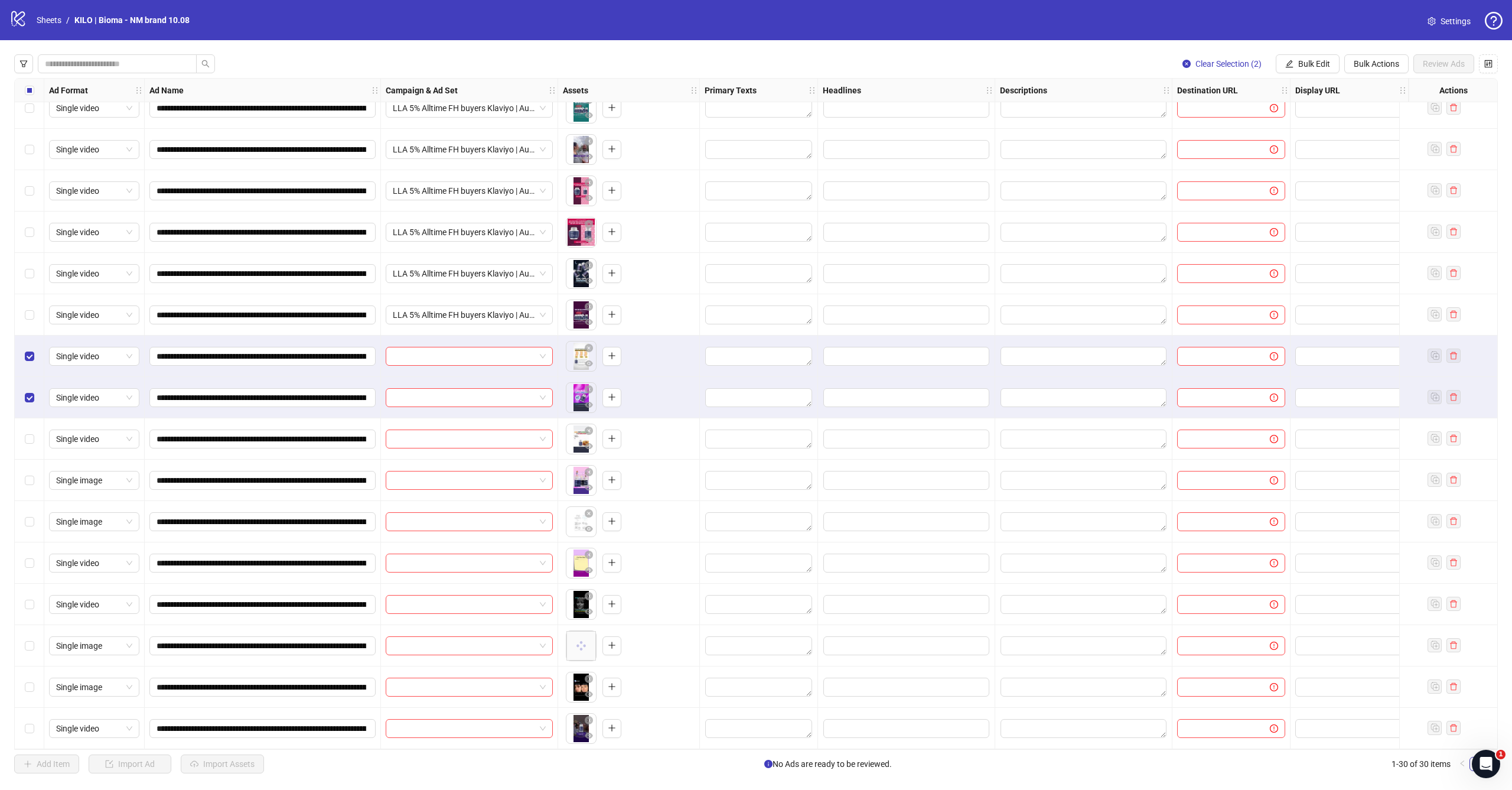
click at [29, 418] on div "Select row 23" at bounding box center [30, 439] width 30 height 42
click at [29, 466] on div "Select row 24" at bounding box center [30, 480] width 30 height 42
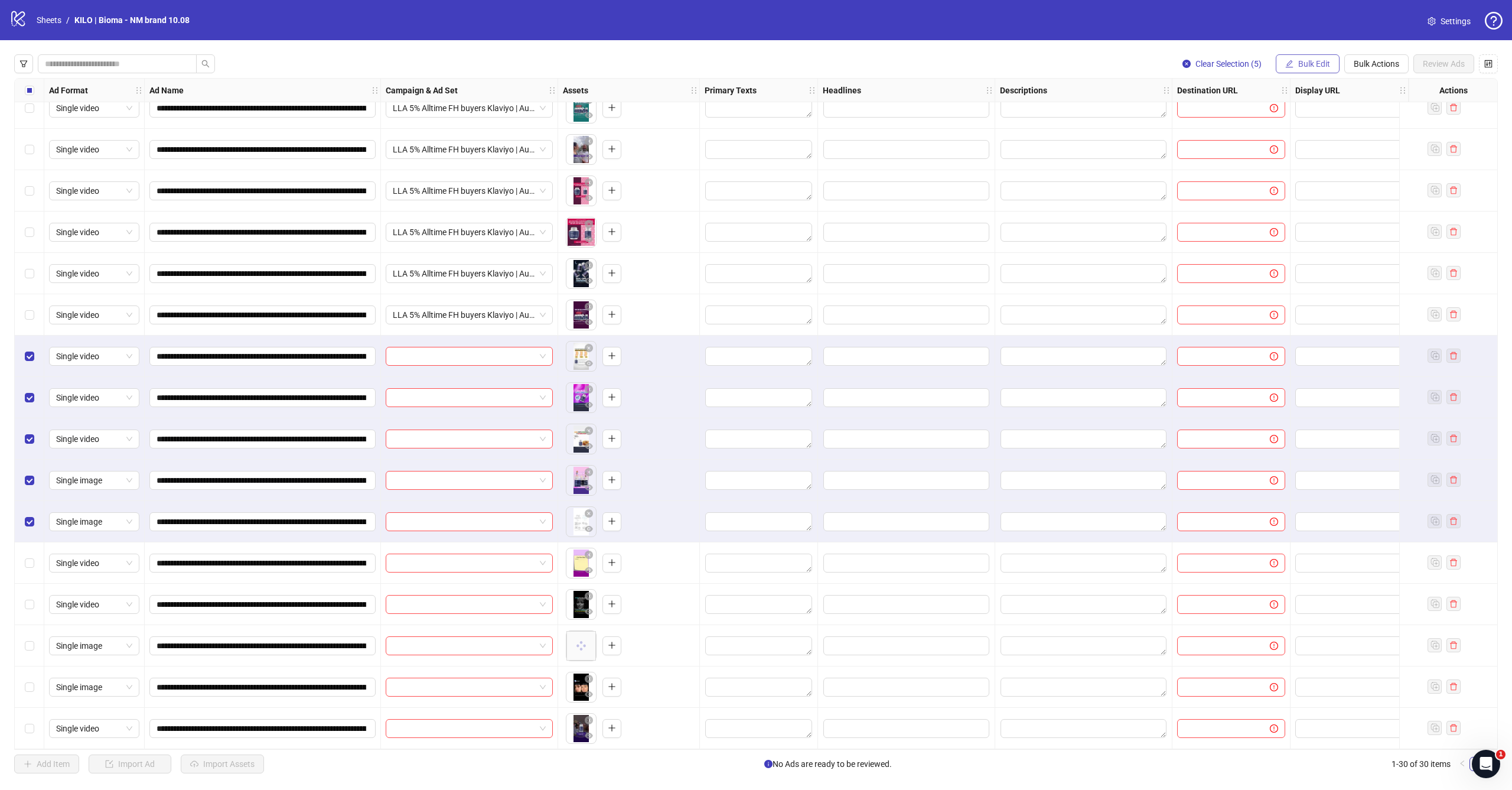
click at [1306, 62] on span "Bulk Edit" at bounding box center [1314, 64] width 32 height 10
click at [1305, 117] on li "Campaign & Ad Set" at bounding box center [1319, 125] width 84 height 19
click at [1294, 104] on div "Edit Campaign & Ad Set Select an adset" at bounding box center [1274, 119] width 251 height 79
click at [1292, 119] on input "search" at bounding box center [1268, 115] width 211 height 17
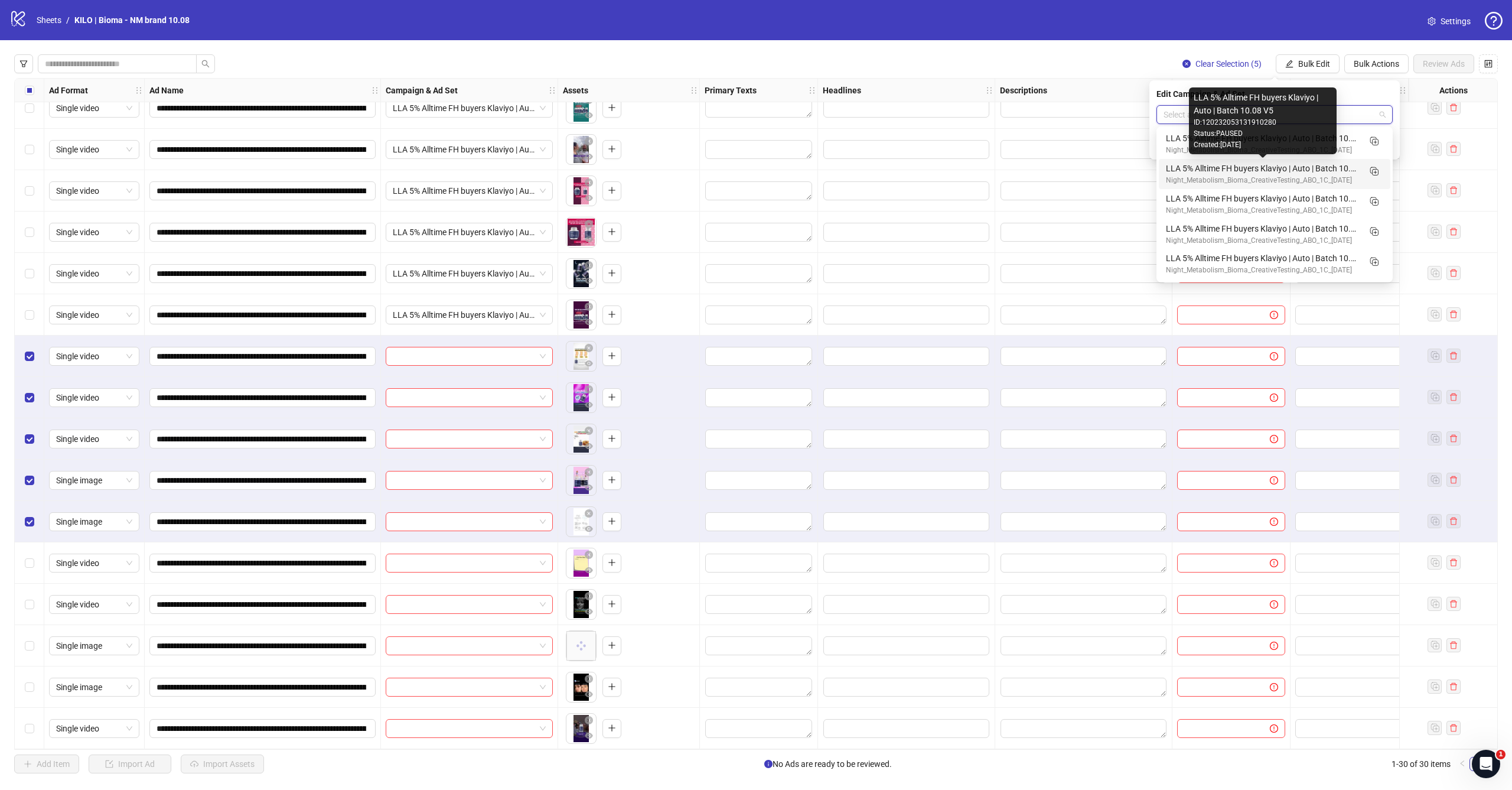
click at [1345, 168] on div "LLA 5% Alltime FH buyers Klaviyo | Auto | Batch 10.08 V5" at bounding box center [1262, 168] width 194 height 13
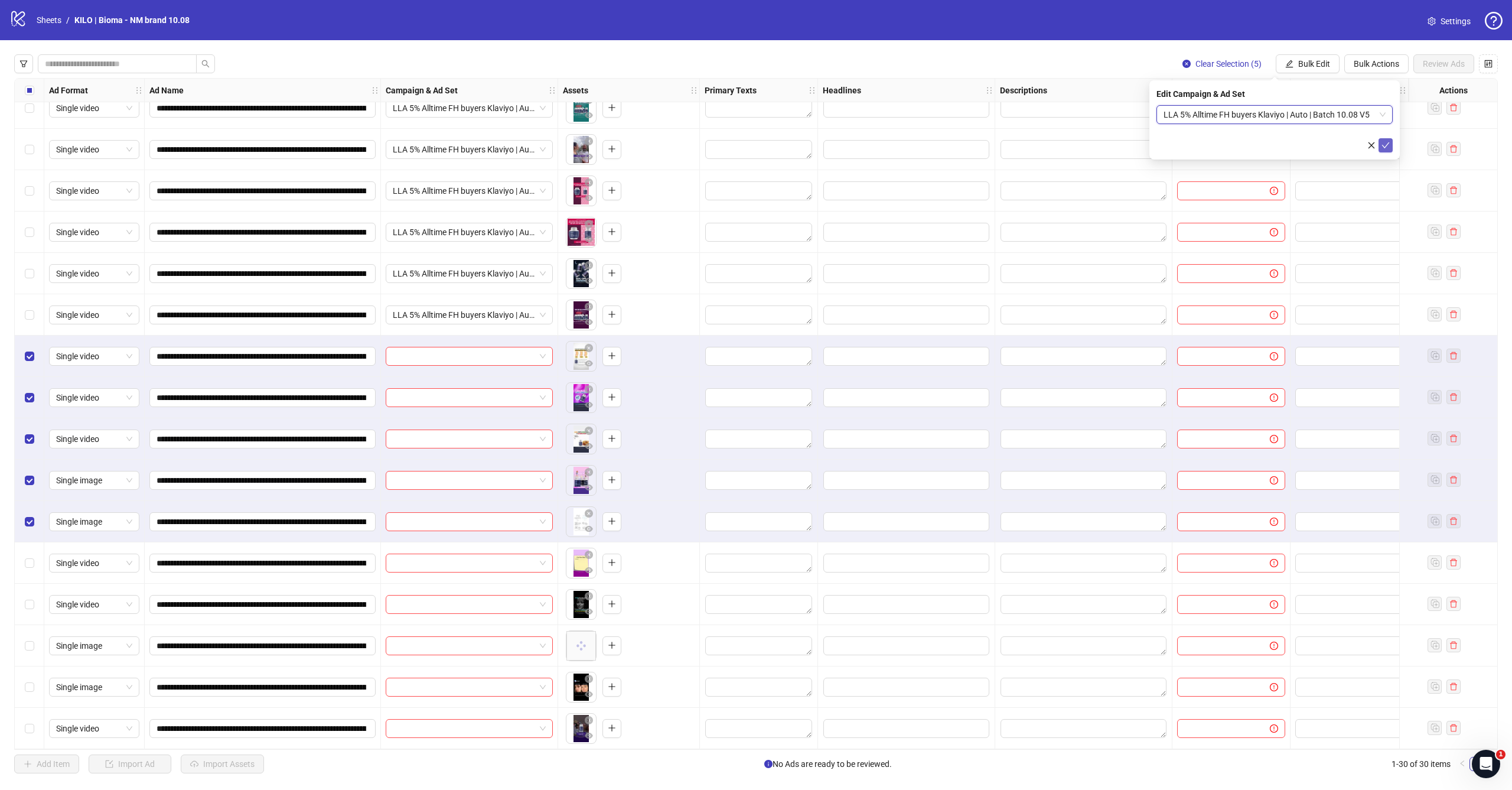
click at [1387, 148] on icon "check" at bounding box center [1386, 145] width 9 height 9
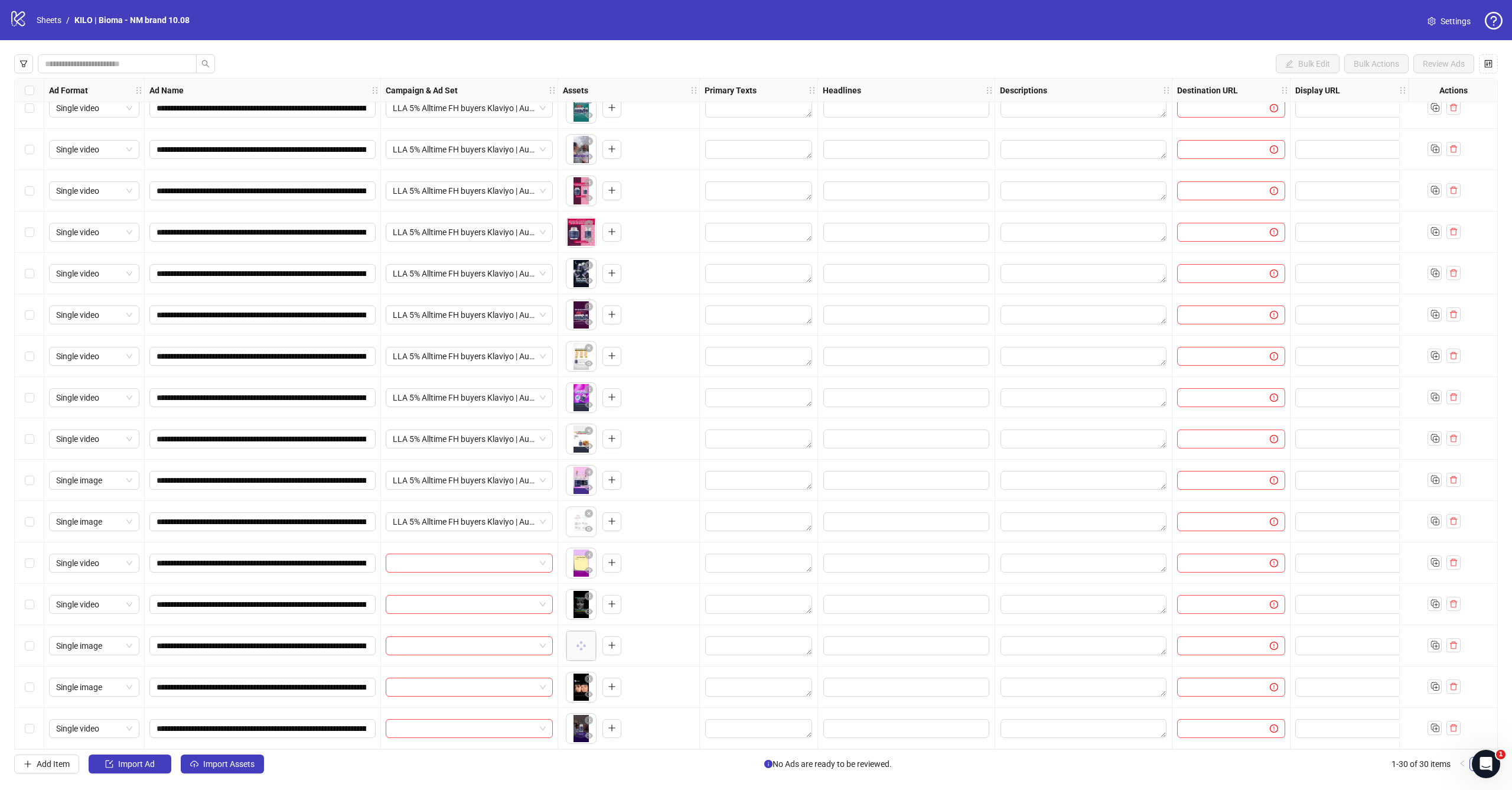
scroll to position [599, 0]
click at [29, 561] on span "Select row 26" at bounding box center [30, 562] width 10 height 10
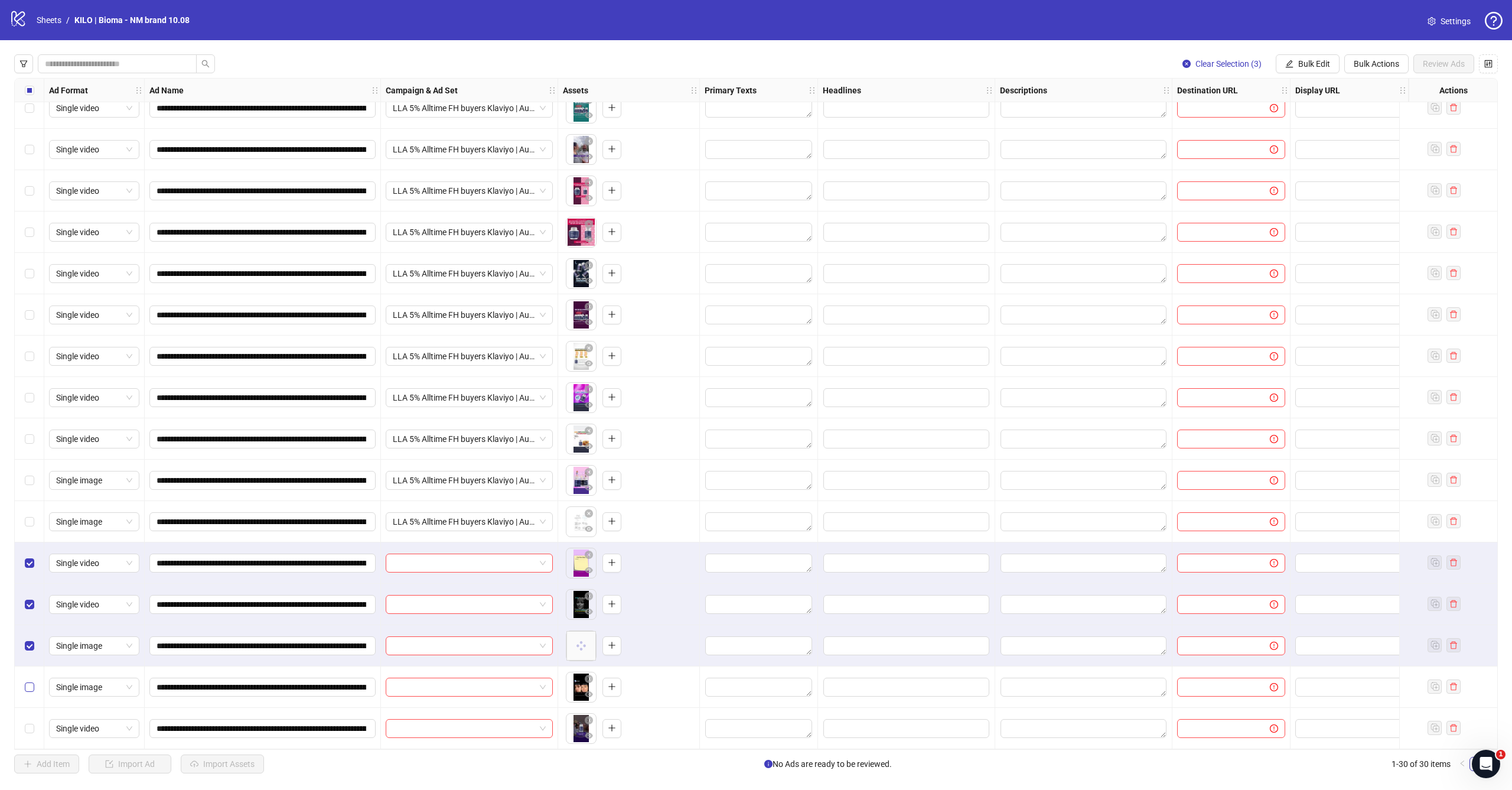
click at [29, 680] on label "Select row 29" at bounding box center [30, 686] width 10 height 13
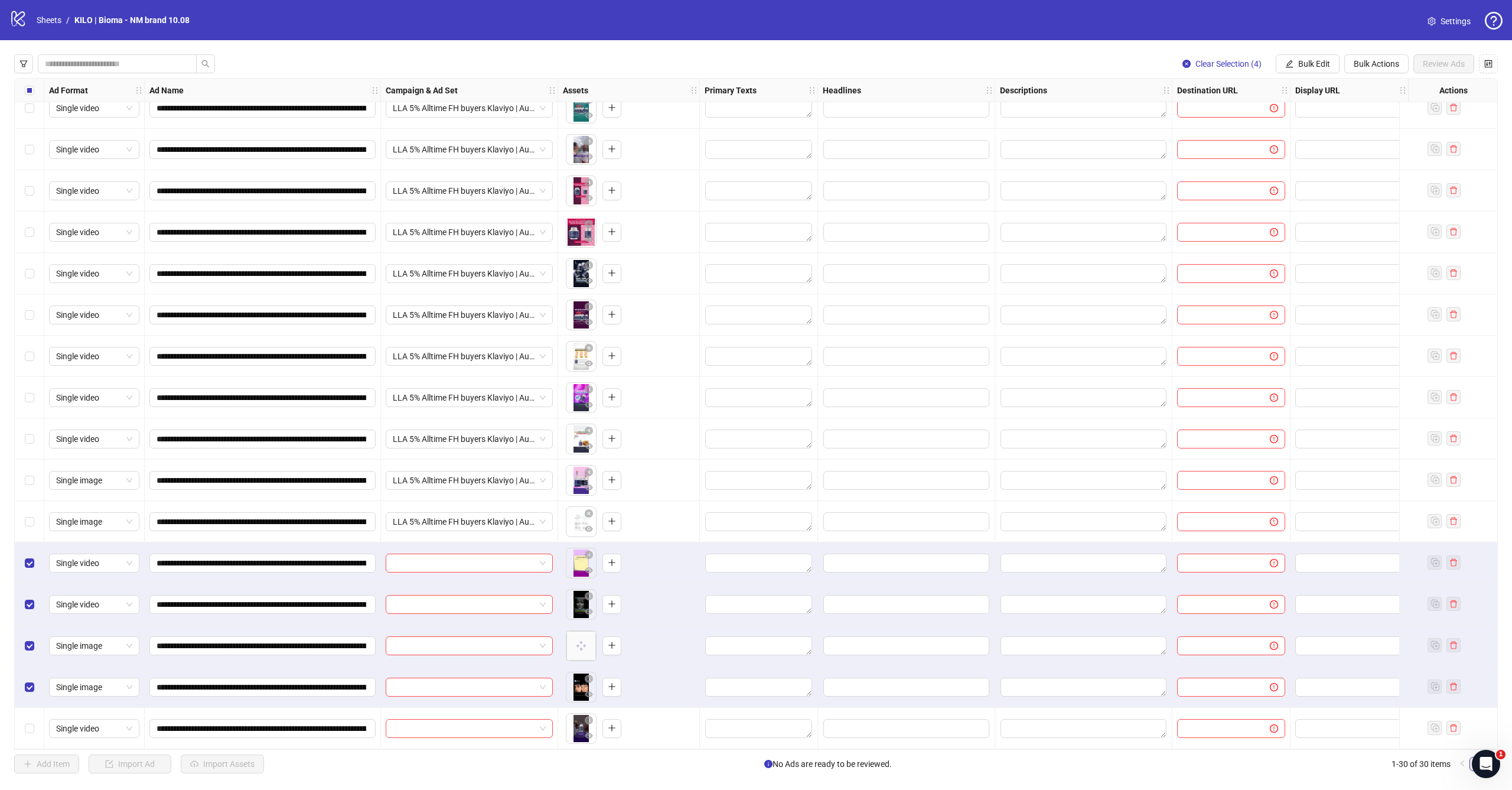
click at [28, 716] on div "Select row 30" at bounding box center [30, 728] width 30 height 42
click at [1319, 70] on button "Bulk Edit" at bounding box center [1307, 64] width 64 height 19
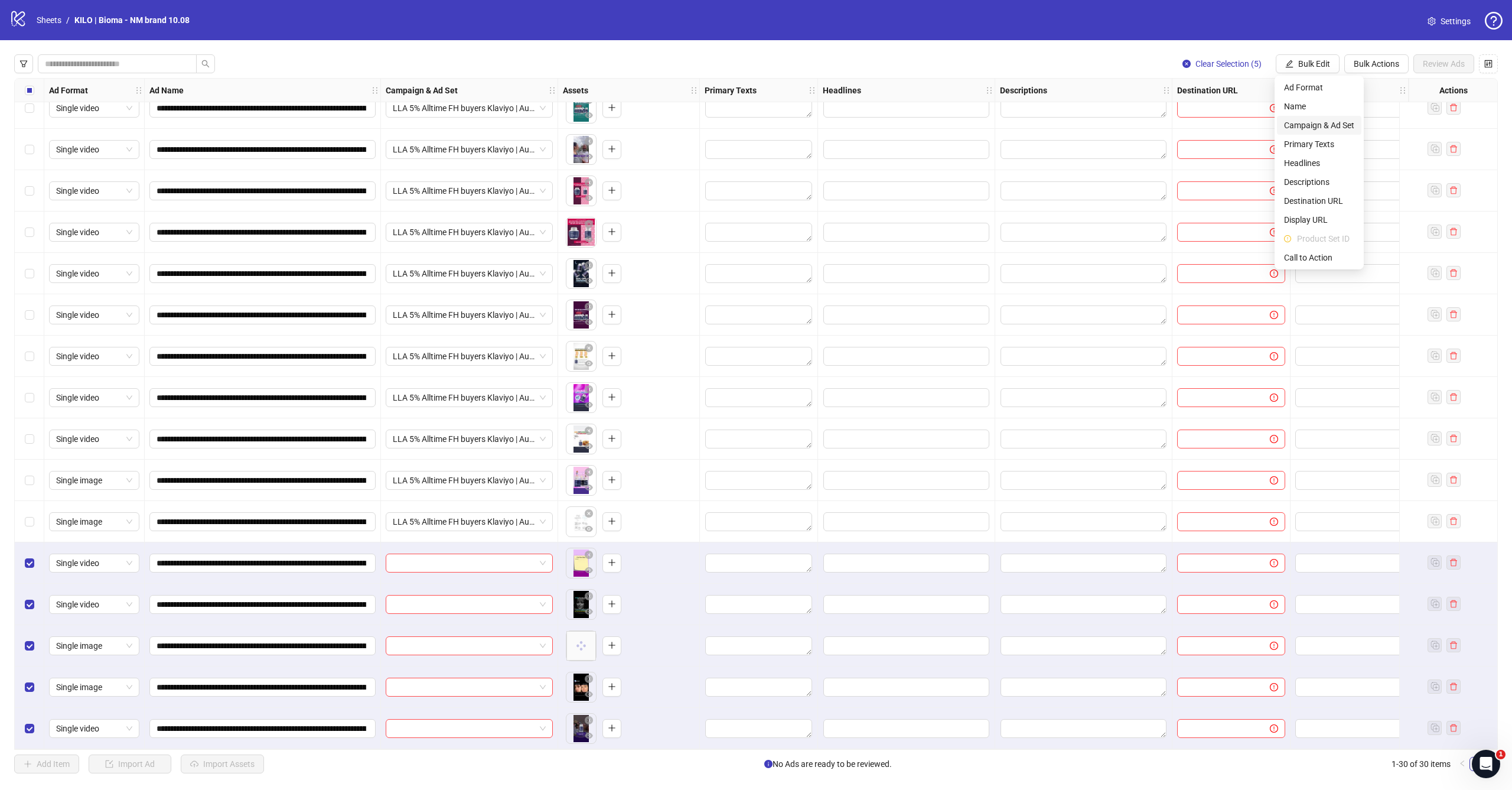
click at [1301, 129] on span "Campaign & Ad Set" at bounding box center [1319, 124] width 70 height 13
click at [1248, 113] on input "search" at bounding box center [1268, 115] width 211 height 17
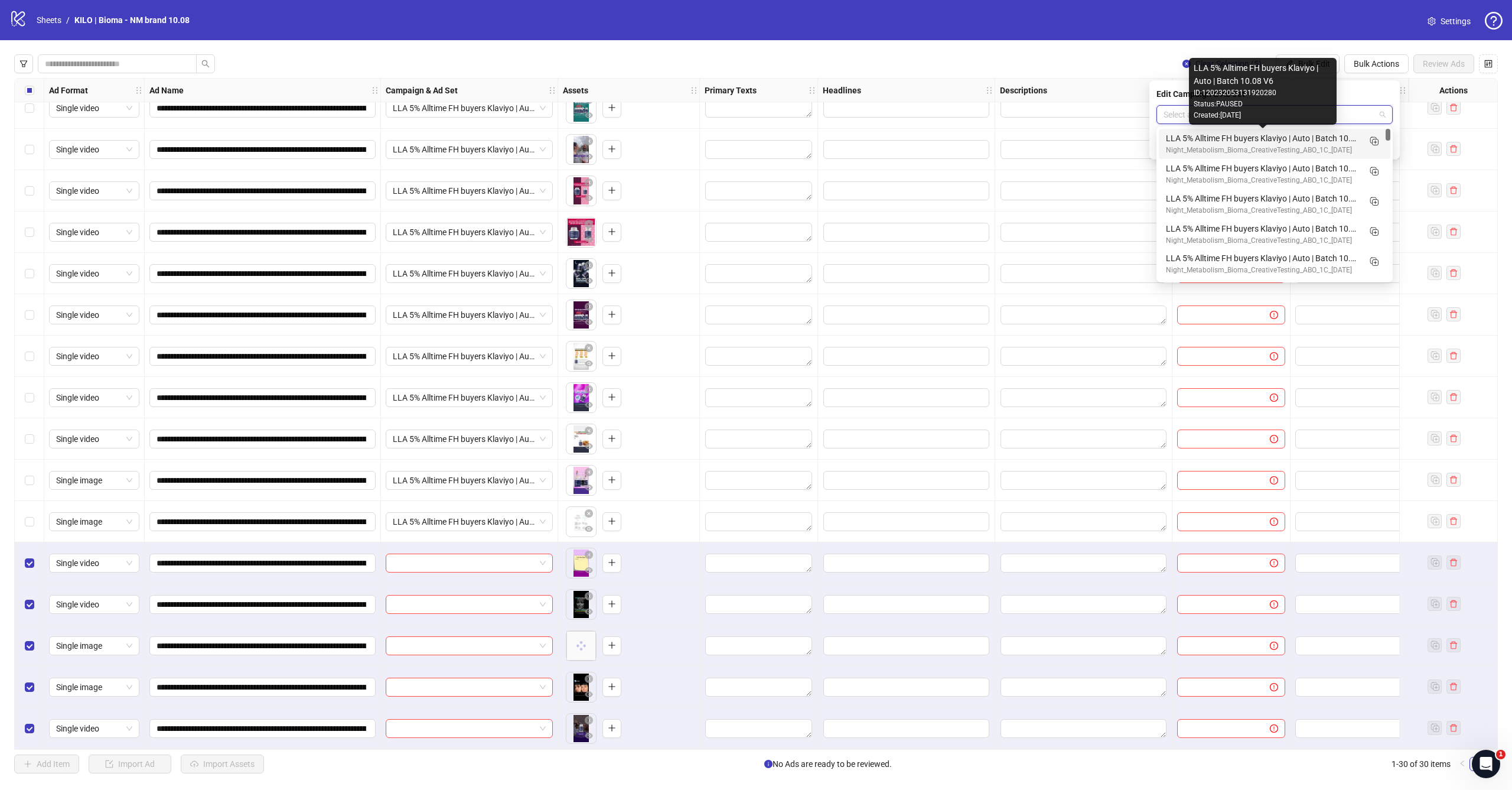
click at [1243, 137] on div "LLA 5% Alltime FH buyers Klaviyo | Auto | Batch 10.08 V6" at bounding box center [1262, 137] width 194 height 13
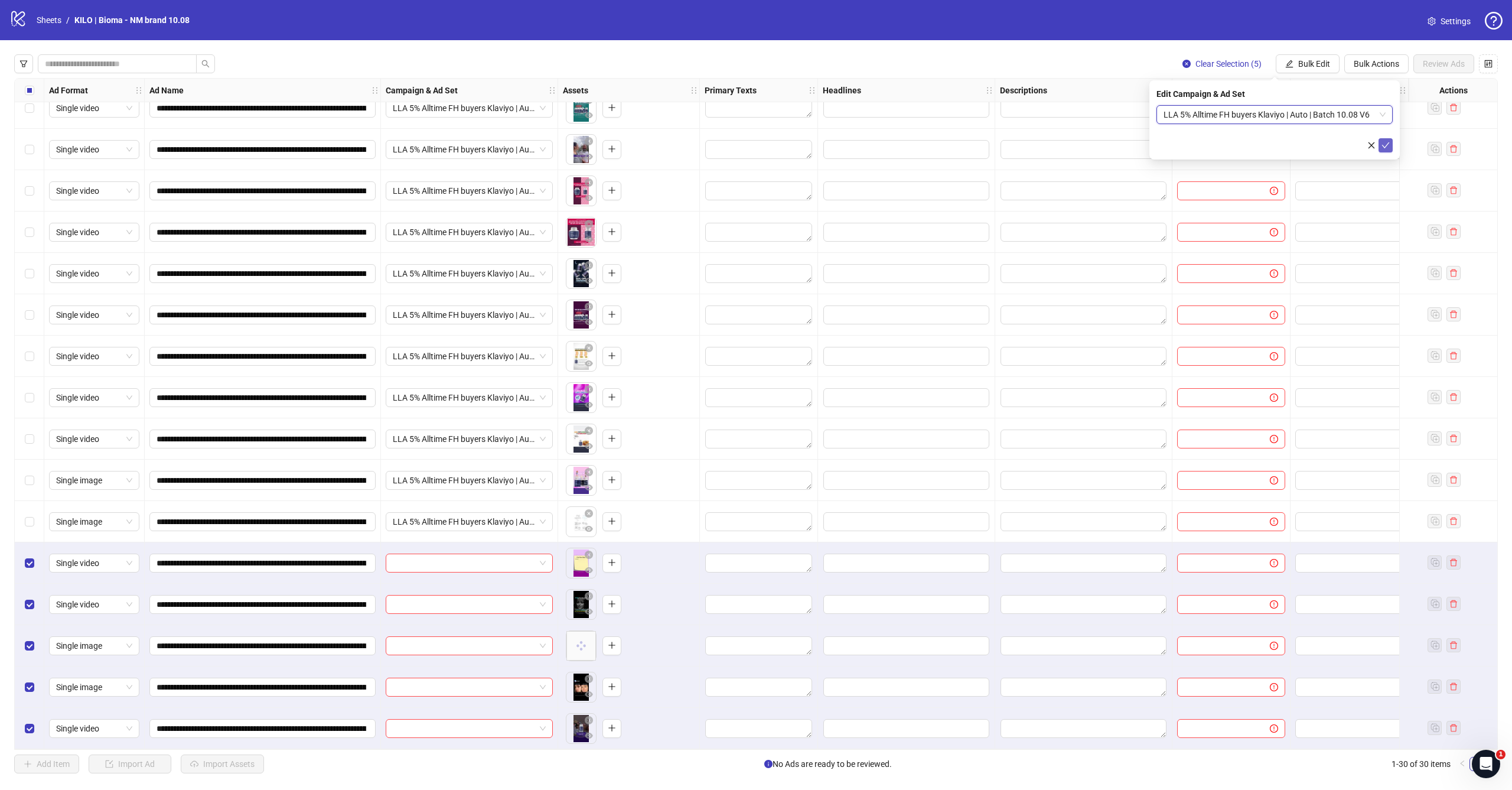
click at [1388, 151] on button "submit" at bounding box center [1385, 145] width 14 height 14
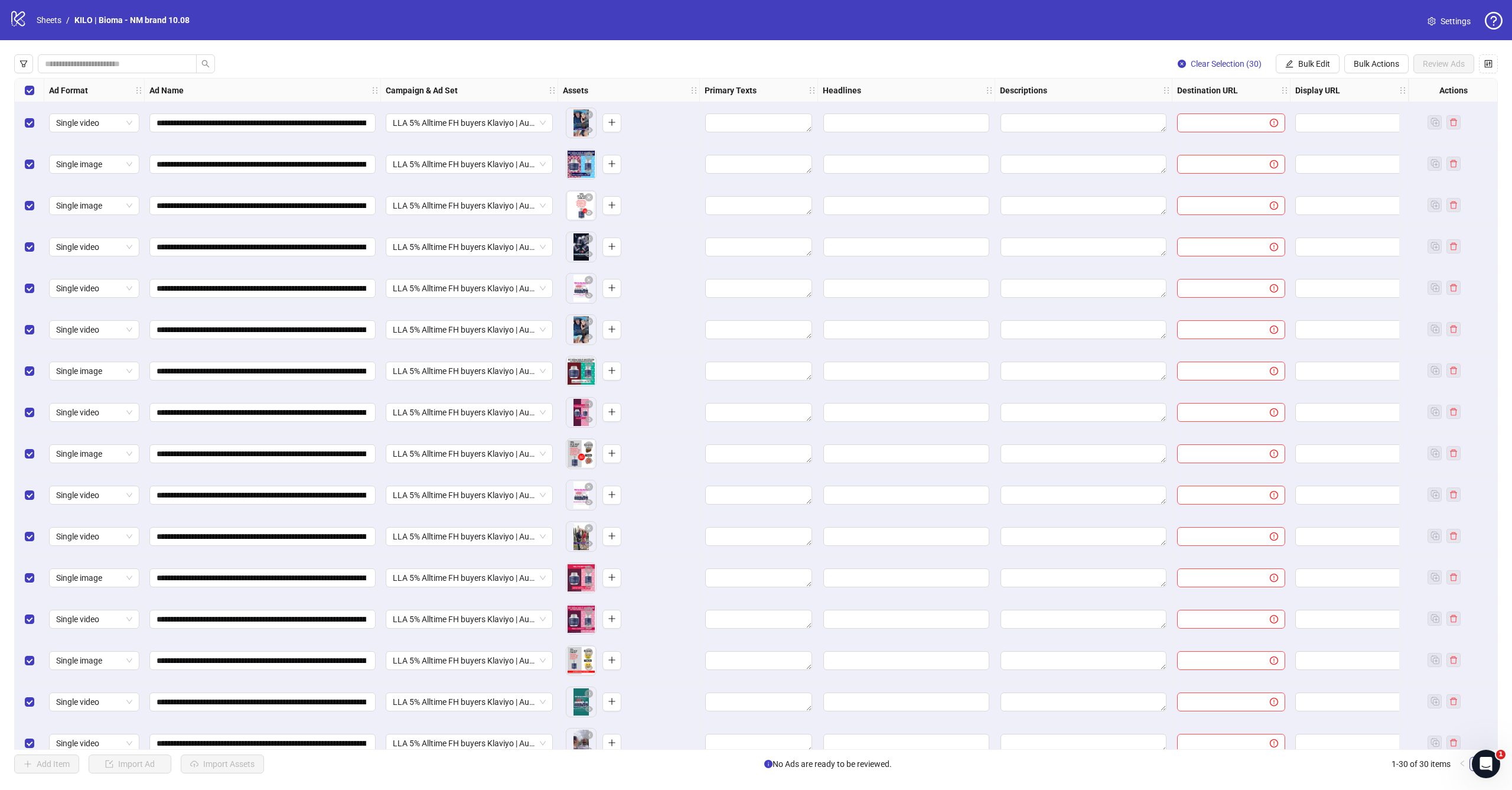
scroll to position [0, 0]
click at [1317, 64] on span "Bulk Edit" at bounding box center [1314, 64] width 32 height 10
click at [1319, 146] on span "Primary Texts" at bounding box center [1319, 144] width 70 height 13
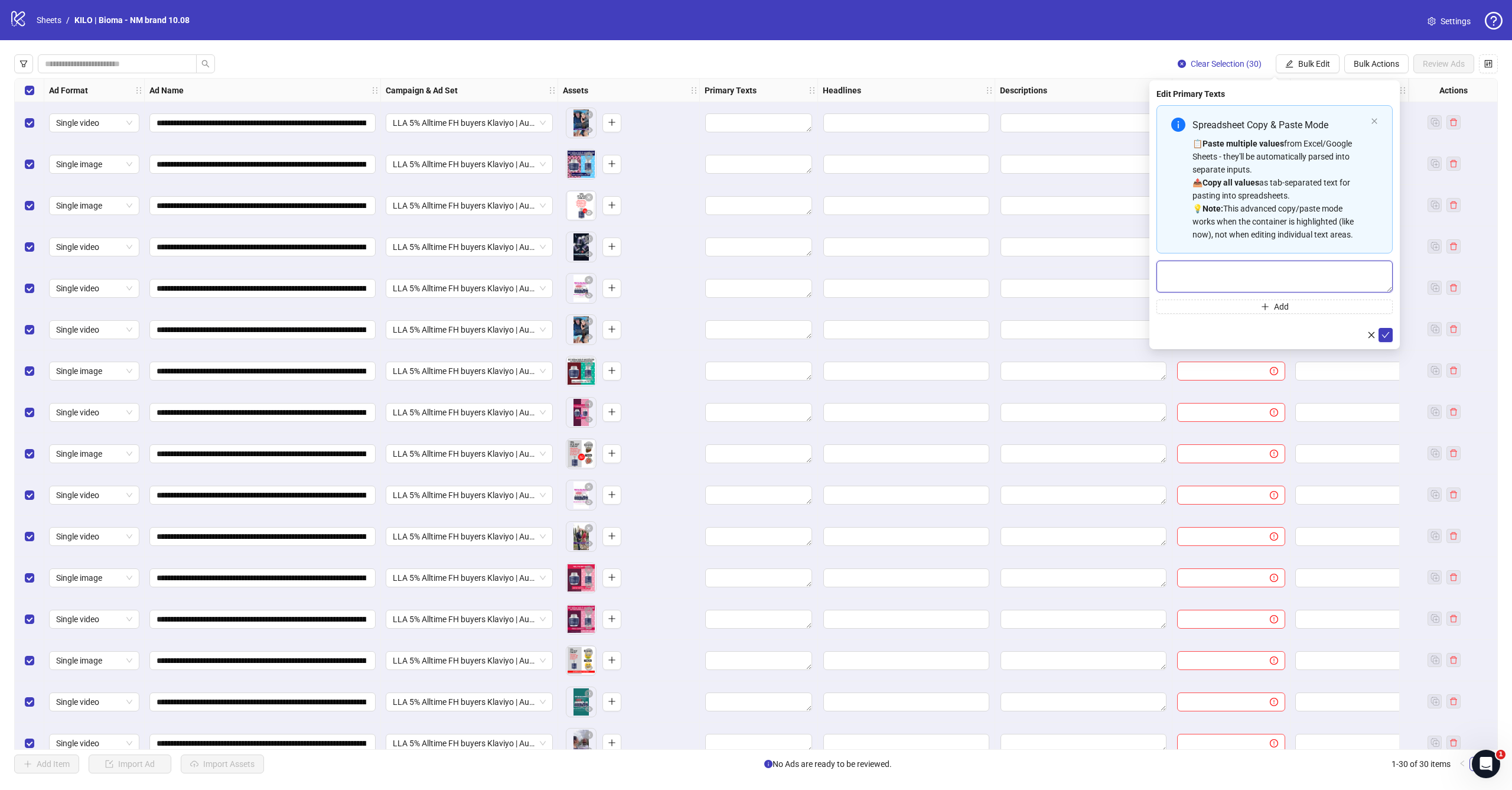
click at [1259, 270] on textarea "Multi-text input container - paste or copy values" at bounding box center [1274, 276] width 237 height 32
paste textarea "**********"
click at [1343, 309] on textarea "**********" at bounding box center [1274, 285] width 237 height 49
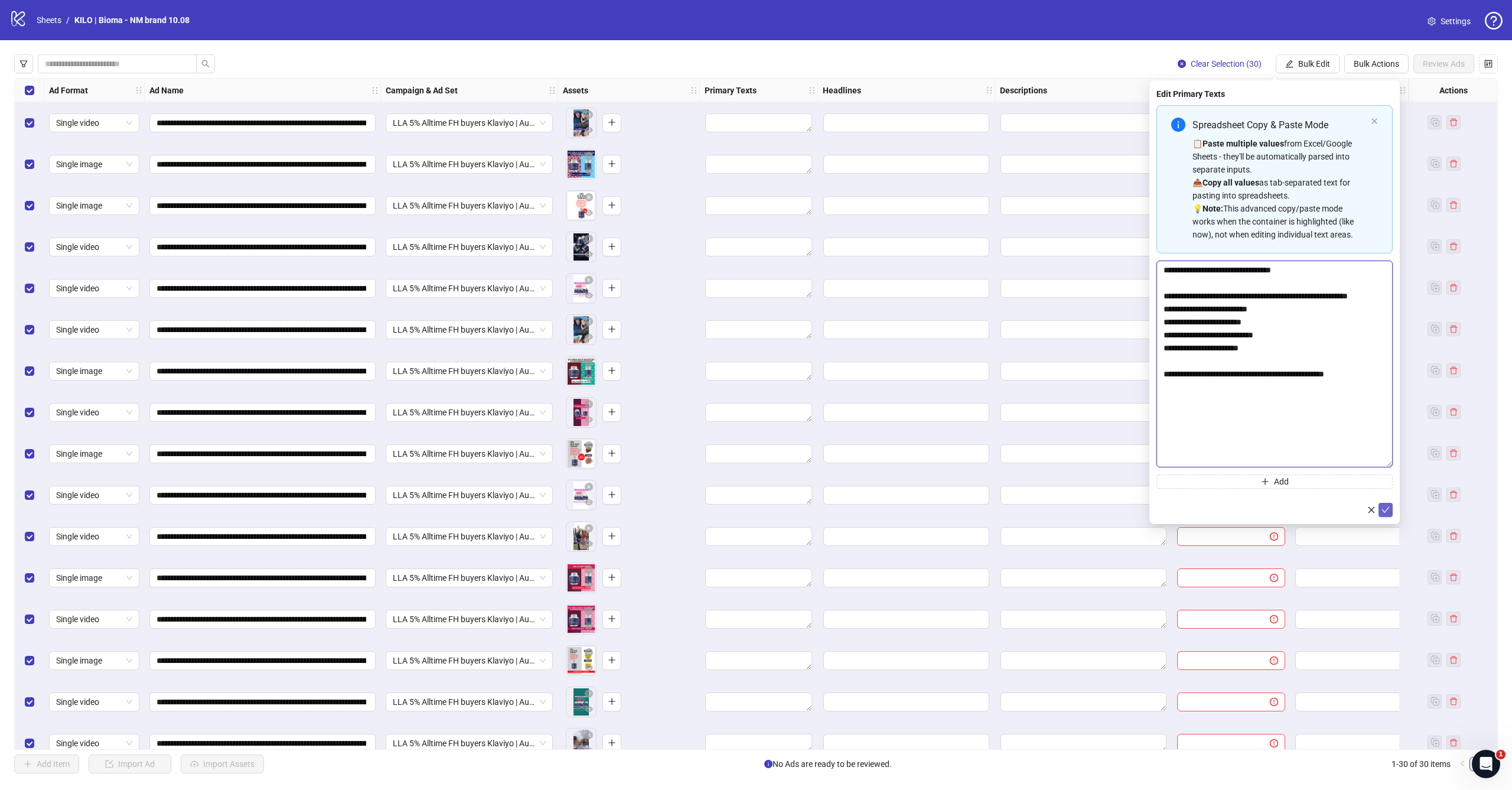
type textarea "**********"
click at [1388, 514] on button "submit" at bounding box center [1385, 510] width 14 height 14
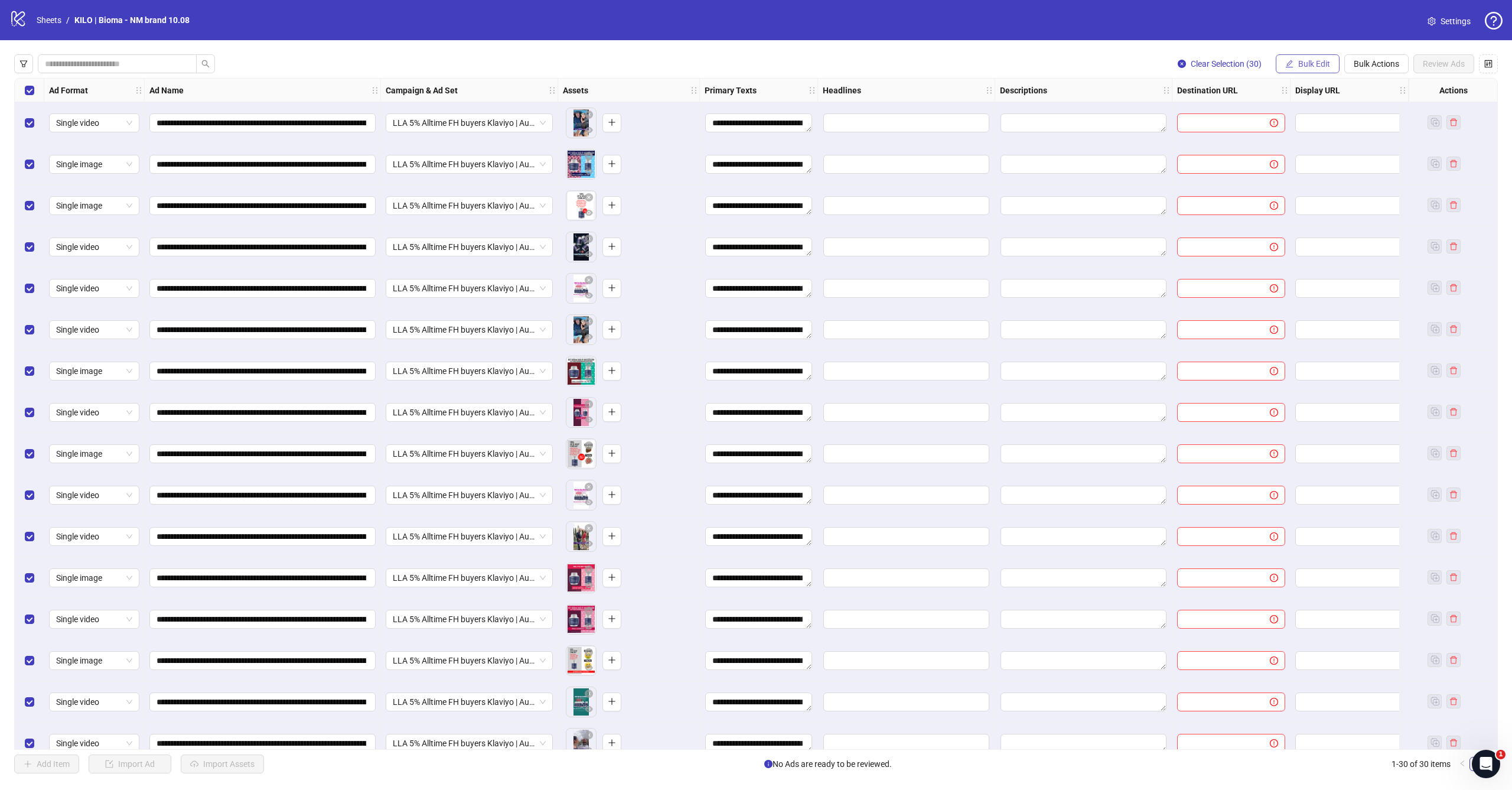
click at [1320, 64] on span "Bulk Edit" at bounding box center [1314, 64] width 32 height 10
click at [1299, 162] on span "Headlines" at bounding box center [1319, 163] width 70 height 13
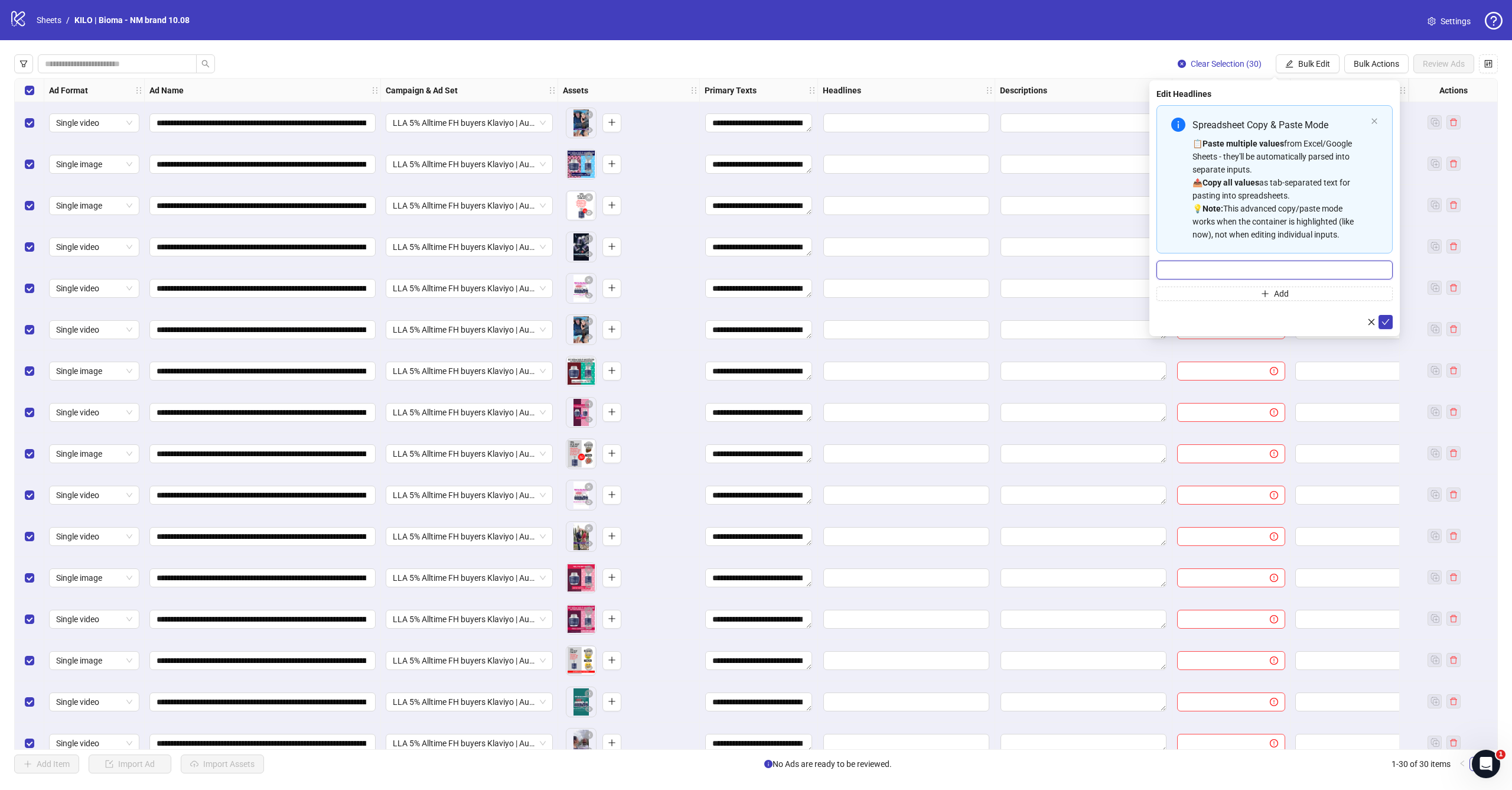
click at [1265, 271] on input "Multi-input container - paste or copy values" at bounding box center [1274, 270] width 237 height 19
paste input "**********"
type input "**********"
click at [1382, 320] on icon "check" at bounding box center [1386, 322] width 9 height 9
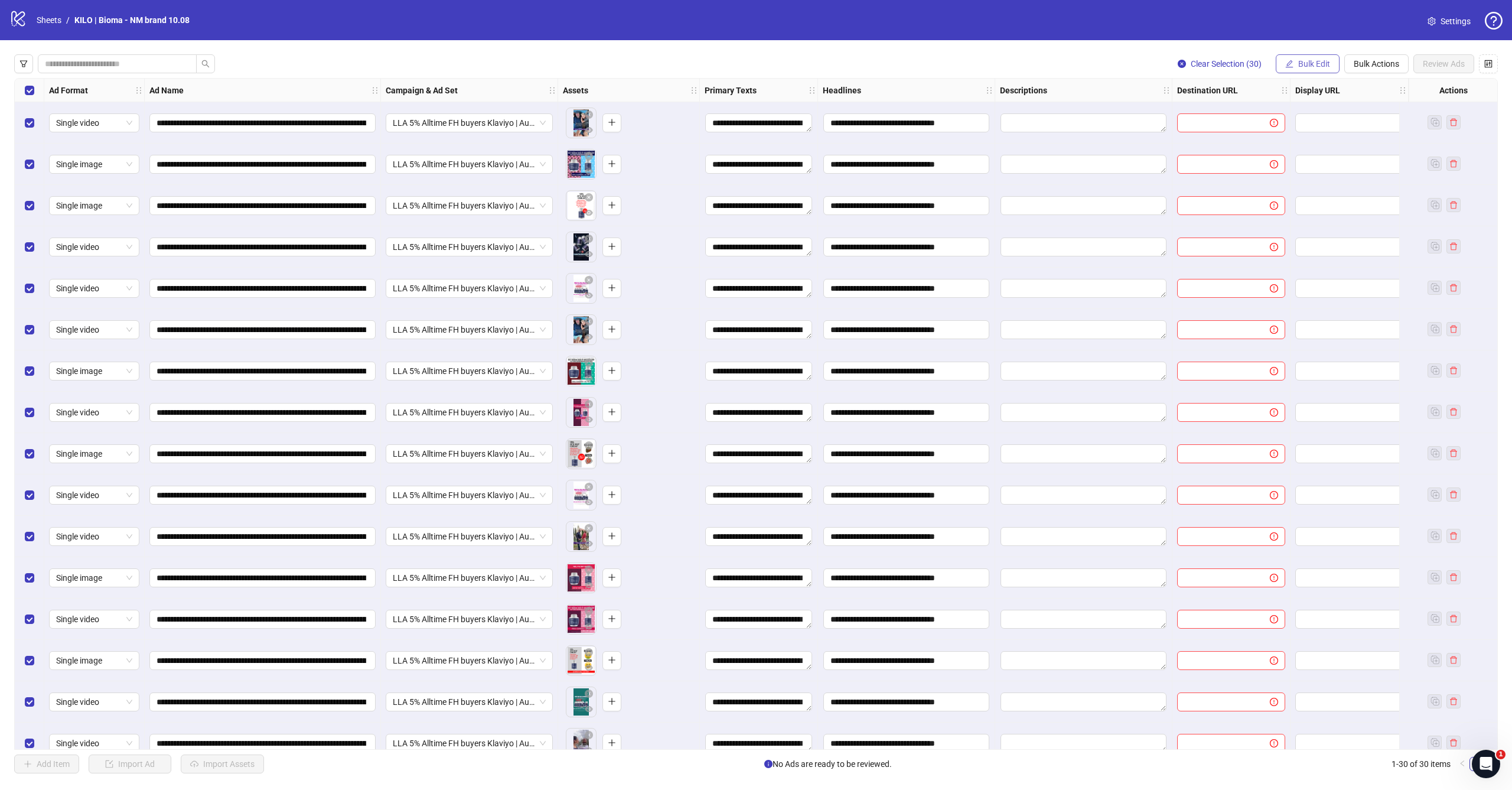
click at [1302, 62] on span "Bulk Edit" at bounding box center [1314, 64] width 32 height 10
click at [1297, 196] on span "Destination URL" at bounding box center [1319, 200] width 70 height 13
click at [1260, 120] on input "text" at bounding box center [1269, 114] width 212 height 13
paste input "**********"
type input "**********"
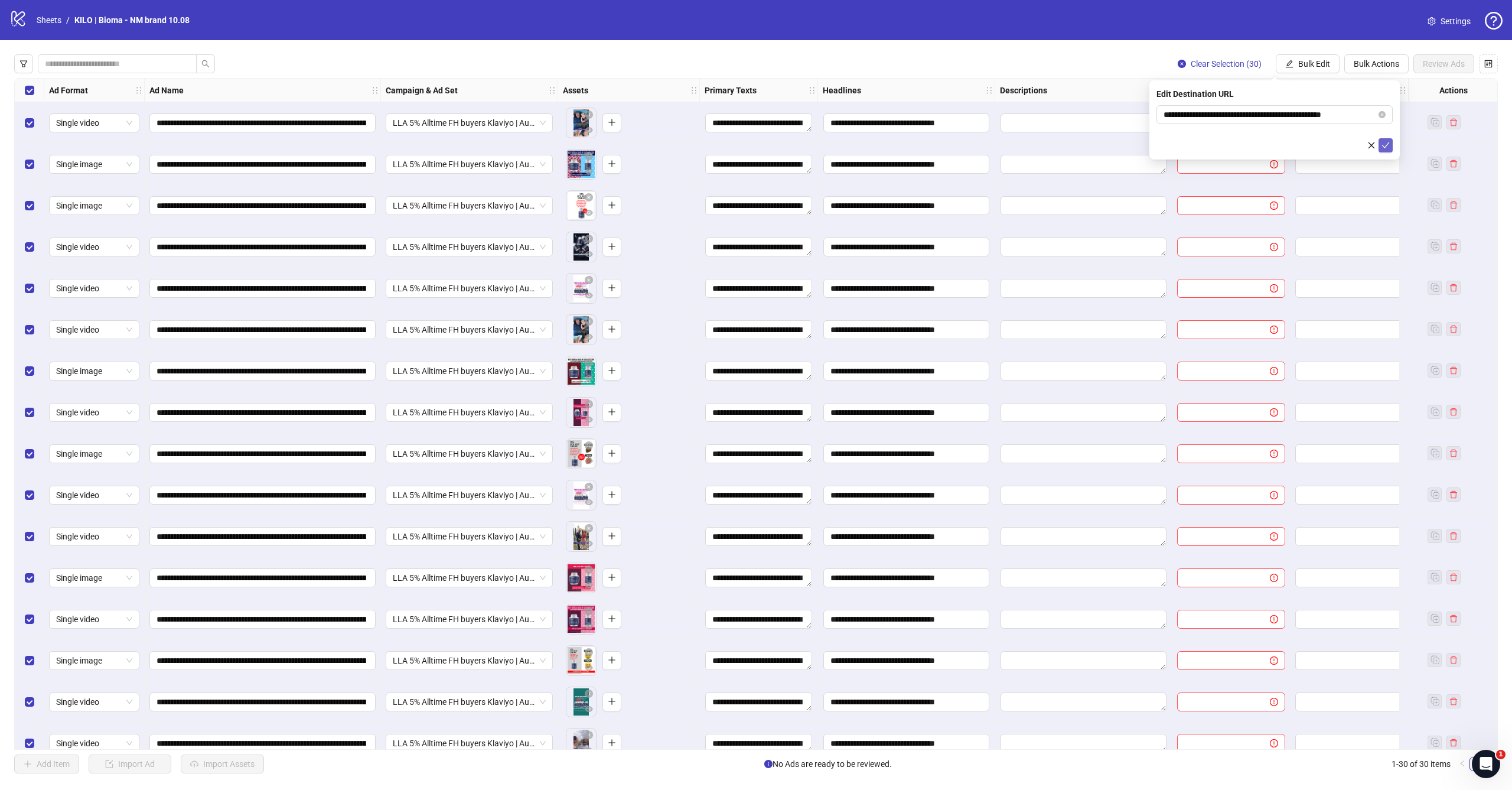
click at [1382, 142] on icon "check" at bounding box center [1386, 145] width 9 height 9
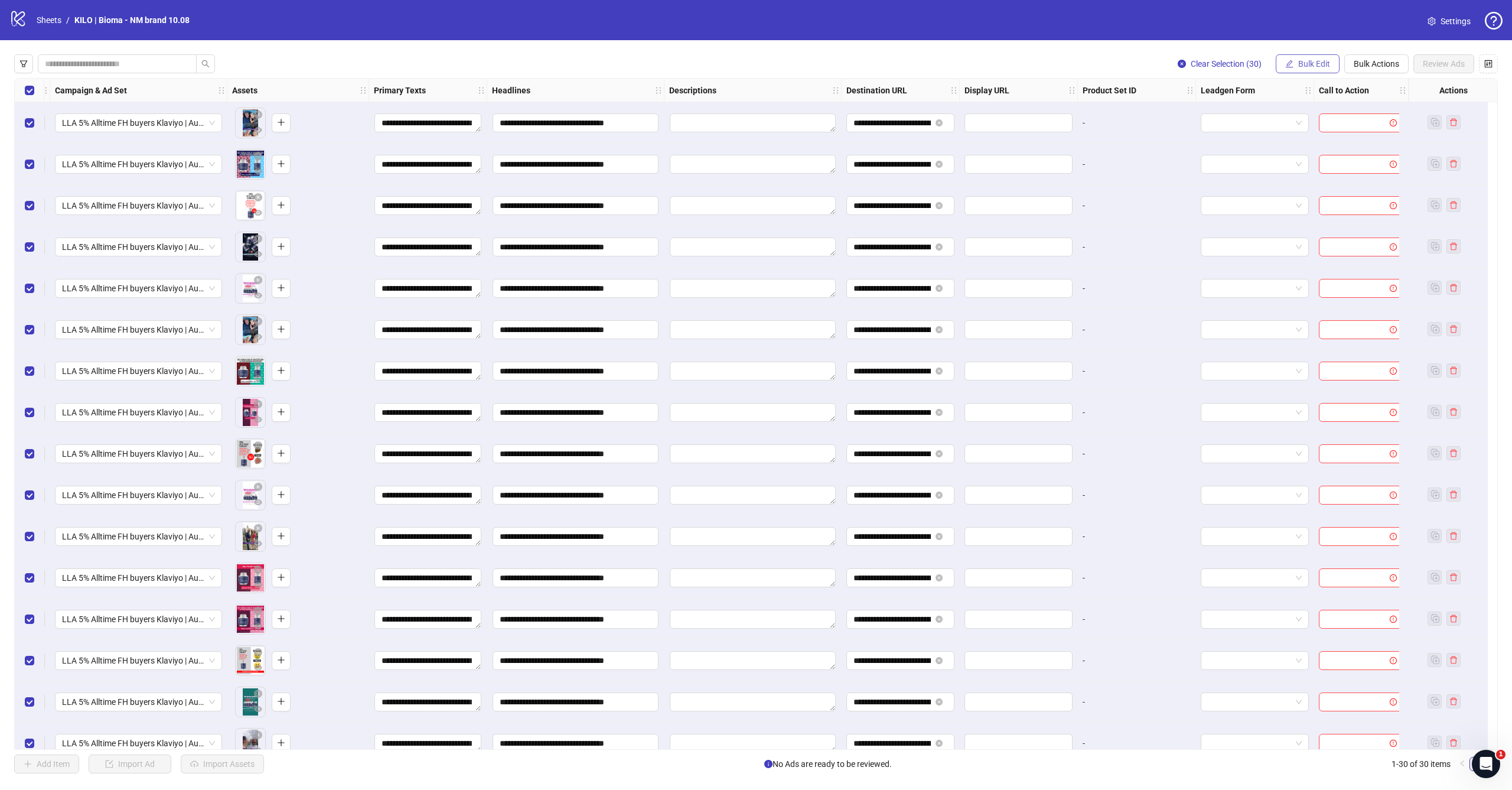
scroll to position [0, 340]
click at [1290, 62] on icon "edit" at bounding box center [1289, 64] width 9 height 9
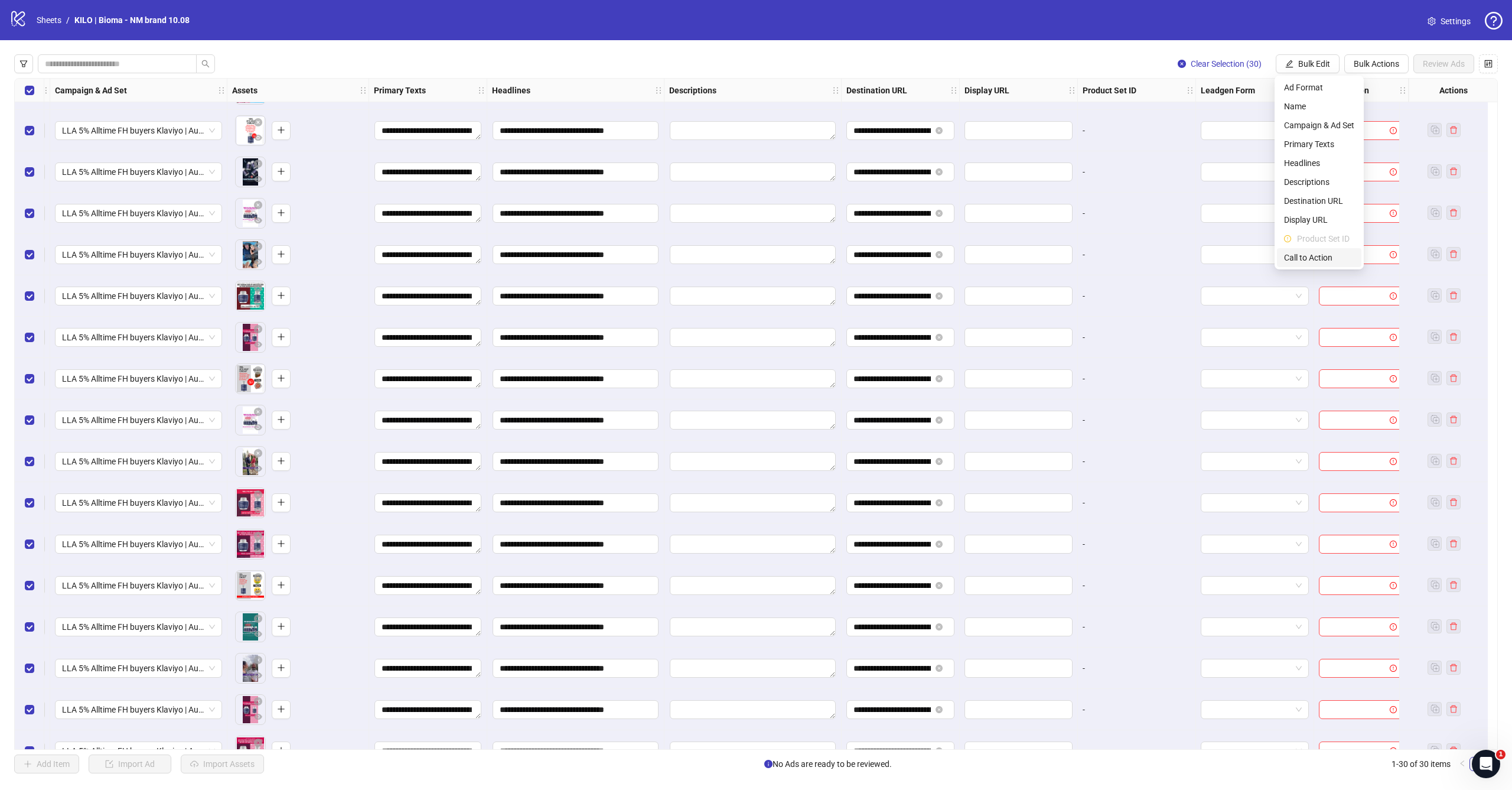
click at [1300, 257] on span "Call to Action" at bounding box center [1319, 258] width 70 height 13
click at [1268, 117] on input "search" at bounding box center [1268, 115] width 211 height 17
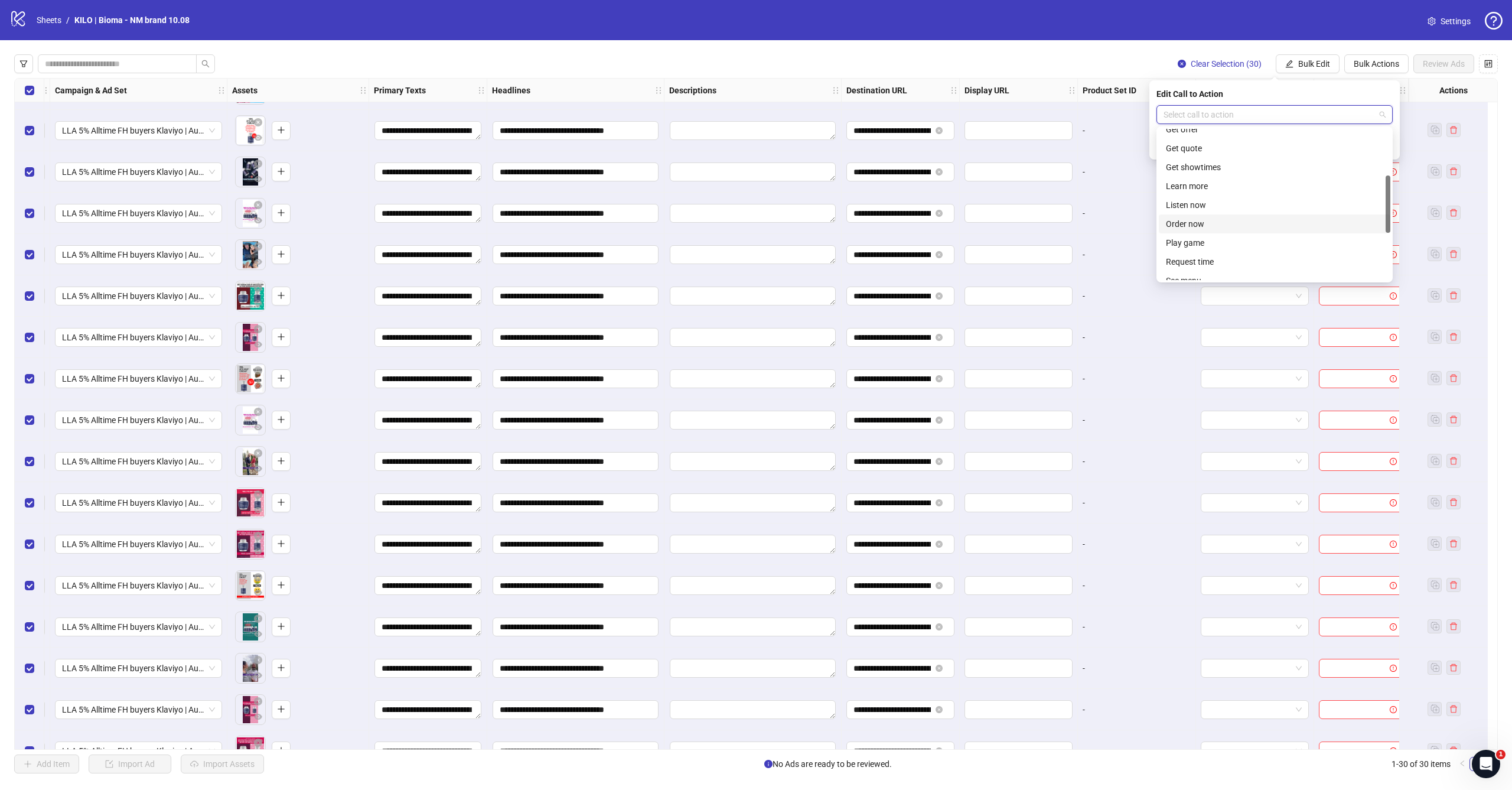
scroll to position [218, 0]
click at [1216, 201] on div "Shop now" at bounding box center [1274, 203] width 217 height 13
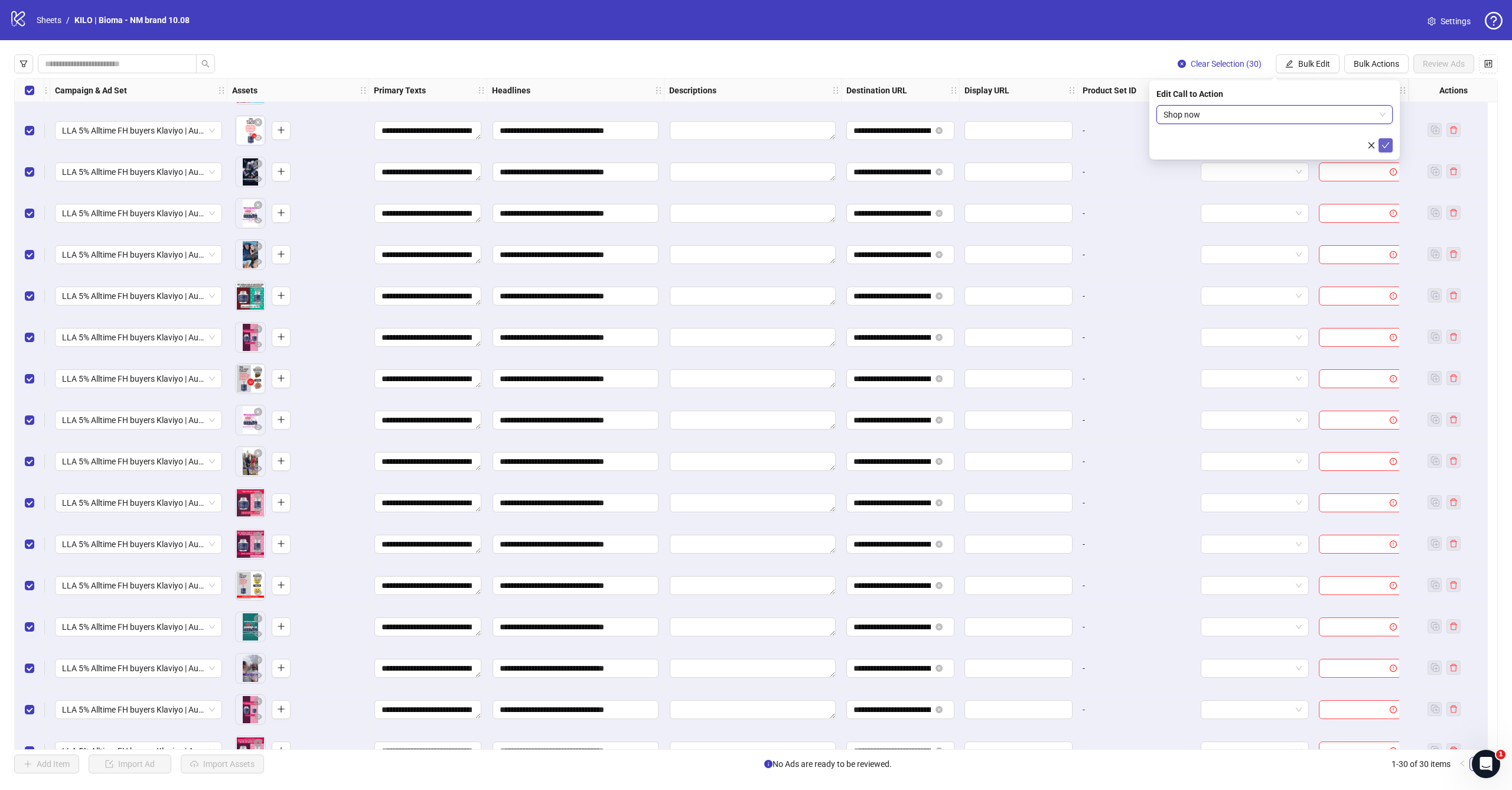
click at [1383, 145] on icon "check" at bounding box center [1386, 145] width 9 height 9
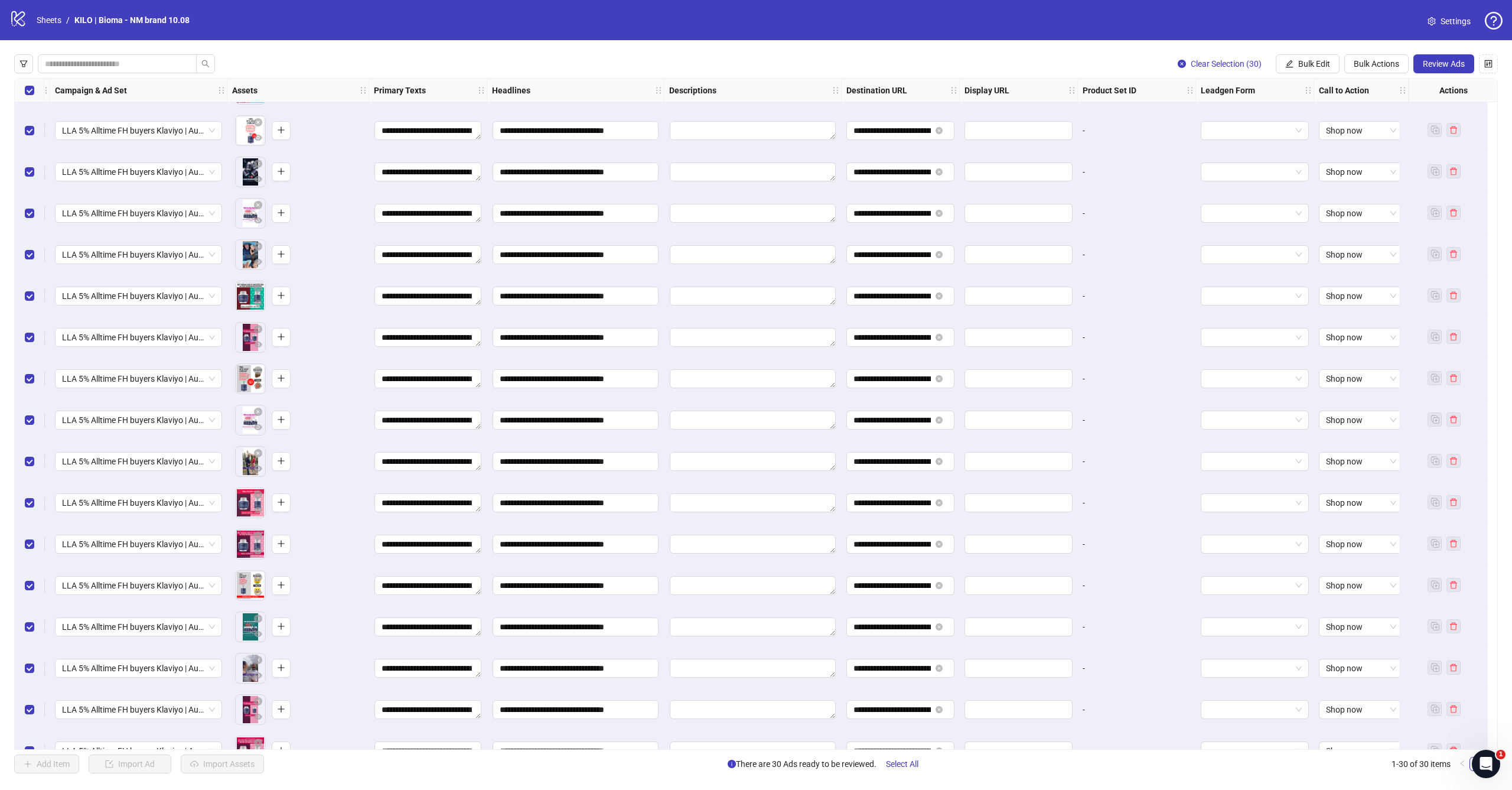
scroll to position [75, 340]
click at [1451, 68] on span "Review Ads" at bounding box center [1443, 64] width 42 height 10
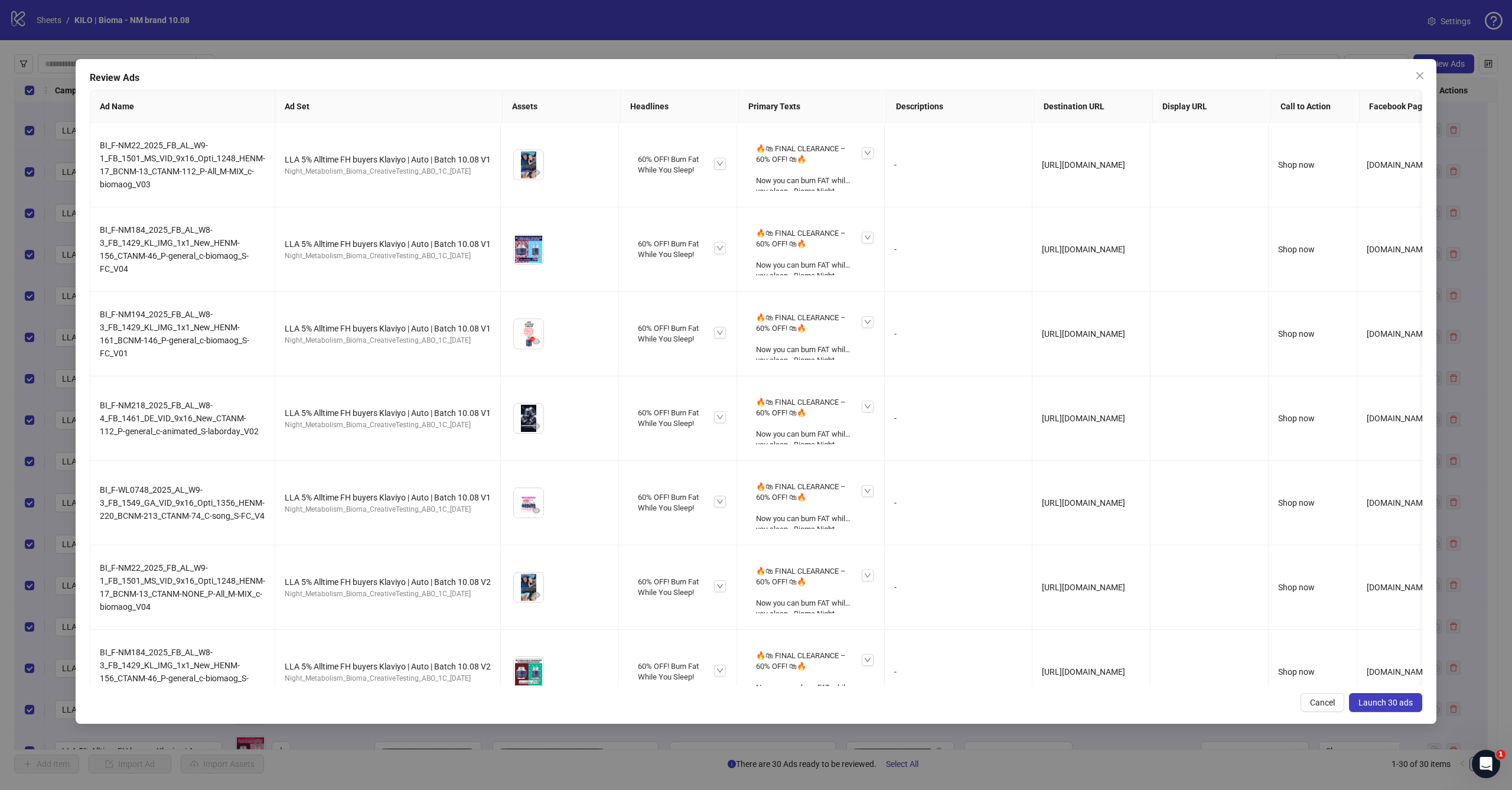
click at [1380, 706] on span "Launch 30 ads" at bounding box center [1385, 702] width 54 height 10
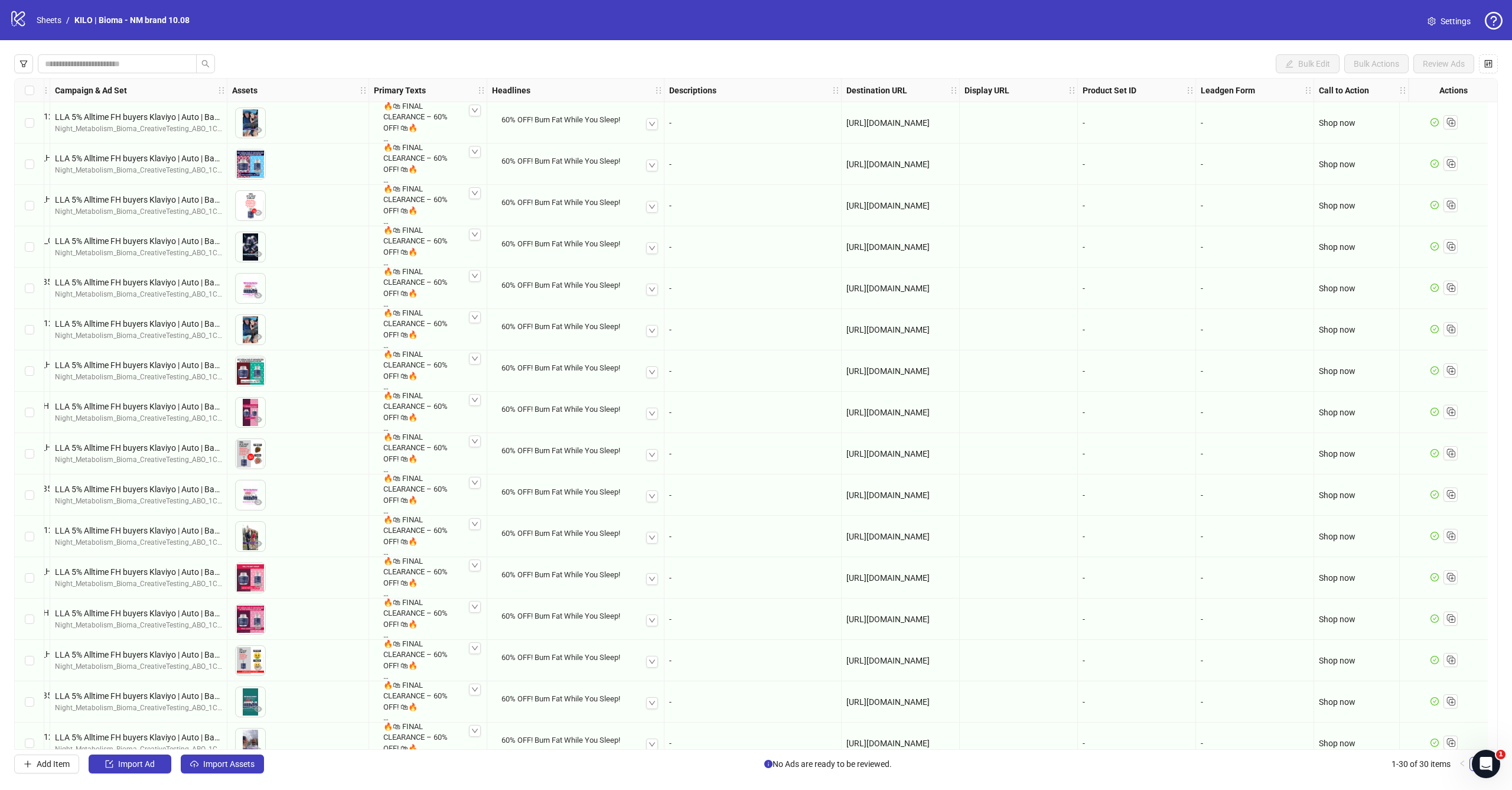
scroll to position [0, 0]
click at [498, 68] on div "Bulk Edit Bulk Actions Review Ads" at bounding box center [755, 64] width 1483 height 19
